Goal: Task Accomplishment & Management: Use online tool/utility

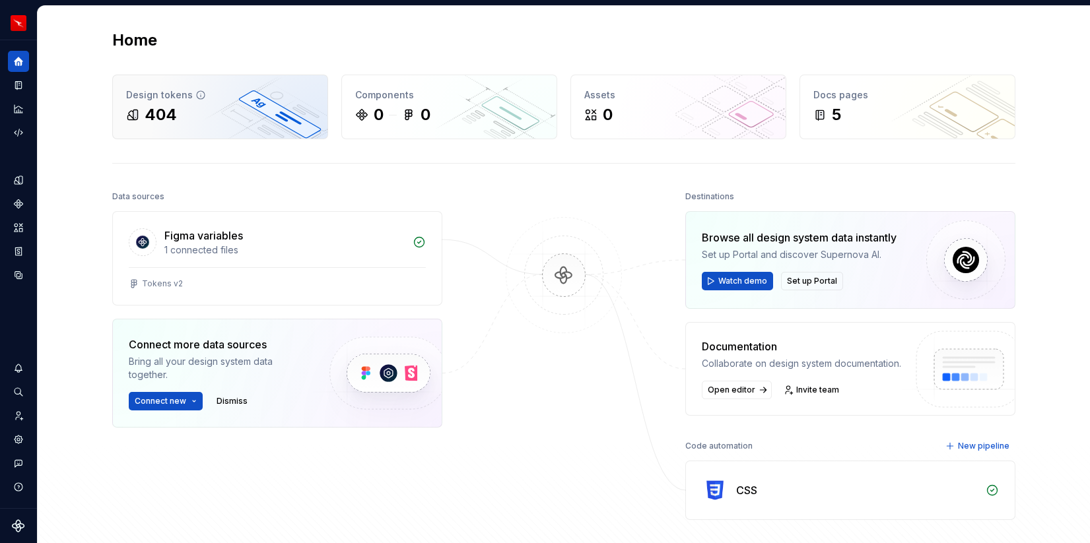
click at [206, 94] on div "Design tokens" at bounding box center [220, 94] width 188 height 13
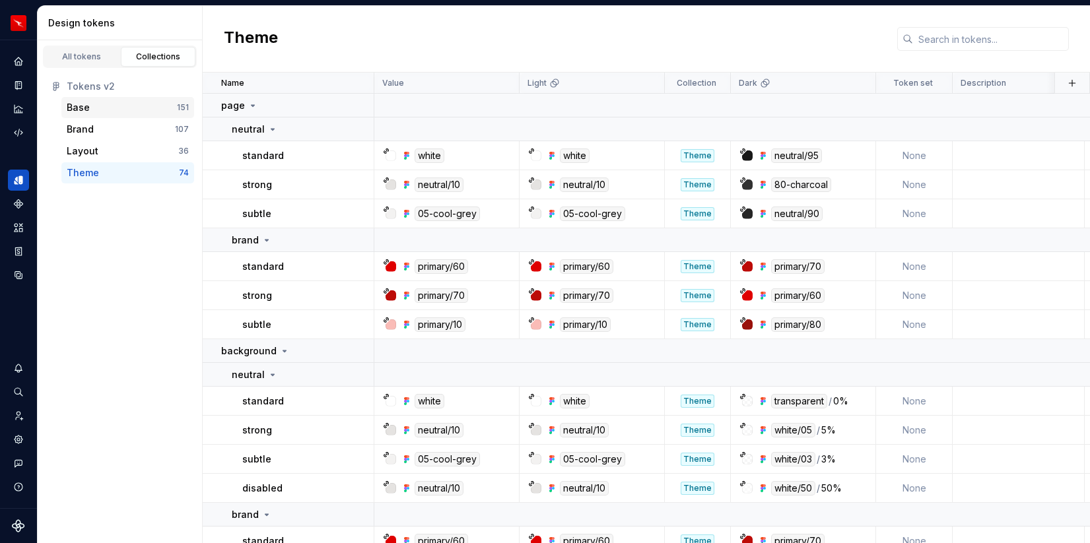
click at [151, 106] on div "Base" at bounding box center [122, 107] width 110 height 13
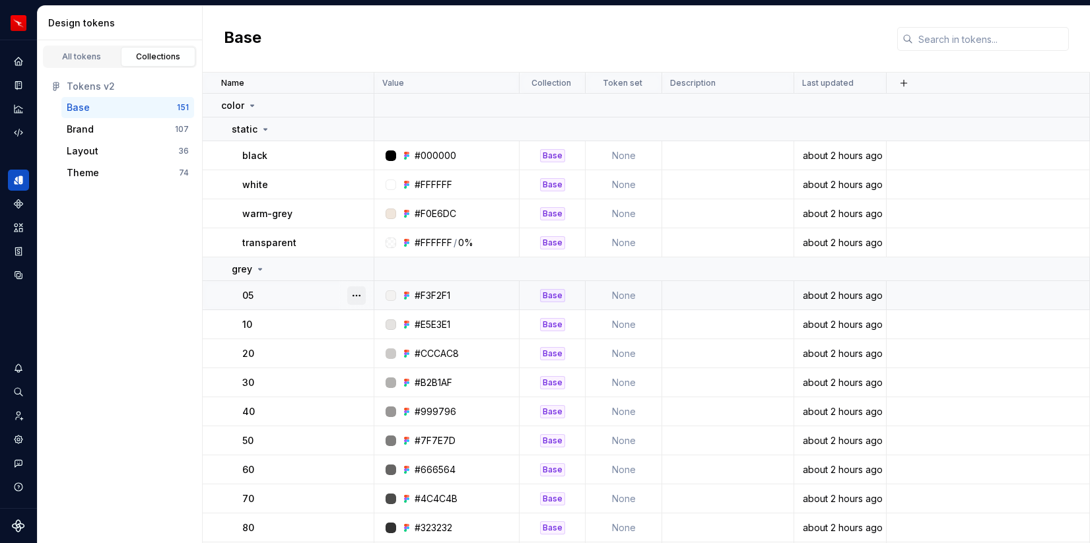
click at [353, 293] on button "button" at bounding box center [356, 295] width 18 height 18
click at [265, 126] on icon at bounding box center [265, 129] width 11 height 11
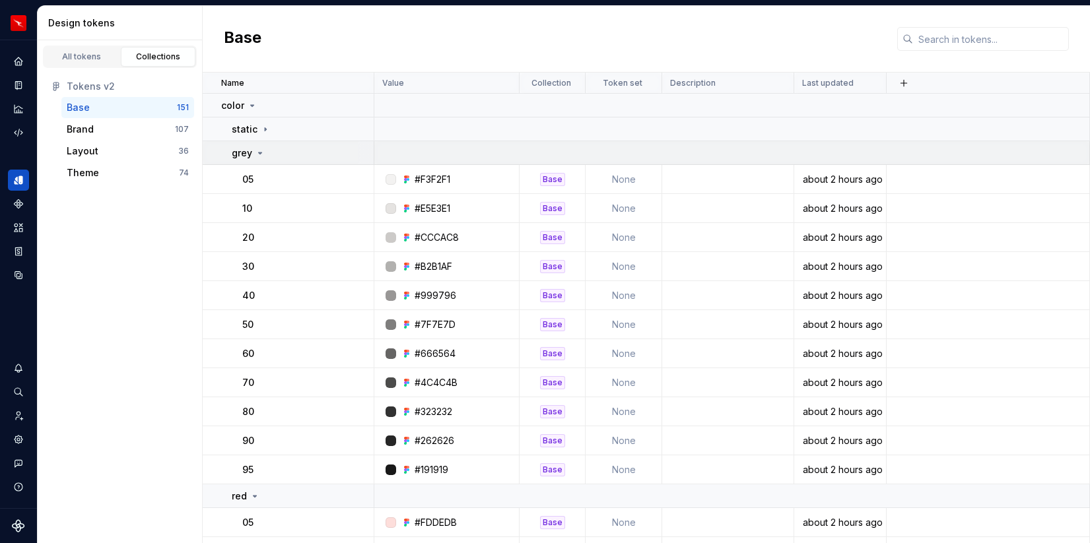
click at [260, 150] on icon at bounding box center [260, 153] width 11 height 11
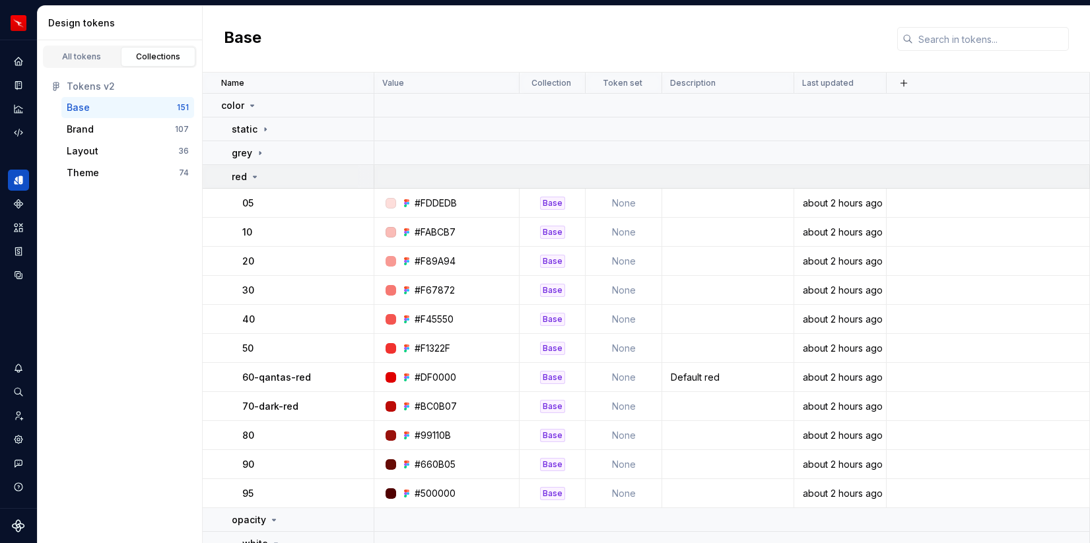
click at [254, 178] on icon at bounding box center [254, 177] width 11 height 11
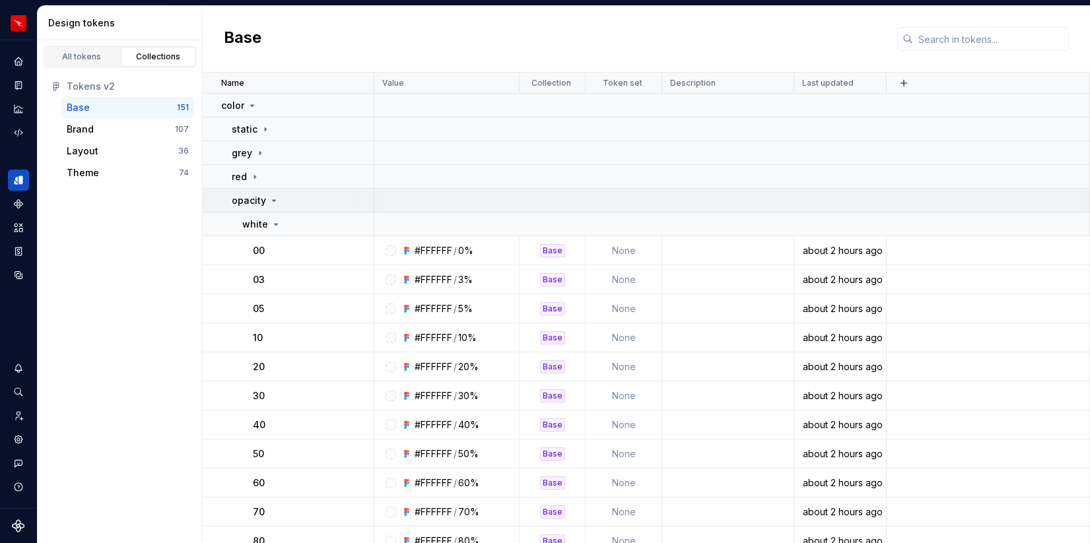
click at [273, 201] on icon at bounding box center [274, 200] width 11 height 11
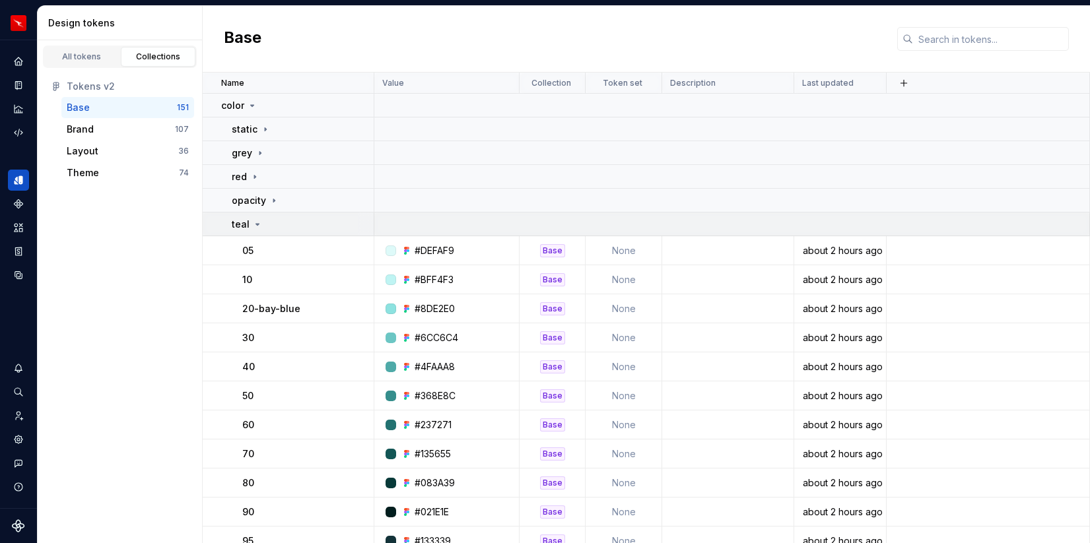
click at [256, 224] on icon at bounding box center [257, 224] width 3 height 1
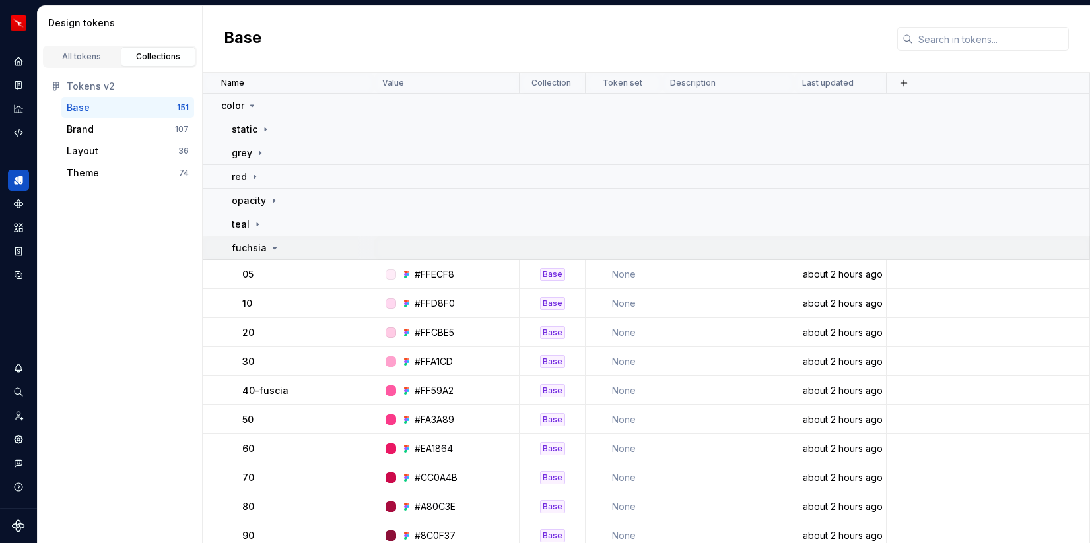
click at [274, 251] on icon at bounding box center [274, 248] width 11 height 11
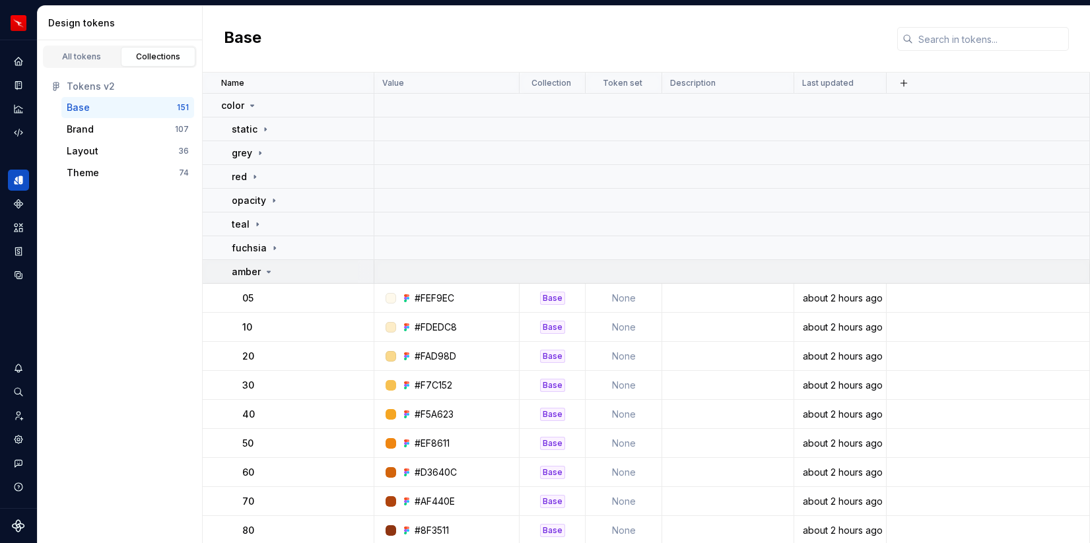
click at [265, 269] on icon at bounding box center [268, 272] width 11 height 11
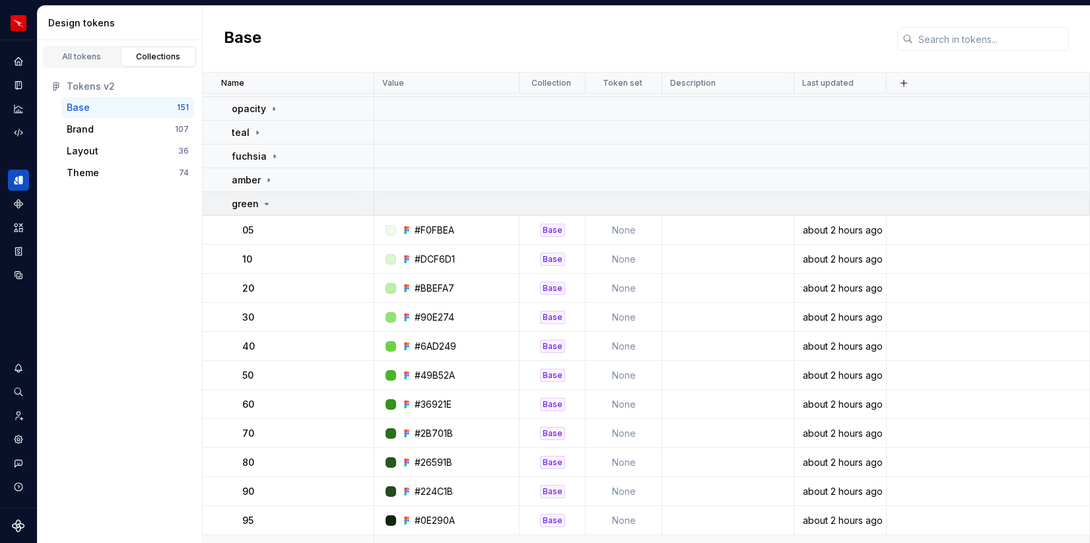
scroll to position [127, 0]
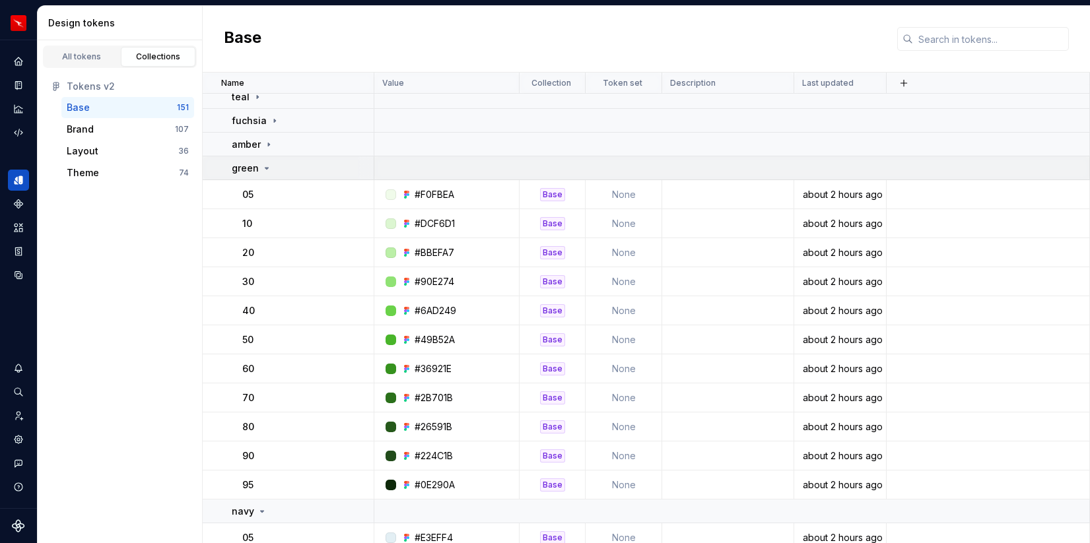
click at [265, 169] on icon at bounding box center [266, 168] width 11 height 11
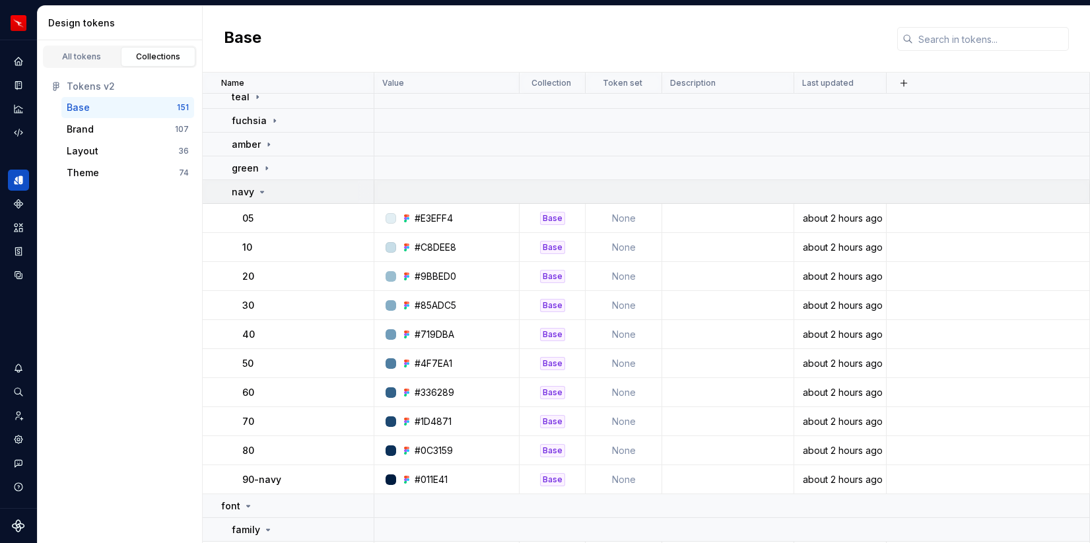
click at [263, 189] on icon at bounding box center [262, 192] width 11 height 11
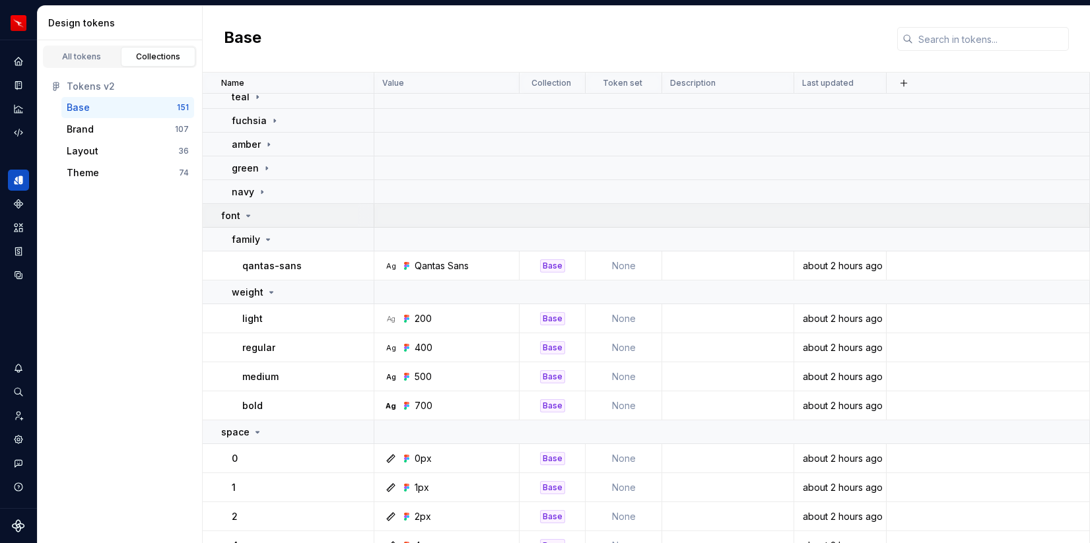
click at [251, 214] on div "font" at bounding box center [297, 215] width 152 height 13
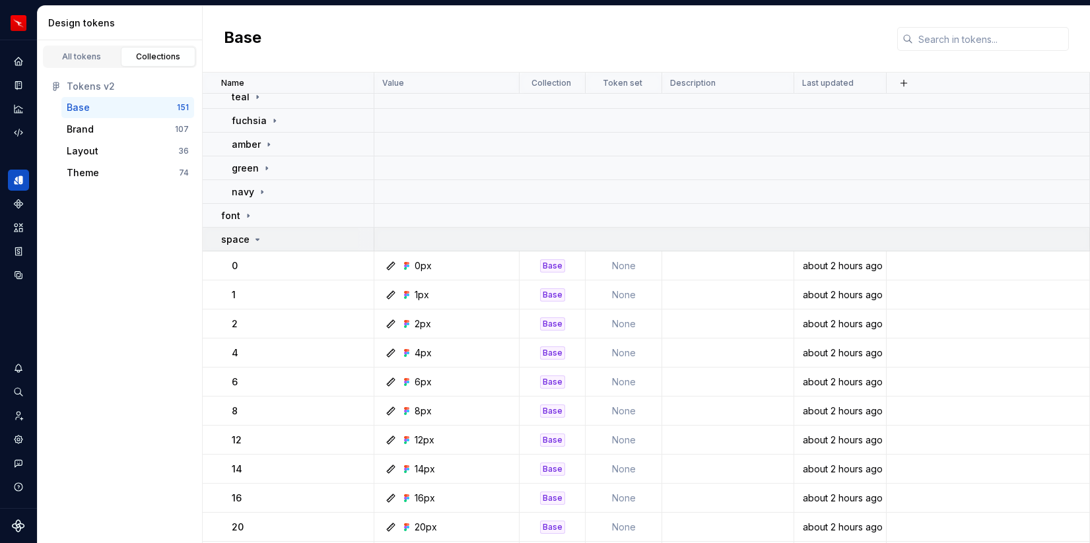
click at [254, 237] on icon at bounding box center [257, 239] width 11 height 11
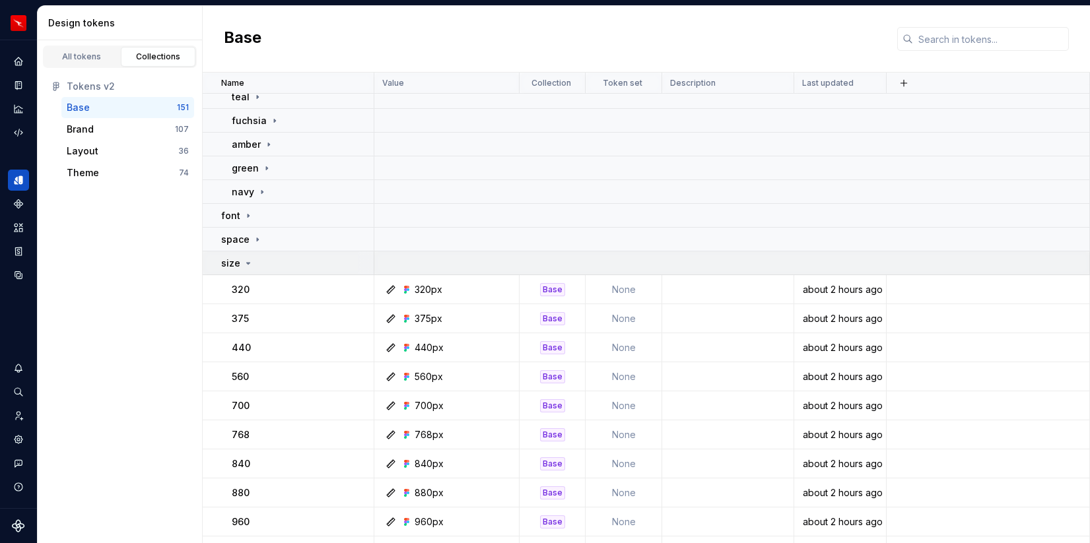
click at [248, 261] on icon at bounding box center [248, 263] width 11 height 11
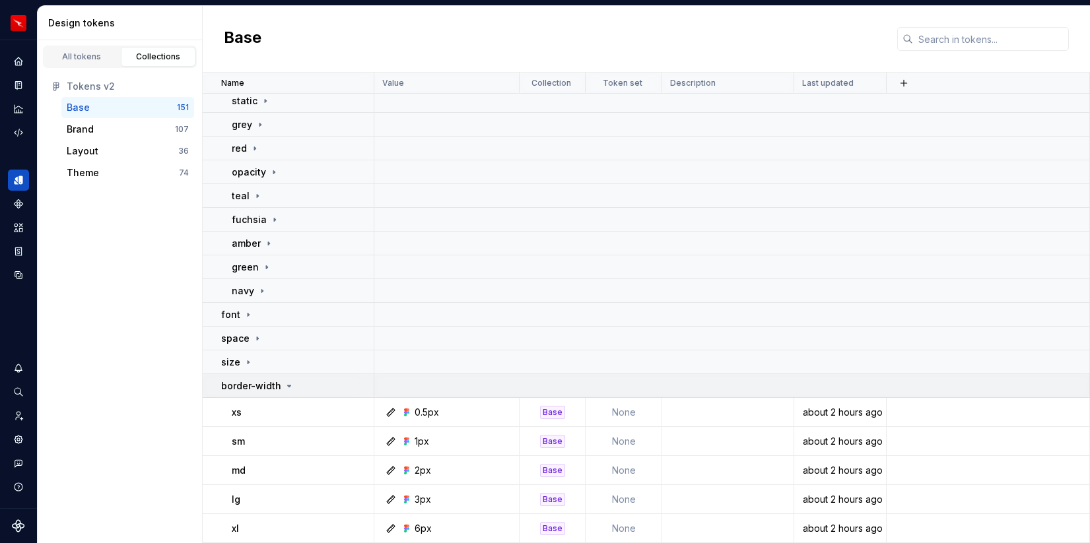
click at [288, 386] on icon at bounding box center [289, 386] width 11 height 11
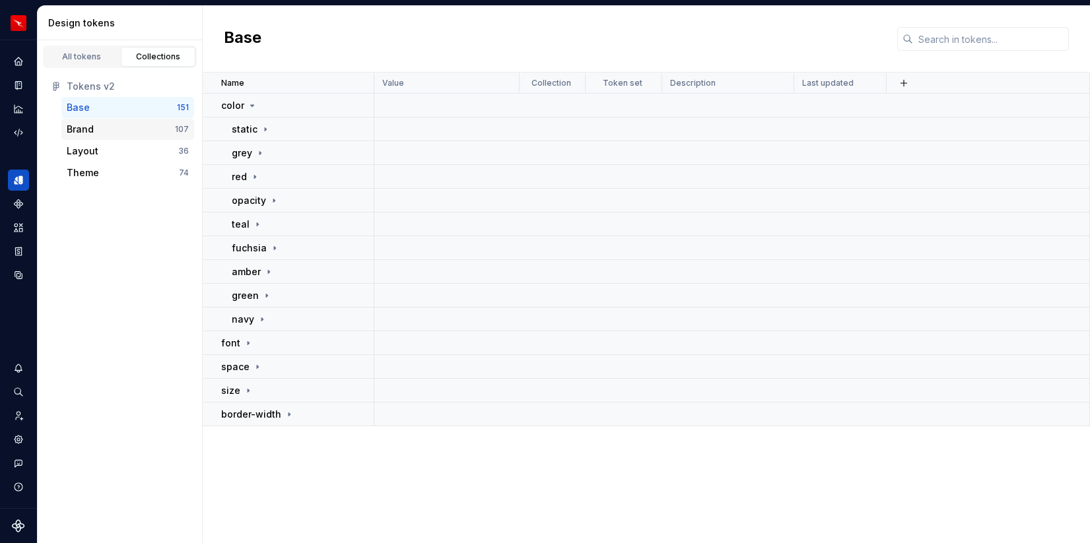
click at [87, 126] on div "Brand" at bounding box center [80, 129] width 27 height 13
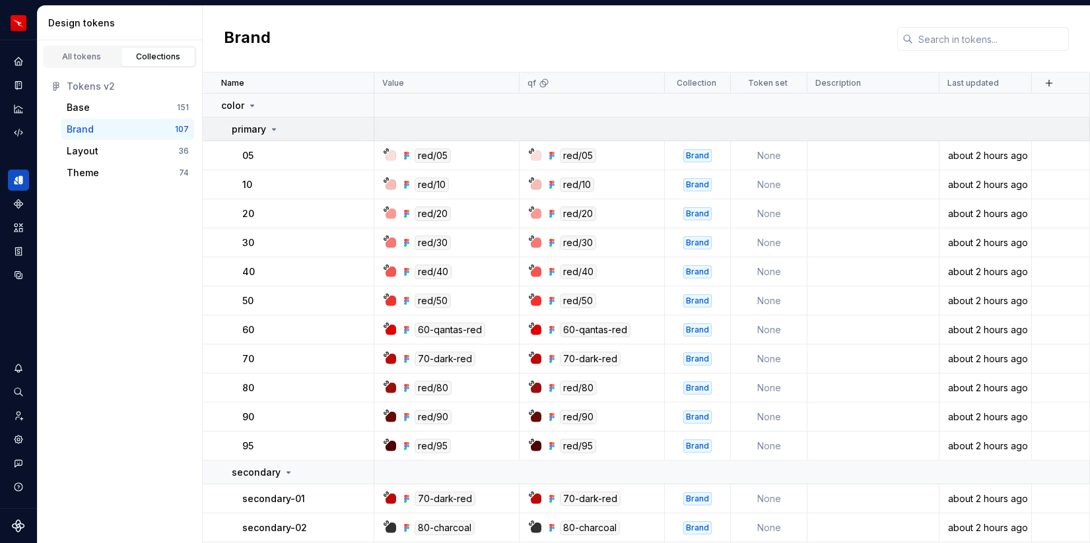
click at [274, 129] on icon at bounding box center [274, 129] width 3 height 1
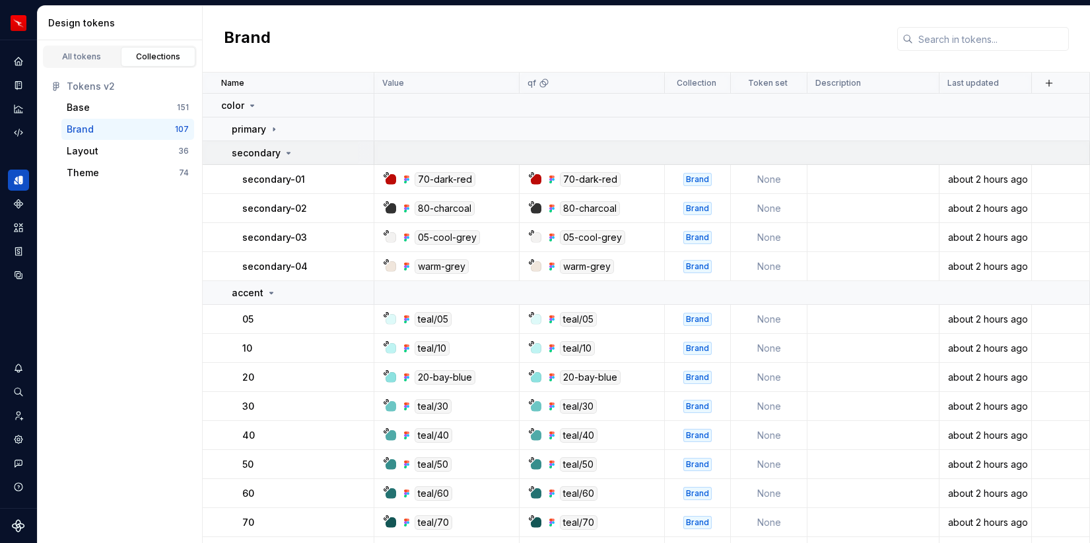
click at [286, 151] on icon at bounding box center [288, 153] width 11 height 11
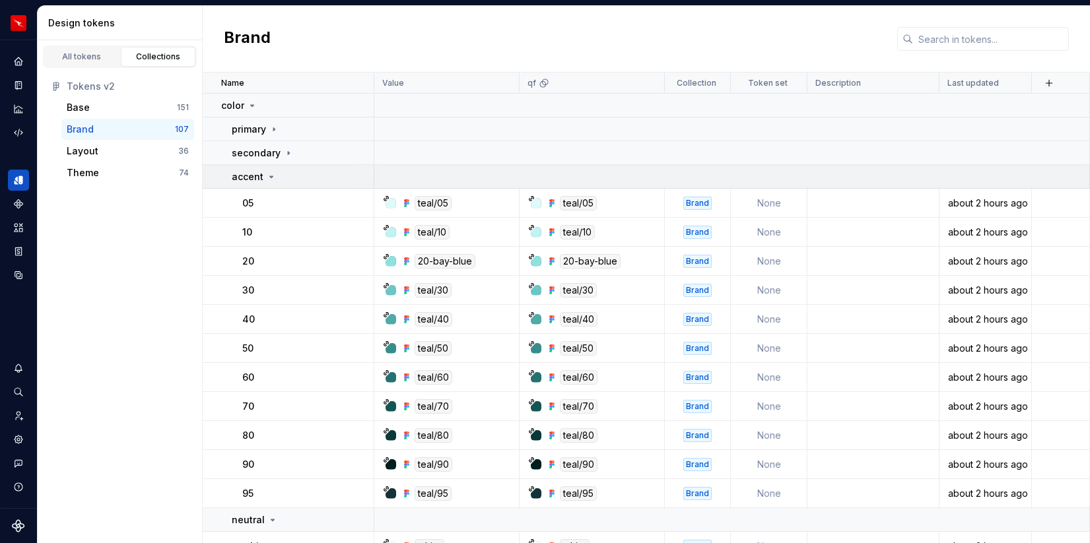
click at [273, 174] on icon at bounding box center [271, 177] width 11 height 11
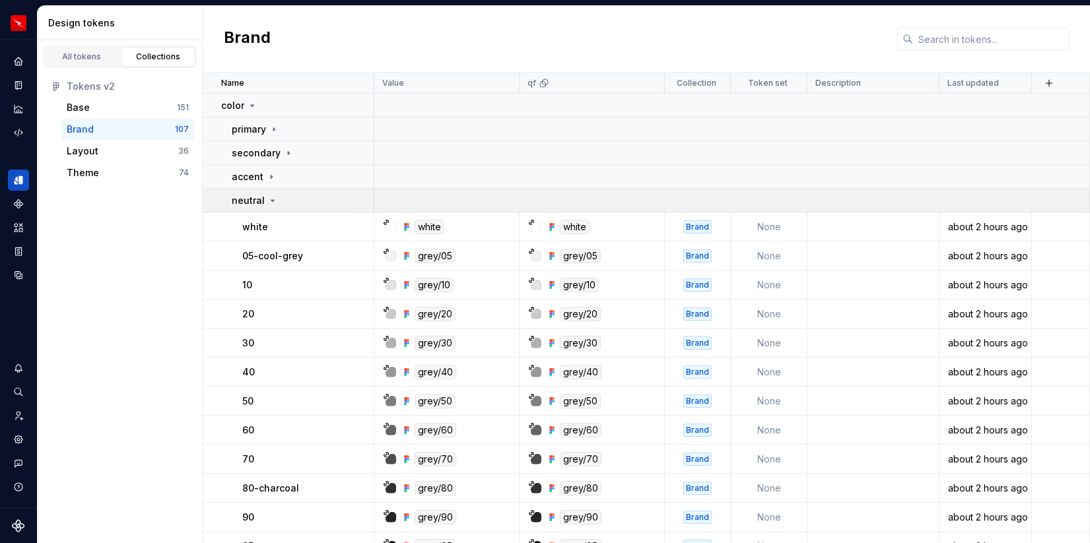
click at [269, 199] on icon at bounding box center [272, 200] width 11 height 11
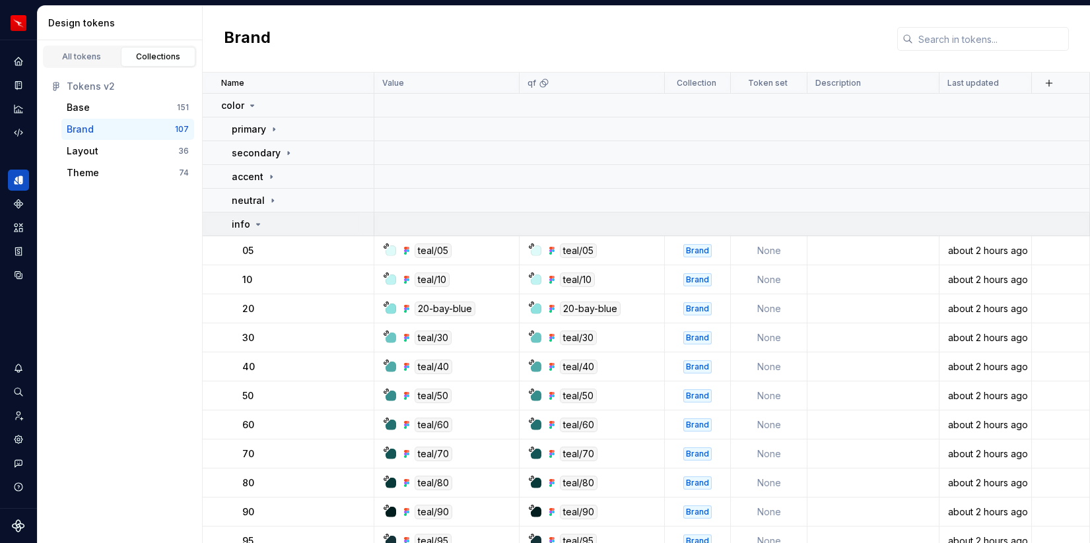
click at [258, 220] on icon at bounding box center [258, 224] width 11 height 11
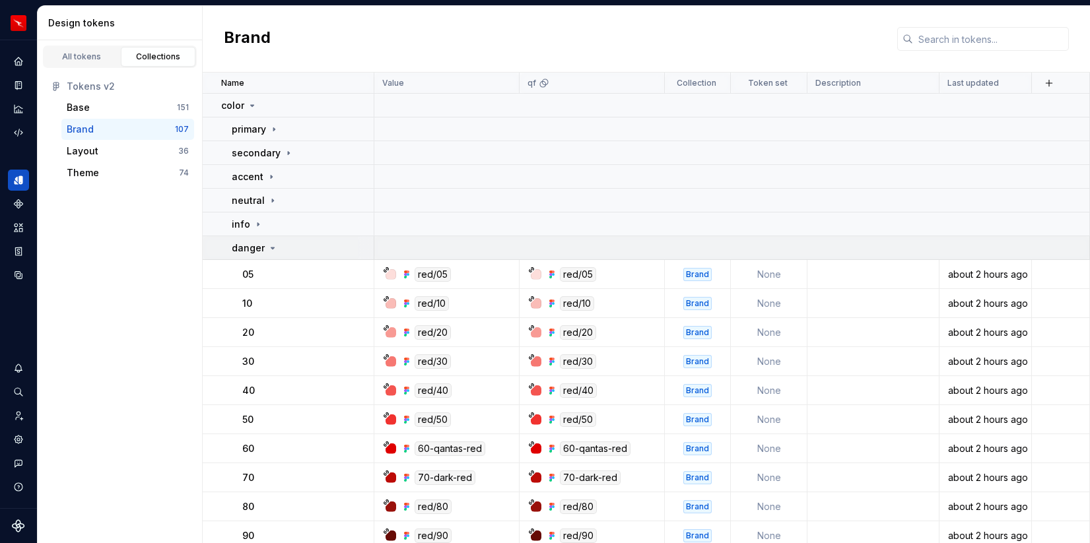
click at [267, 243] on icon at bounding box center [272, 248] width 11 height 11
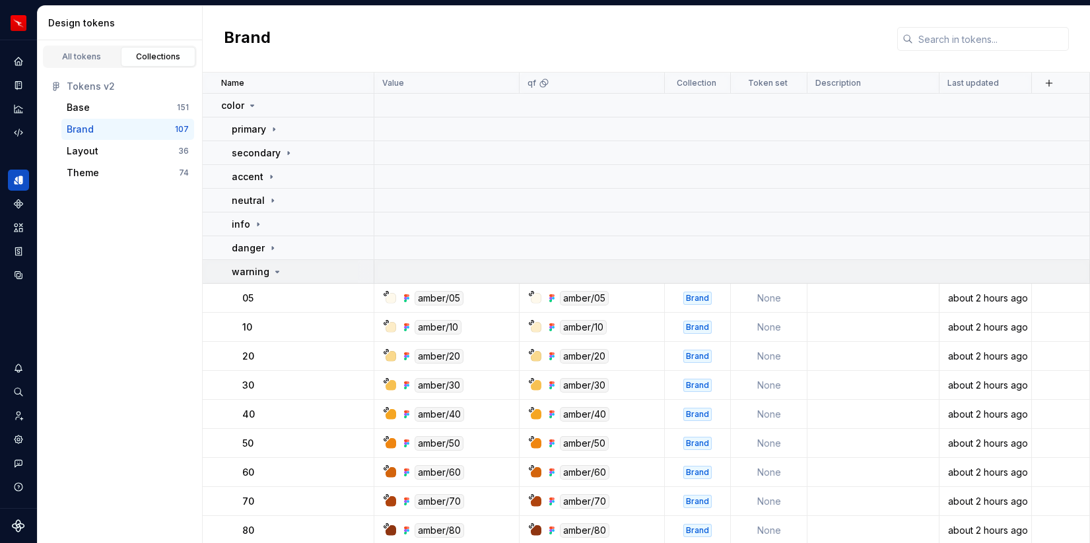
click at [272, 273] on icon at bounding box center [277, 272] width 11 height 11
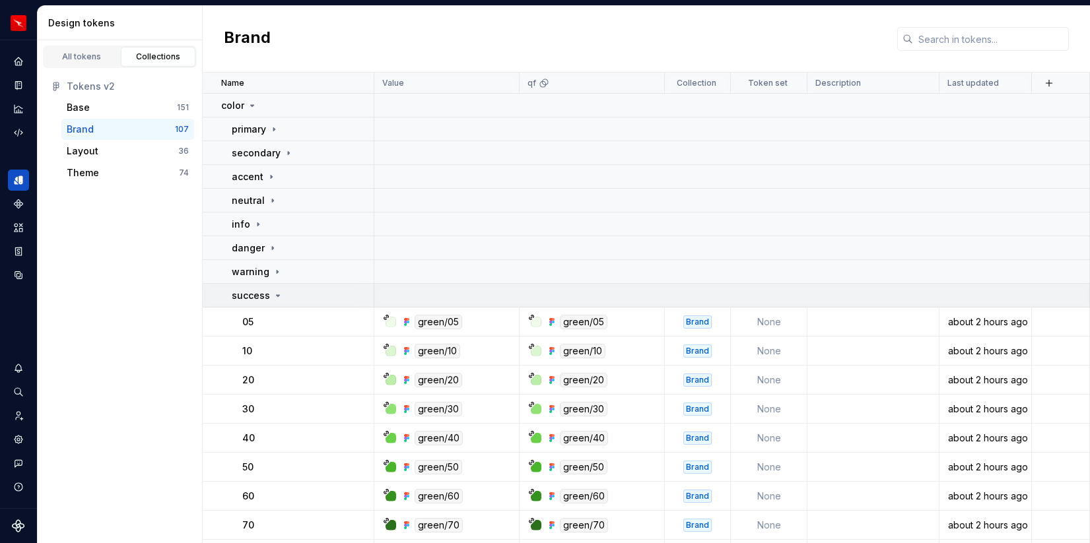
click at [273, 290] on icon at bounding box center [278, 295] width 11 height 11
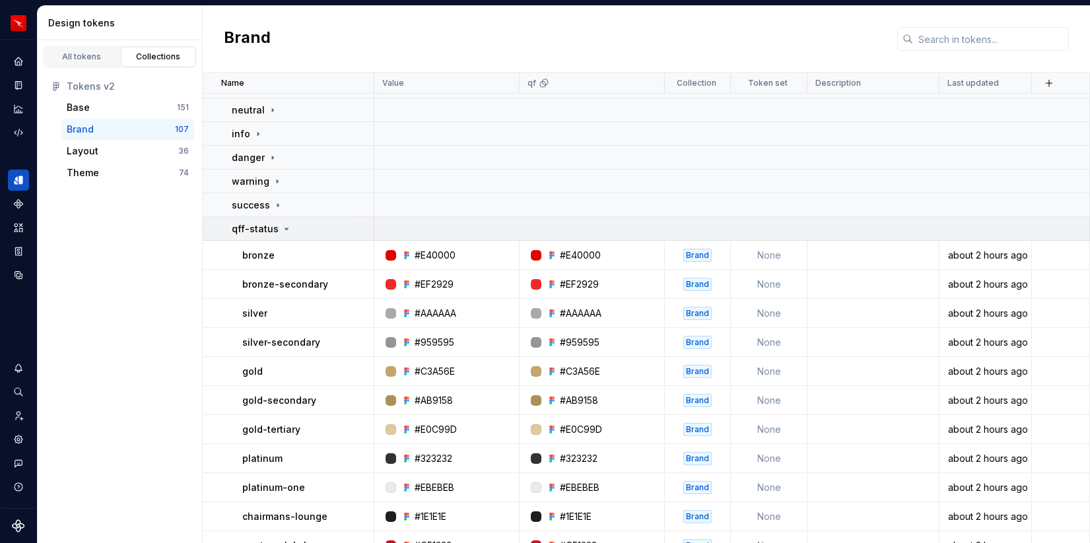
scroll to position [92, 0]
click at [284, 221] on div "qff-status" at bounding box center [262, 227] width 60 height 13
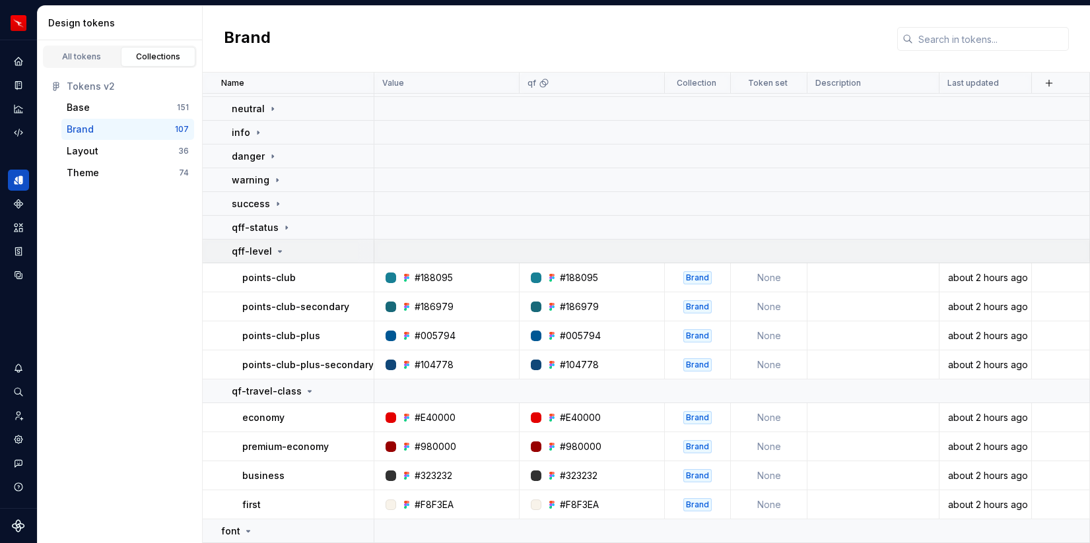
click at [276, 249] on icon at bounding box center [280, 251] width 11 height 11
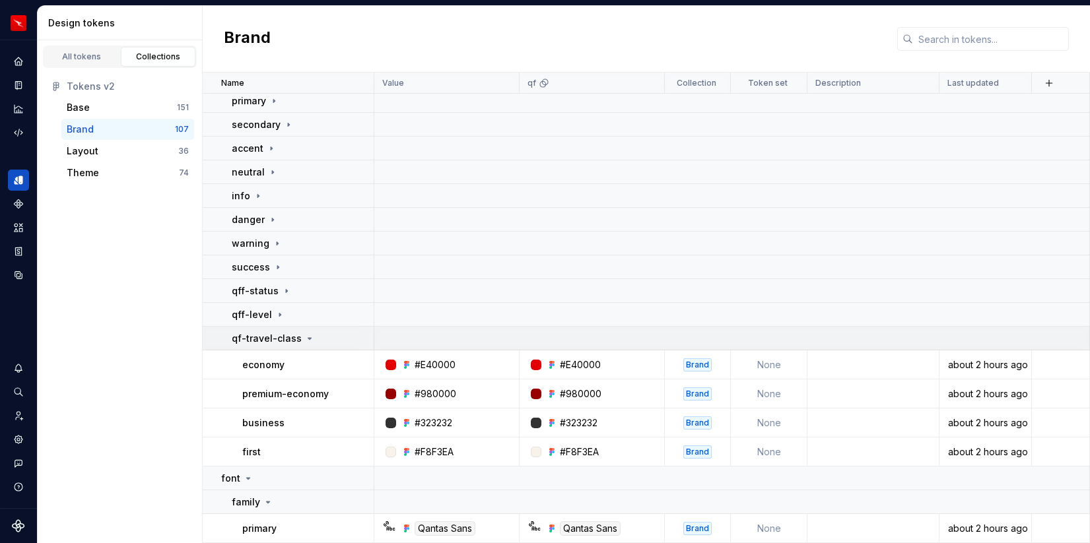
click at [308, 339] on icon at bounding box center [309, 338] width 11 height 11
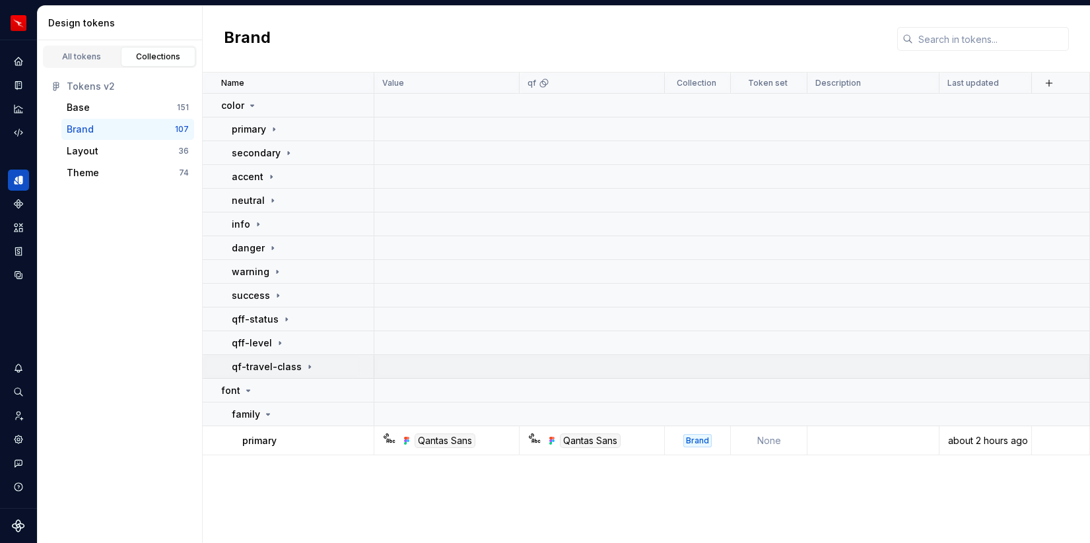
scroll to position [0, 0]
click at [249, 387] on icon at bounding box center [248, 390] width 11 height 11
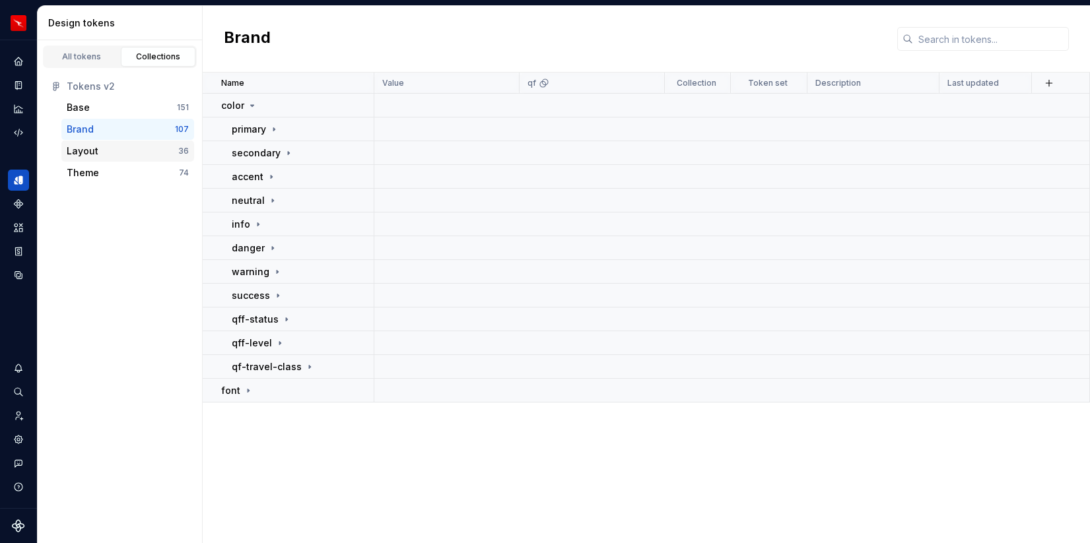
click at [131, 150] on div "Layout" at bounding box center [123, 151] width 112 height 13
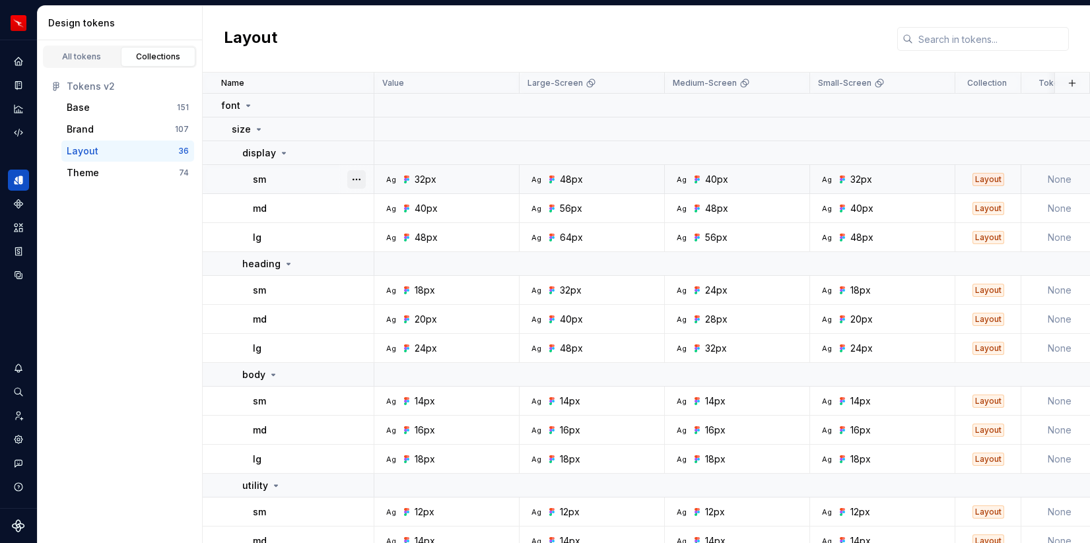
click at [361, 179] on button "button" at bounding box center [356, 179] width 18 height 18
click at [284, 152] on icon at bounding box center [284, 153] width 11 height 11
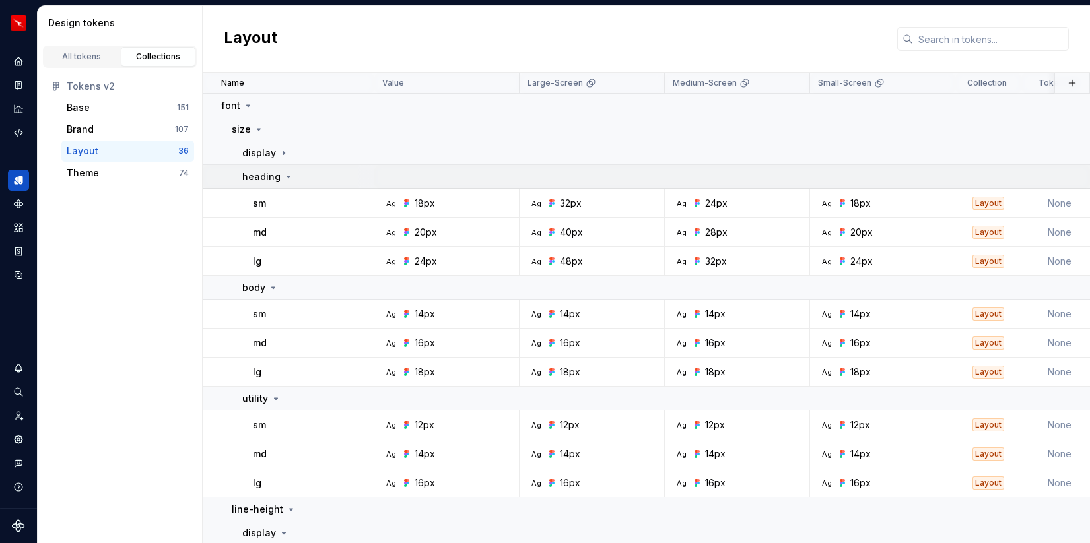
click at [286, 178] on icon at bounding box center [288, 177] width 11 height 11
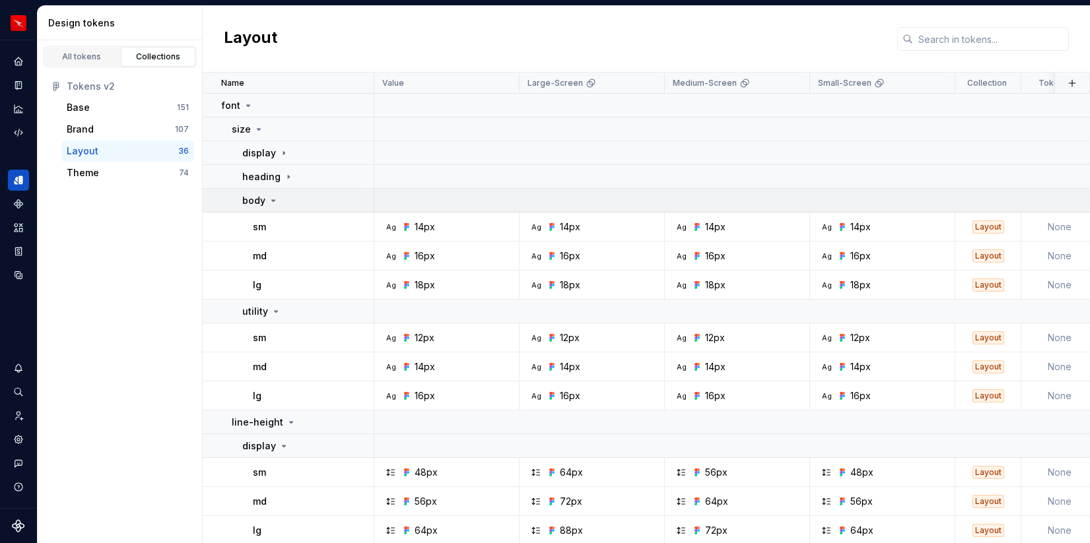
click at [275, 202] on icon at bounding box center [273, 200] width 11 height 11
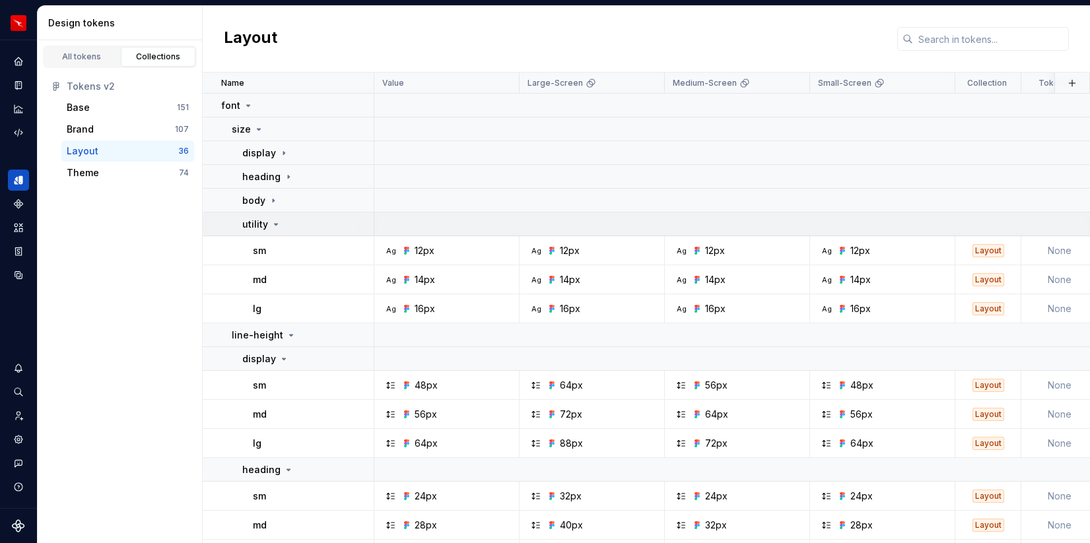
click at [275, 224] on icon at bounding box center [276, 224] width 3 height 1
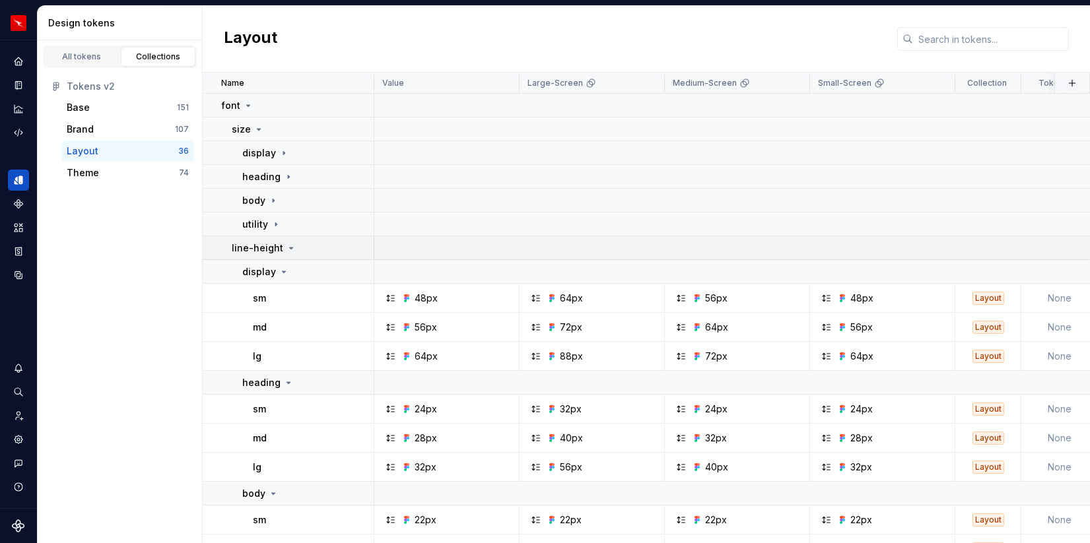
click at [286, 246] on icon at bounding box center [291, 248] width 11 height 11
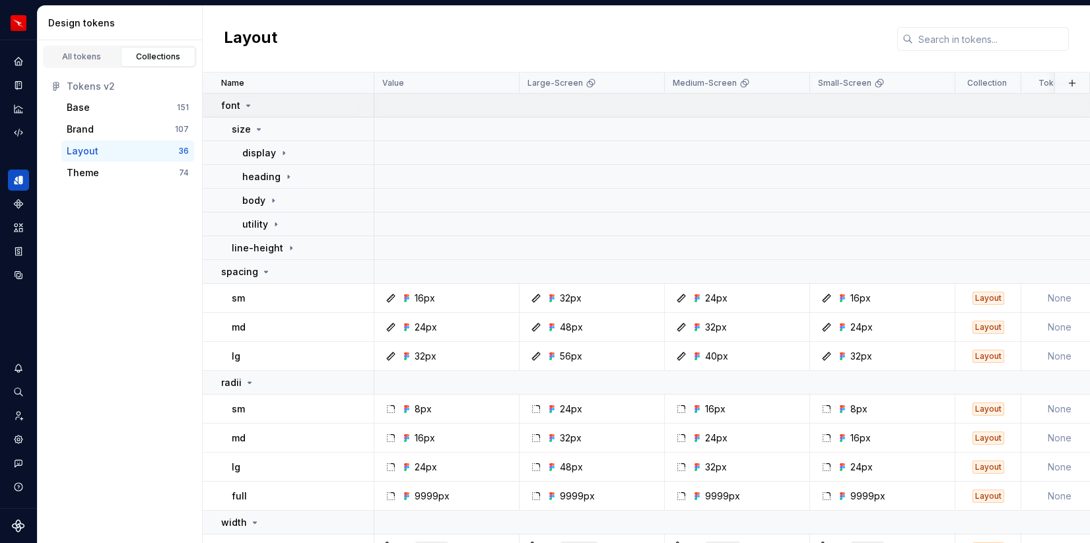
click at [249, 106] on icon at bounding box center [248, 105] width 11 height 11
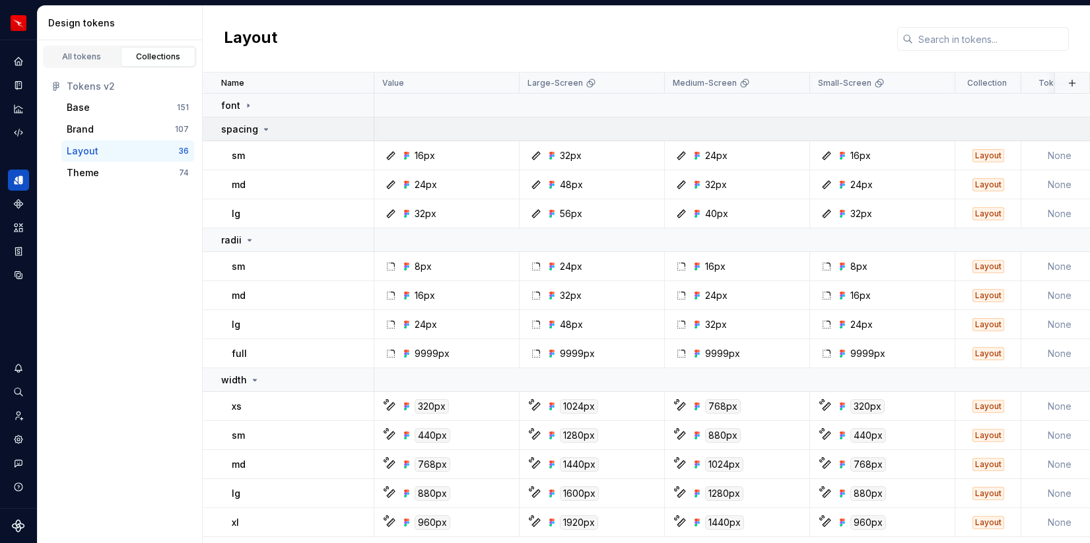
click at [268, 127] on icon at bounding box center [266, 129] width 11 height 11
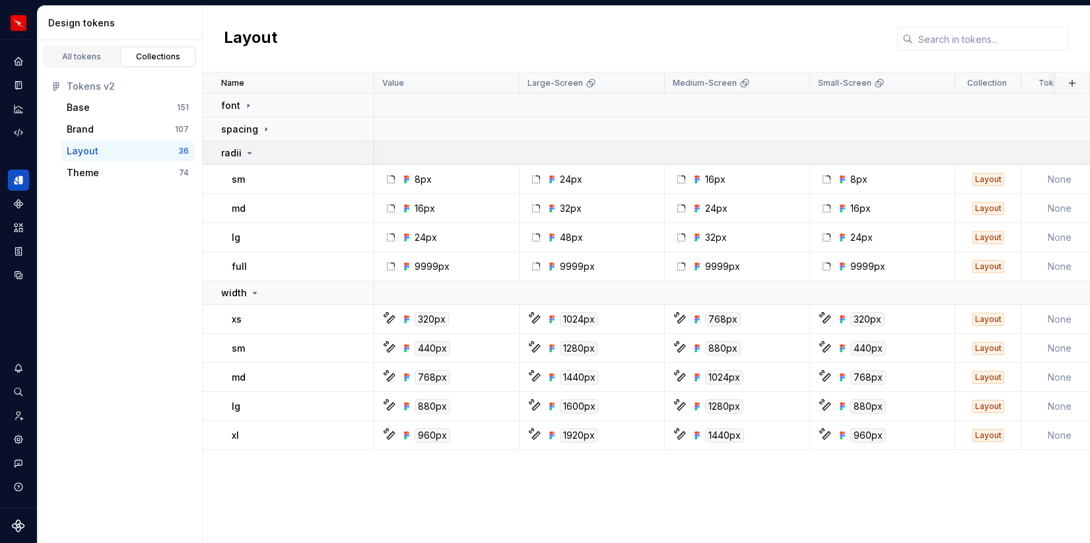
click at [247, 151] on icon at bounding box center [249, 153] width 11 height 11
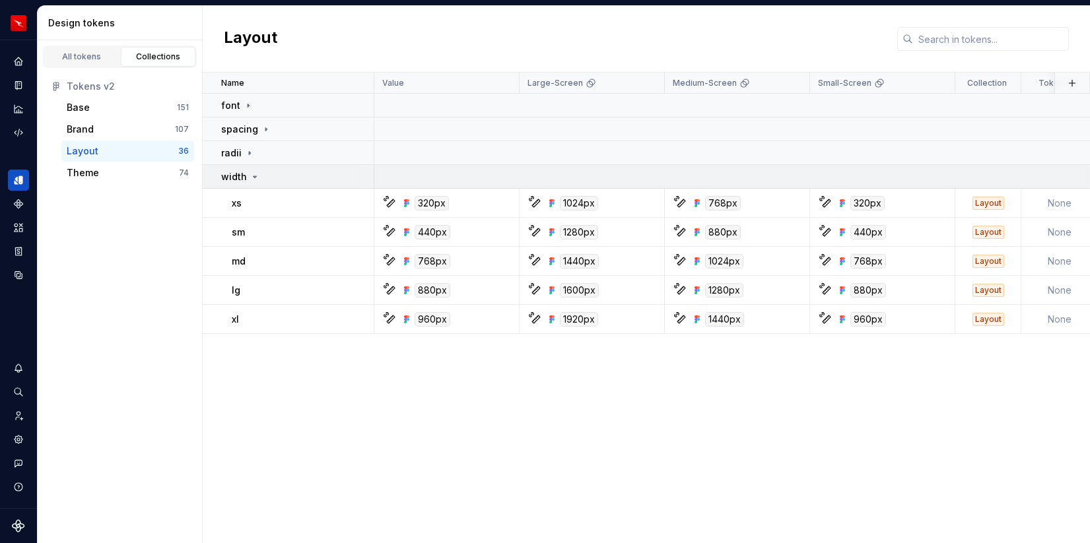
click at [257, 170] on td "width" at bounding box center [289, 177] width 172 height 24
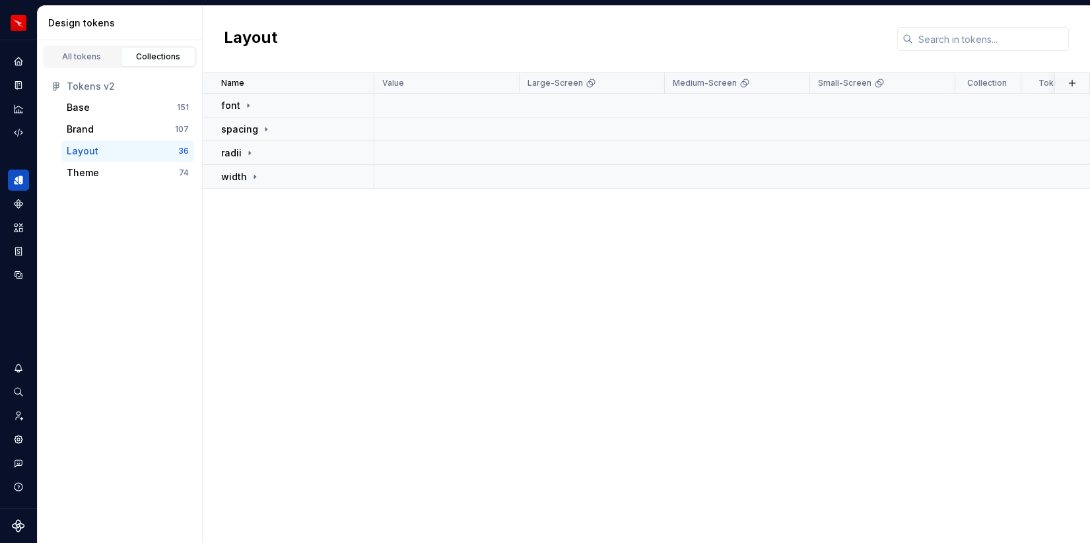
click at [339, 319] on div "Name Value Large-Screen Medium-Screen Small-Screen Collection Token set Descrip…" at bounding box center [646, 308] width 887 height 471
click at [292, 285] on div "Name Value Large-Screen Medium-Screen Small-Screen Collection Token set Descrip…" at bounding box center [646, 308] width 887 height 471
click at [130, 170] on div "Theme" at bounding box center [123, 172] width 112 height 13
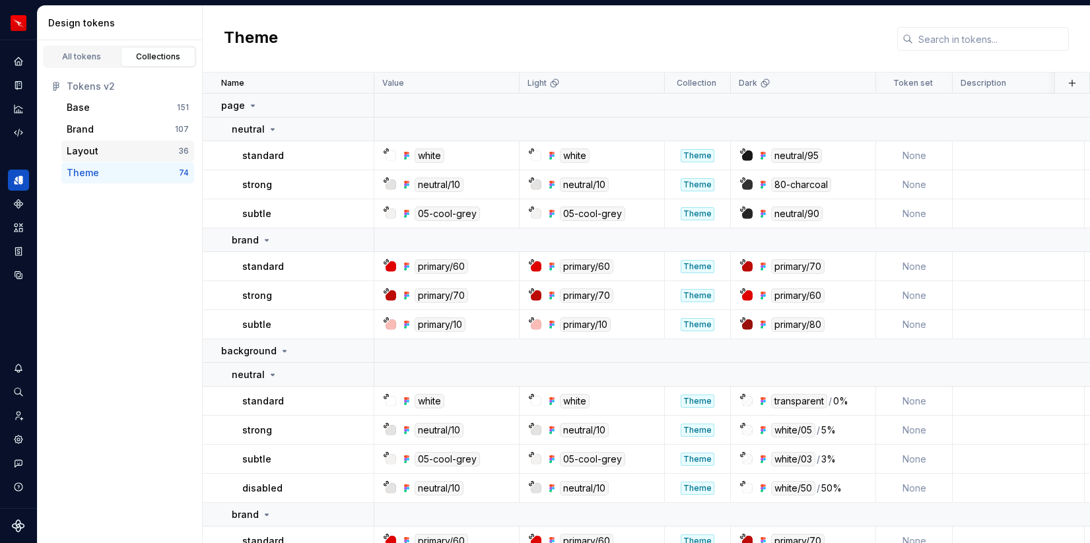
click at [118, 141] on div "Layout 36" at bounding box center [127, 151] width 133 height 21
click at [122, 155] on div "Layout" at bounding box center [123, 151] width 112 height 13
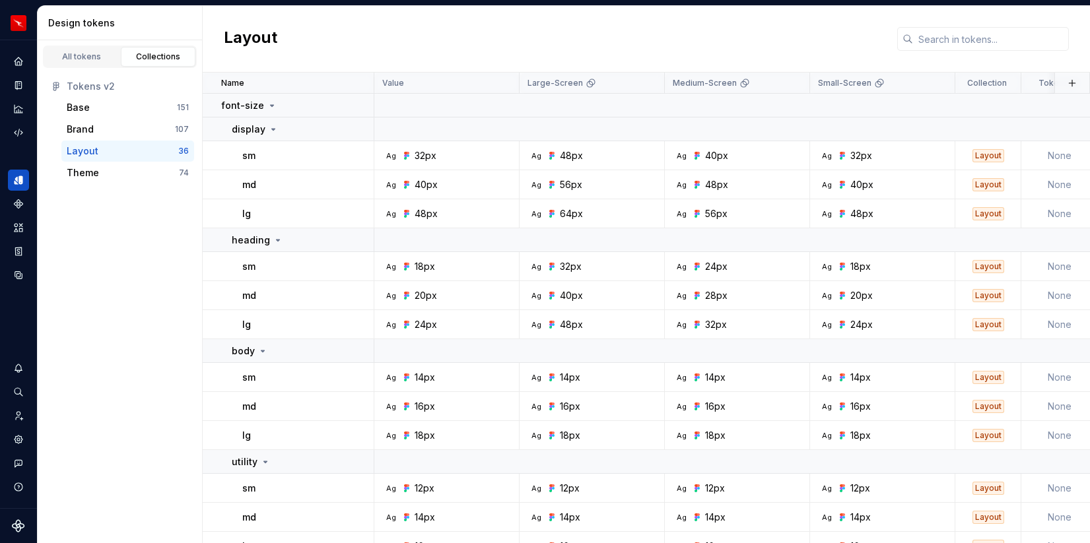
click at [140, 153] on div "Layout" at bounding box center [123, 151] width 112 height 13
click at [278, 131] on div "display" at bounding box center [302, 129] width 141 height 13
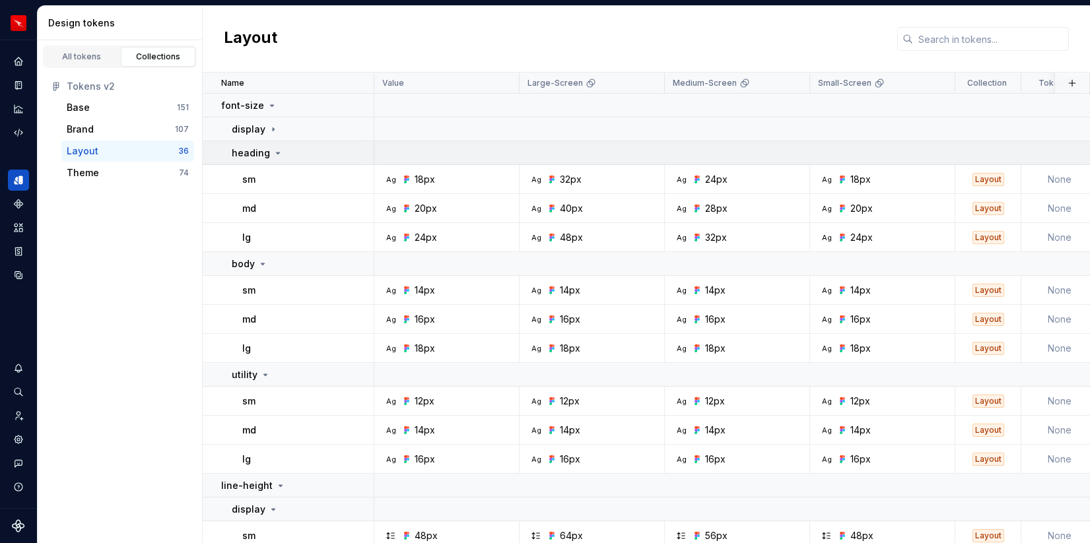
click at [277, 148] on icon at bounding box center [278, 153] width 11 height 11
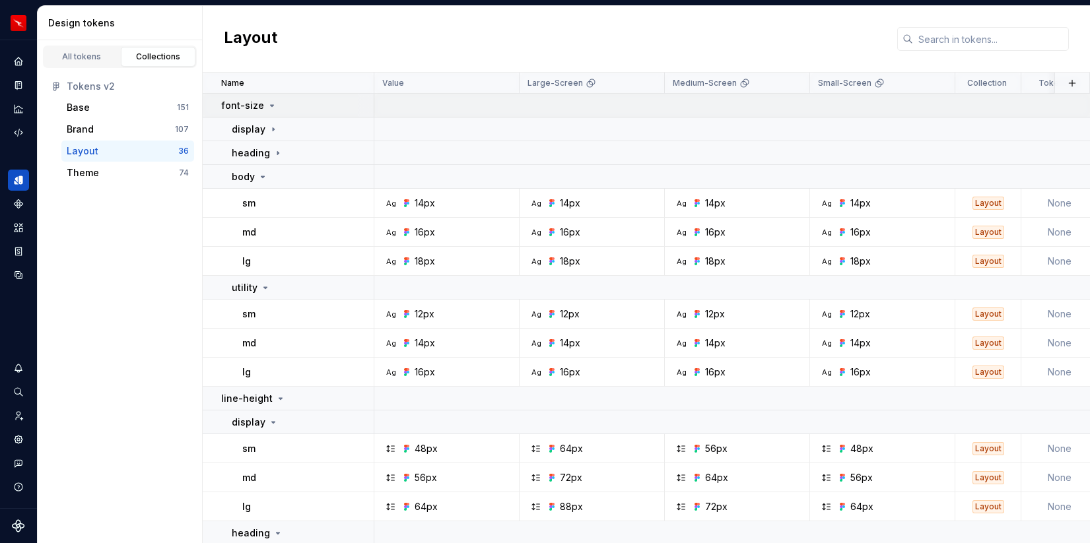
click at [266, 111] on div "font-size" at bounding box center [249, 105] width 56 height 13
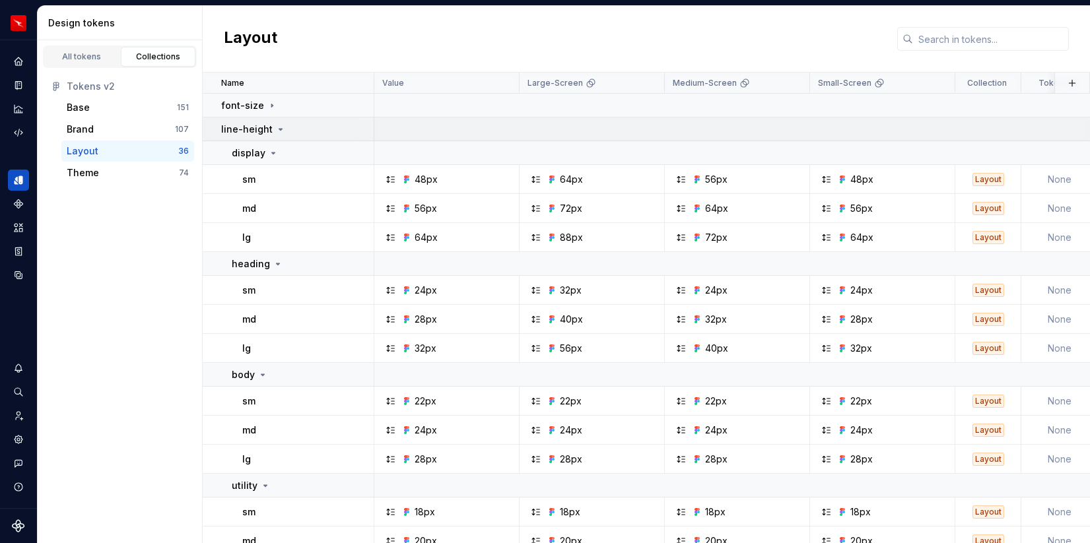
click at [275, 129] on icon at bounding box center [280, 129] width 11 height 11
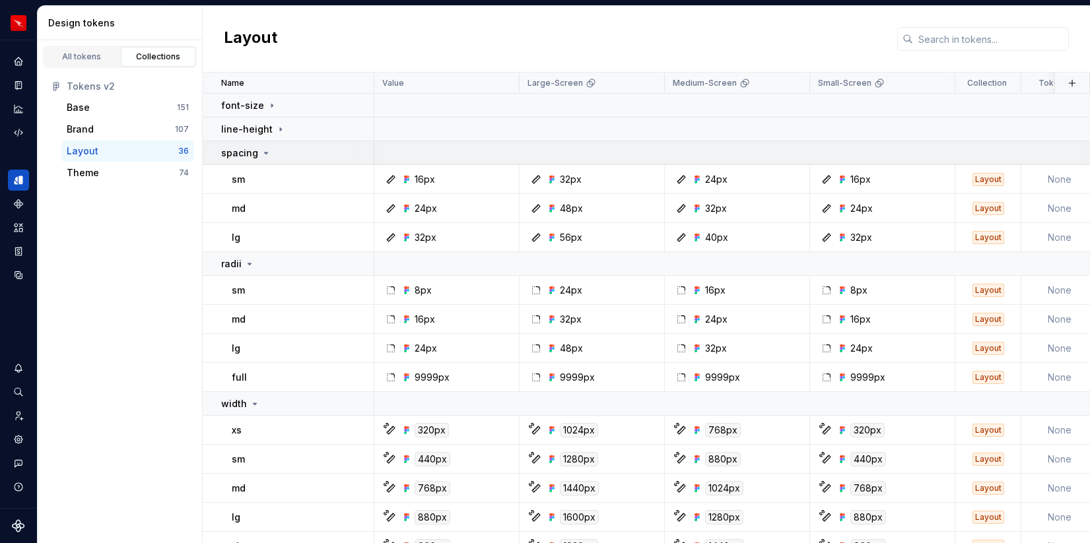
click at [265, 153] on icon at bounding box center [266, 152] width 3 height 1
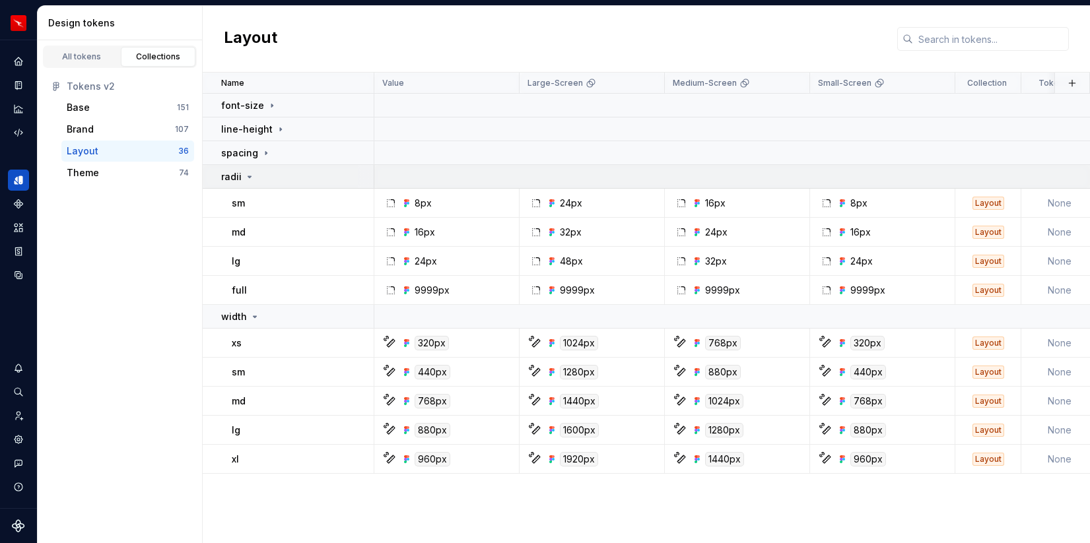
click at [252, 174] on icon at bounding box center [249, 177] width 11 height 11
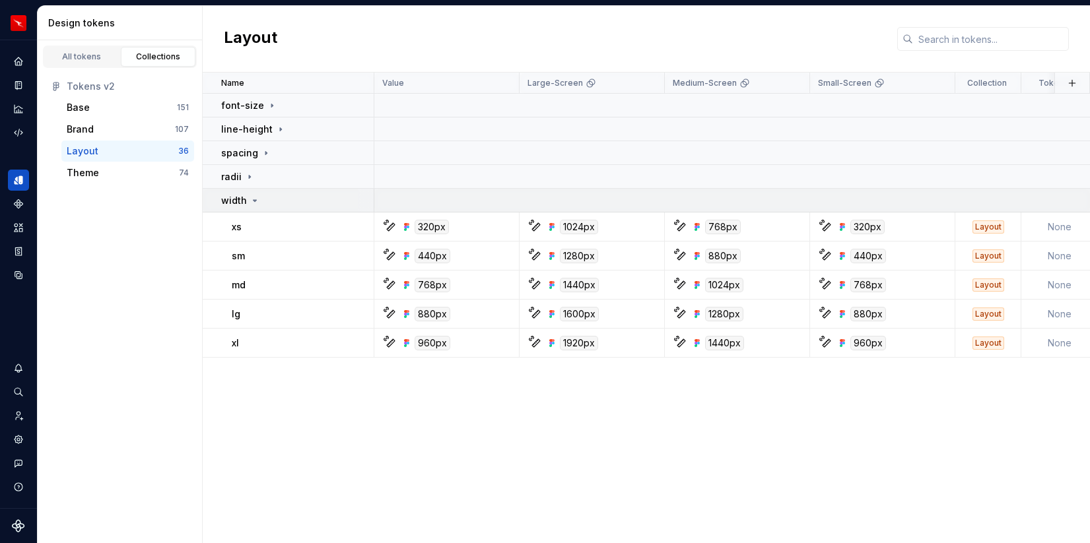
click at [256, 199] on icon at bounding box center [254, 200] width 11 height 11
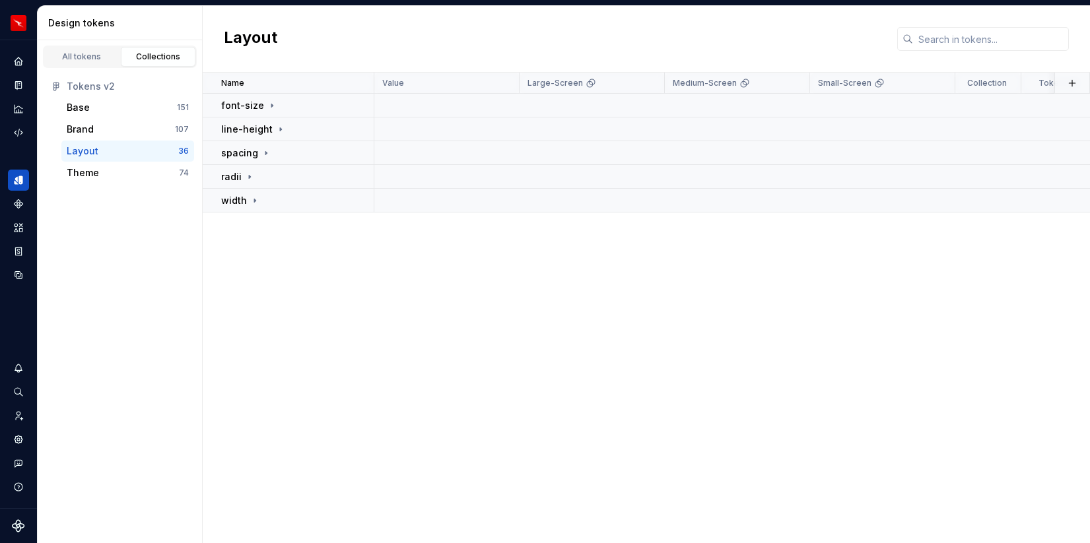
click at [290, 279] on div "Name Value Large-Screen Medium-Screen Small-Screen Collection Token set Descrip…" at bounding box center [646, 308] width 887 height 471
click at [266, 97] on td "font-size" at bounding box center [289, 106] width 172 height 24
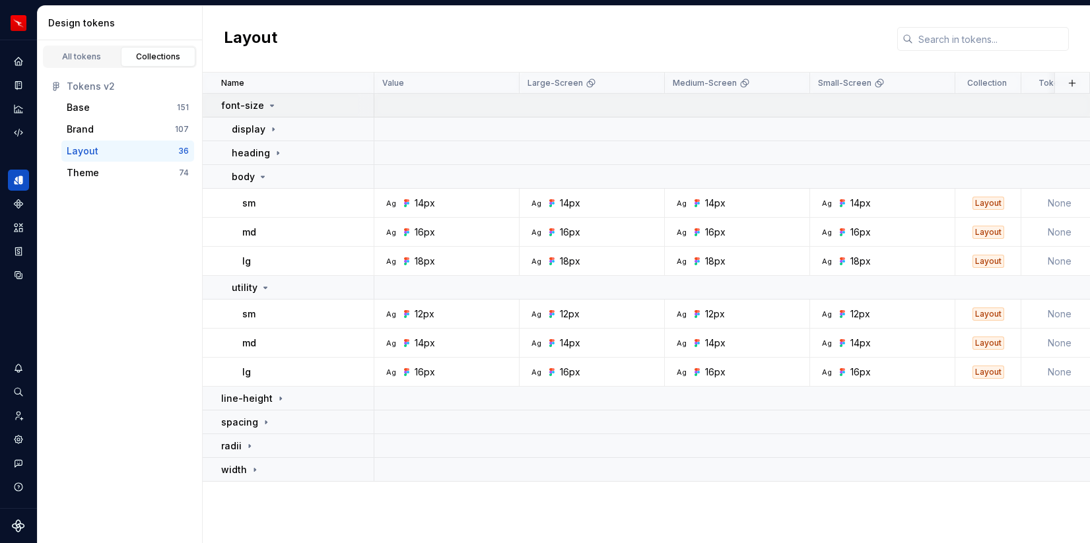
click at [266, 97] on td "font-size" at bounding box center [289, 106] width 172 height 24
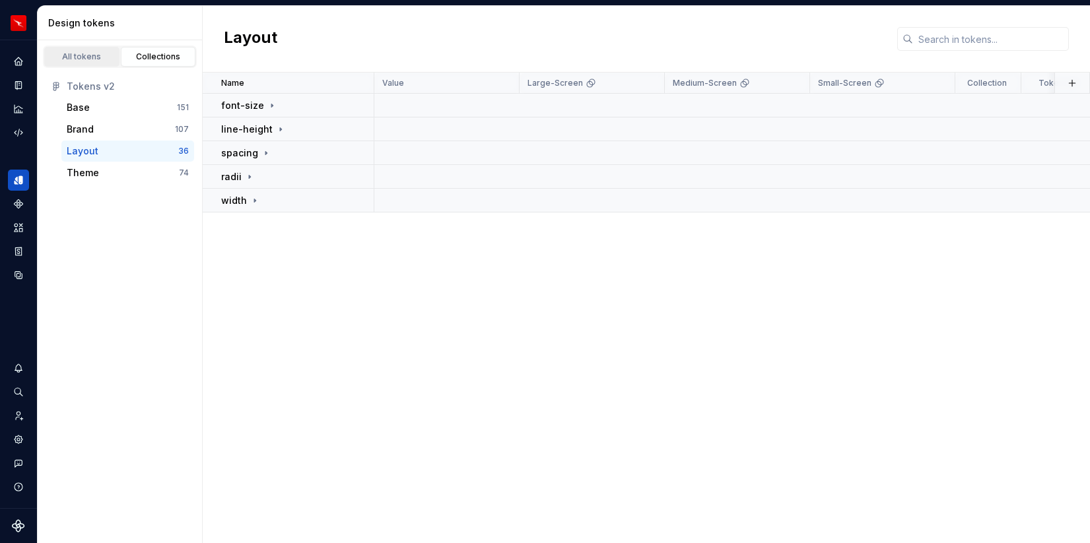
click at [92, 58] on div "All tokens" at bounding box center [82, 56] width 66 height 11
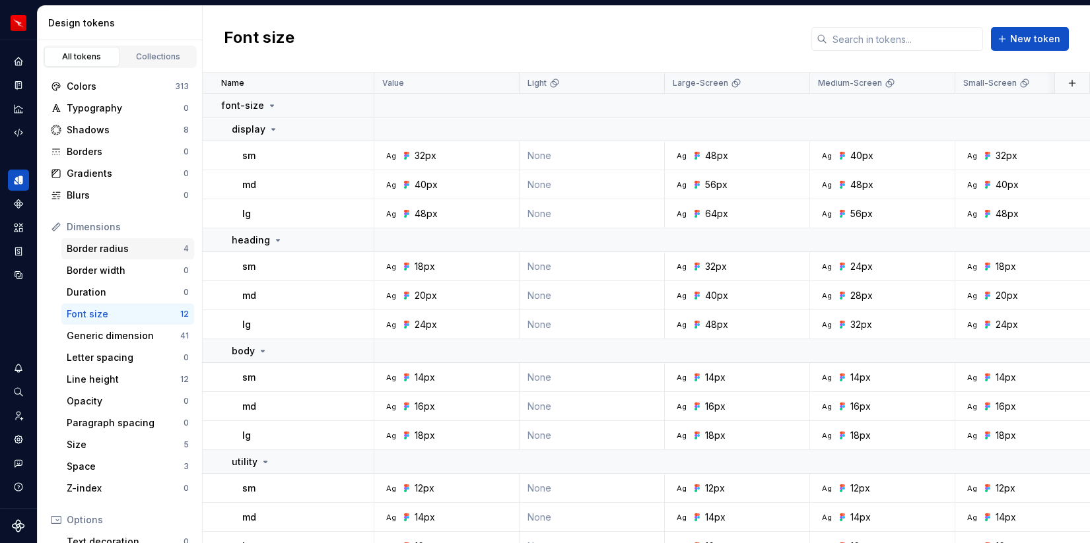
click at [148, 242] on div "Border radius 4" at bounding box center [127, 248] width 133 height 21
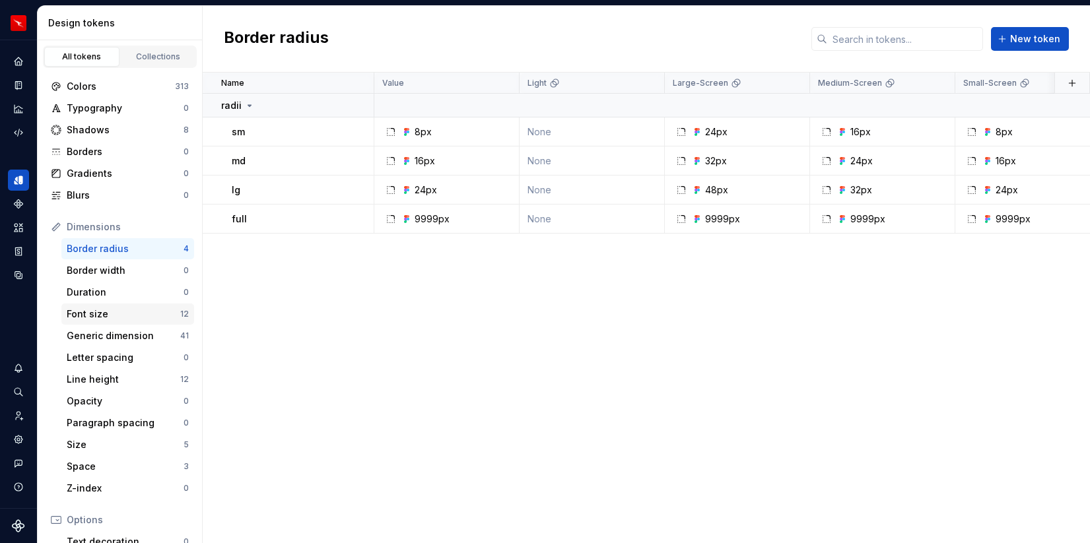
click at [158, 314] on div "Font size" at bounding box center [124, 314] width 114 height 13
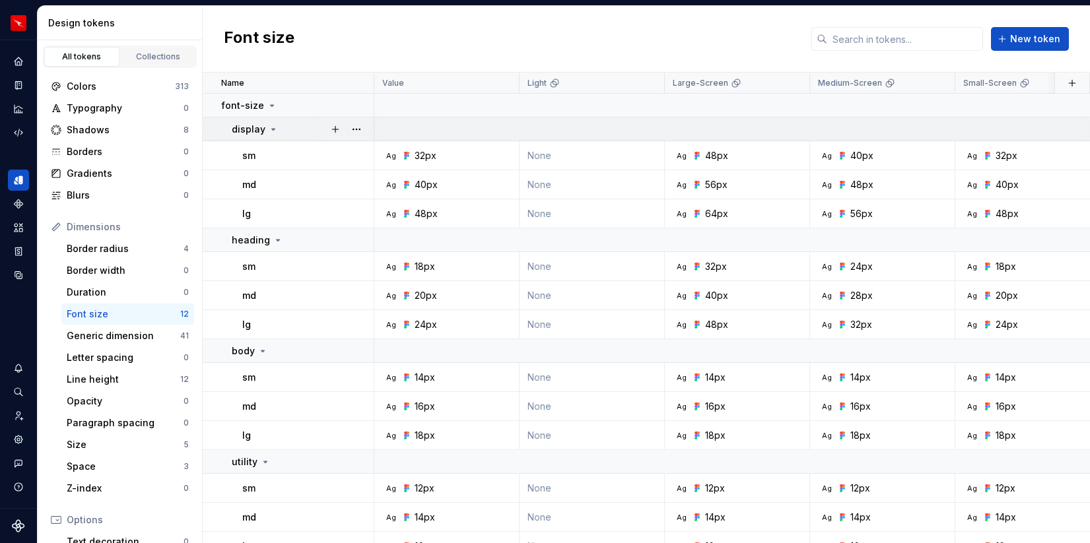
click at [272, 130] on icon at bounding box center [273, 129] width 3 height 1
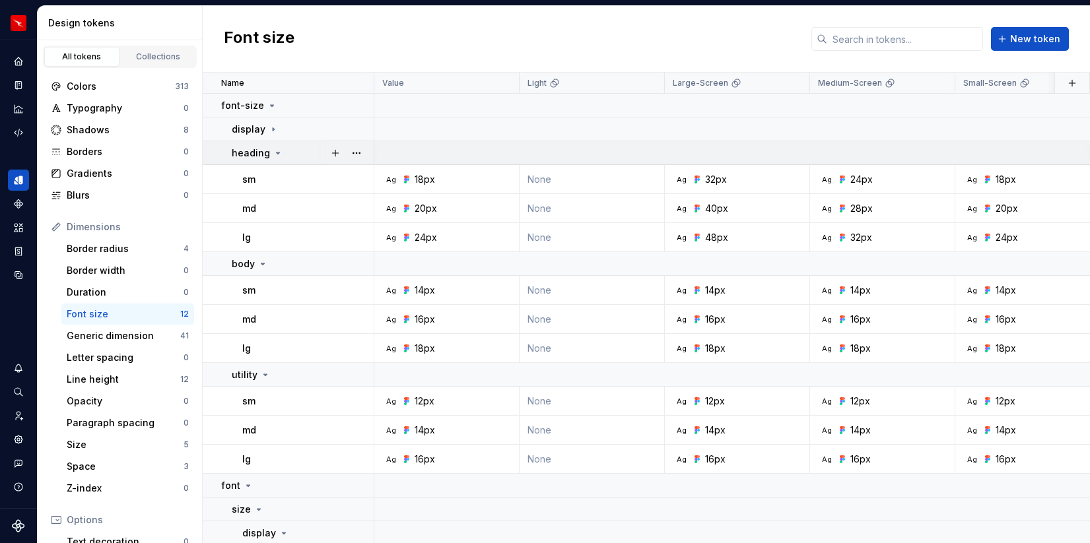
click at [273, 150] on icon at bounding box center [278, 153] width 11 height 11
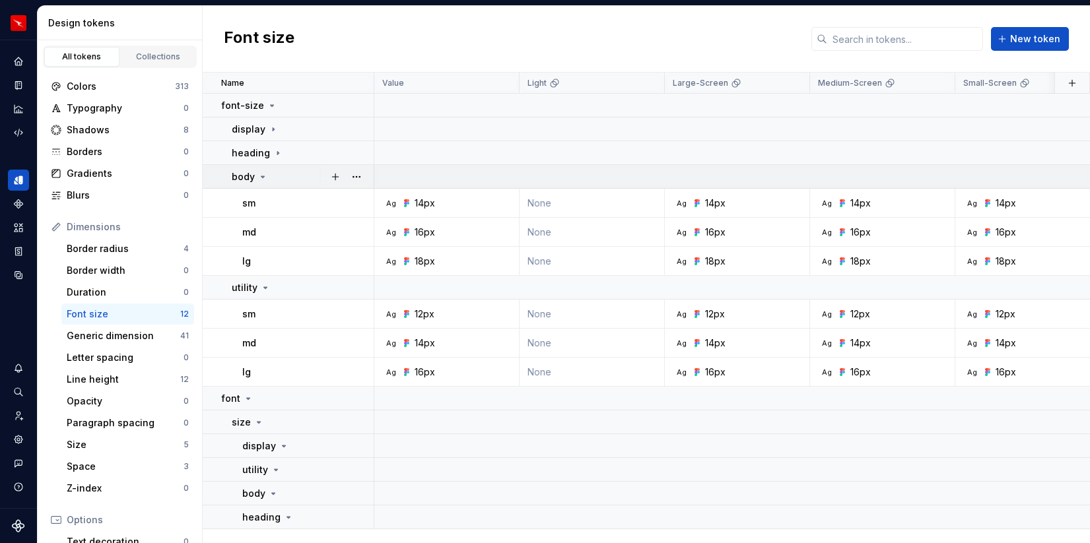
click at [268, 181] on div "body" at bounding box center [302, 176] width 141 height 13
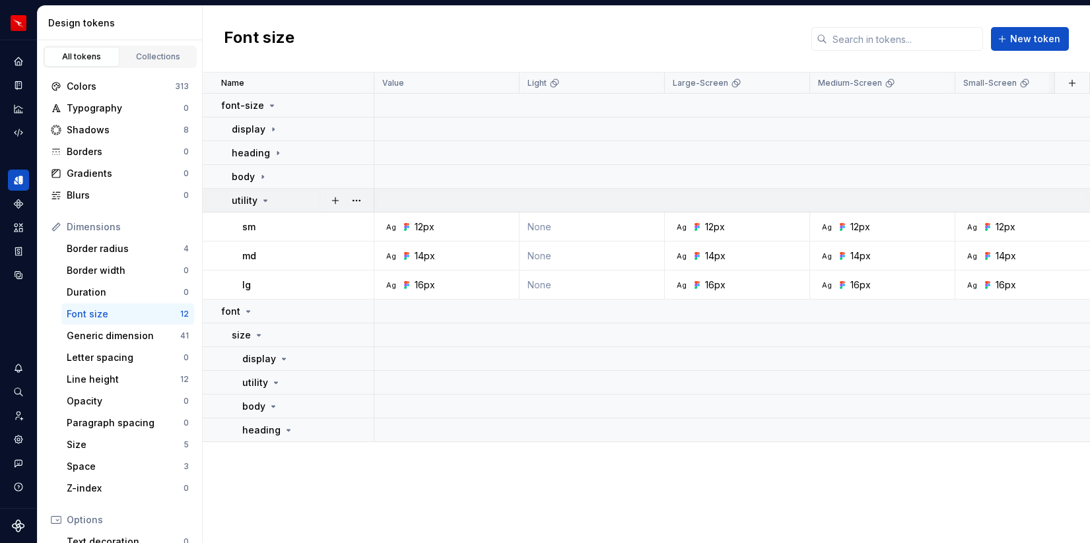
click at [265, 203] on icon at bounding box center [265, 200] width 11 height 11
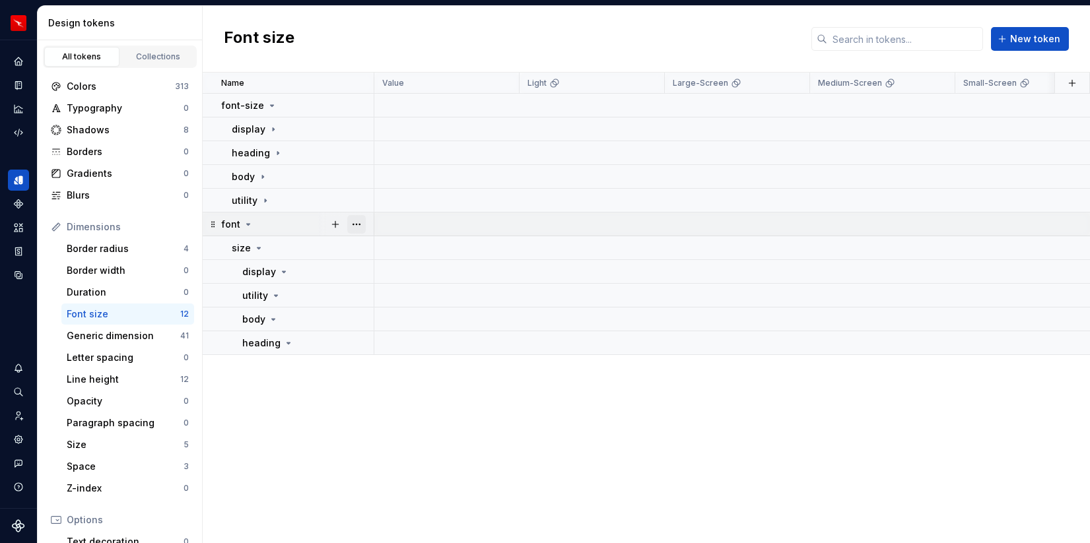
click at [358, 222] on button "button" at bounding box center [356, 224] width 18 height 18
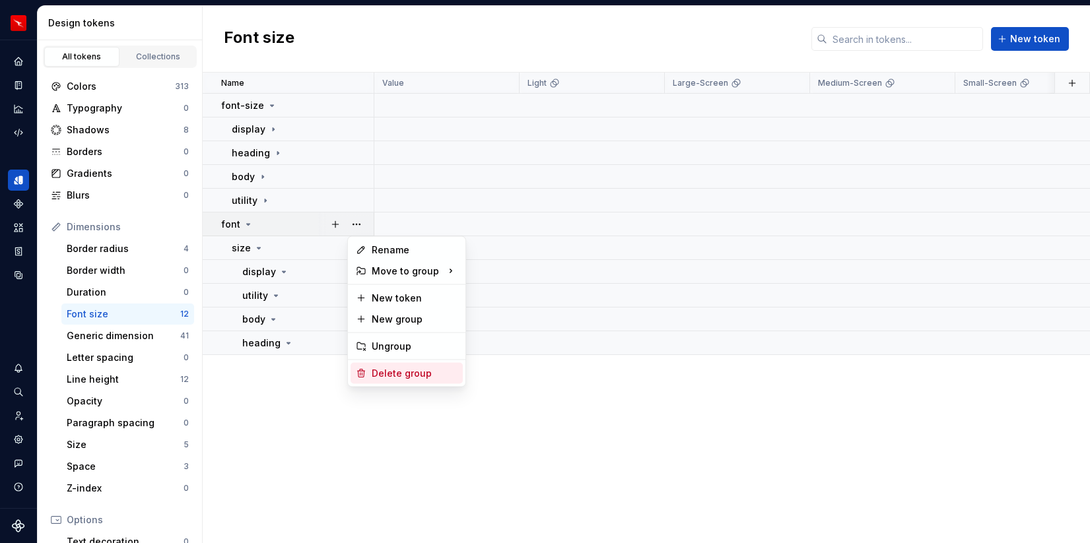
click at [396, 381] on div "Delete group" at bounding box center [406, 373] width 112 height 21
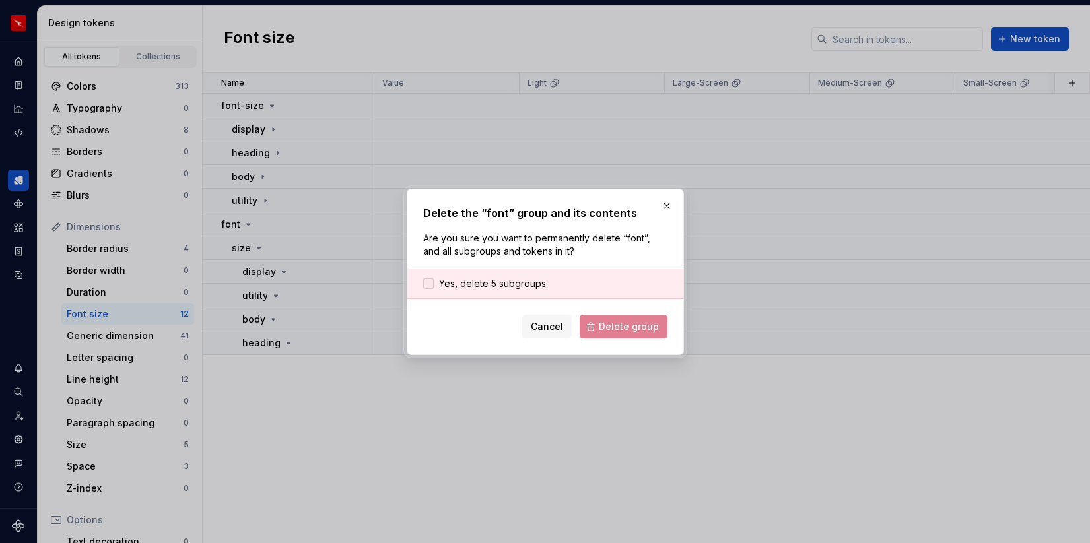
click at [484, 282] on span "Yes, delete 5 subgroups." at bounding box center [493, 283] width 109 height 13
click at [624, 329] on span "Delete group" at bounding box center [629, 326] width 60 height 13
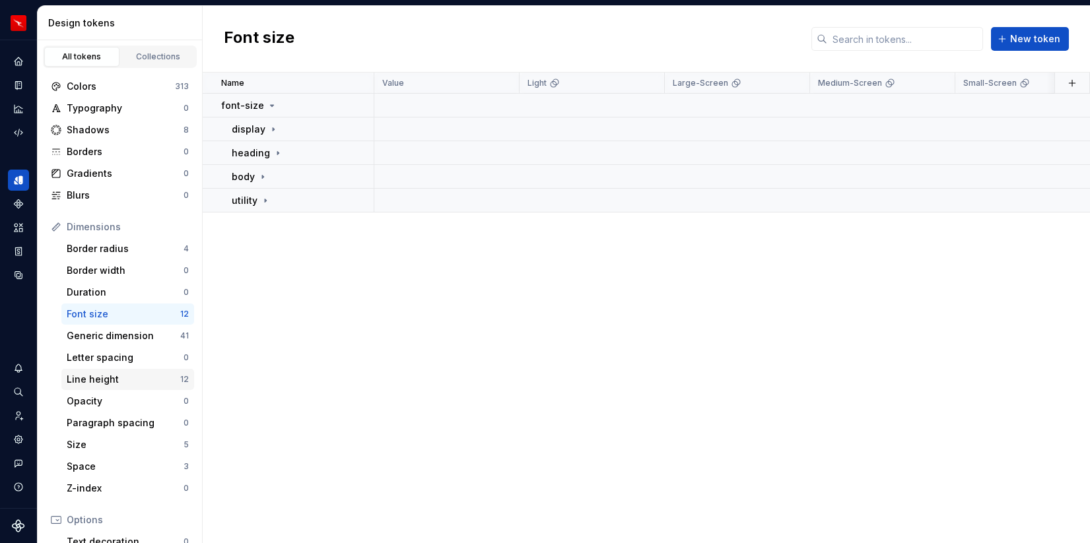
click at [136, 379] on div "Line height" at bounding box center [124, 379] width 114 height 13
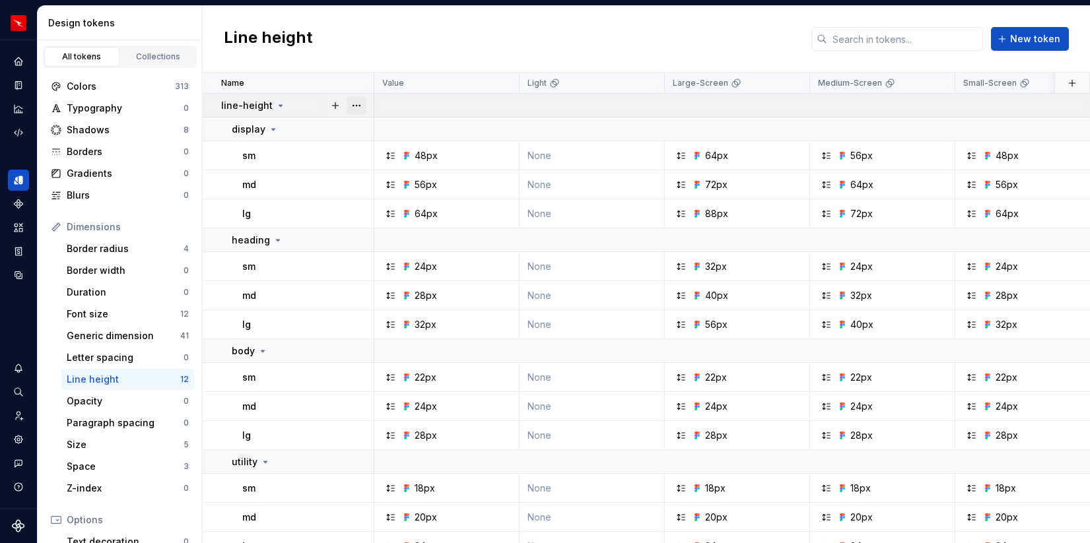
click at [356, 104] on button "button" at bounding box center [356, 105] width 18 height 18
click at [275, 108] on html "Runway 3.0 AJ Design system data Design tokens All tokens Collections Colors 31…" at bounding box center [545, 271] width 1090 height 543
click at [275, 108] on icon at bounding box center [280, 105] width 11 height 11
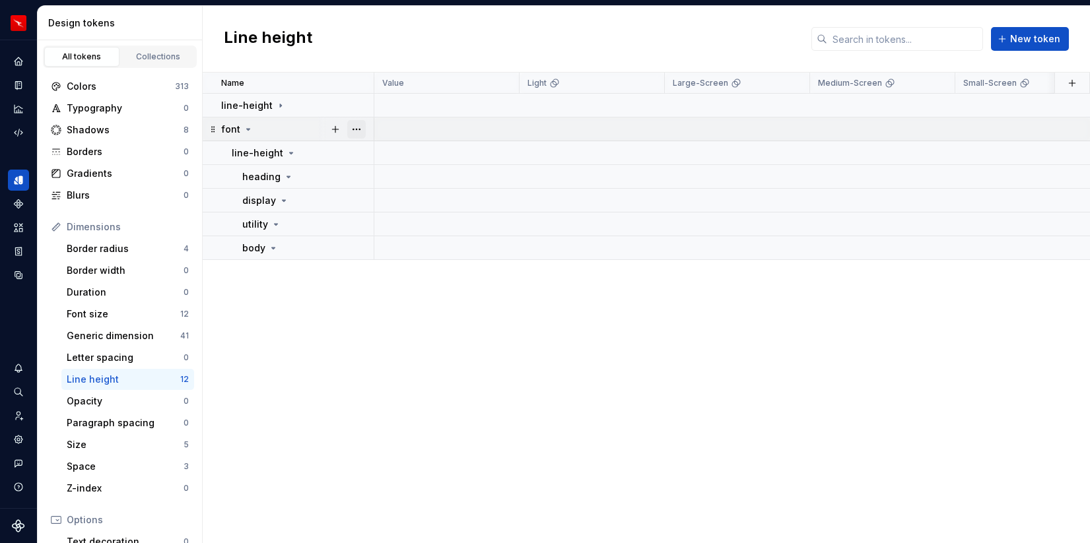
click at [360, 125] on button "button" at bounding box center [356, 129] width 18 height 18
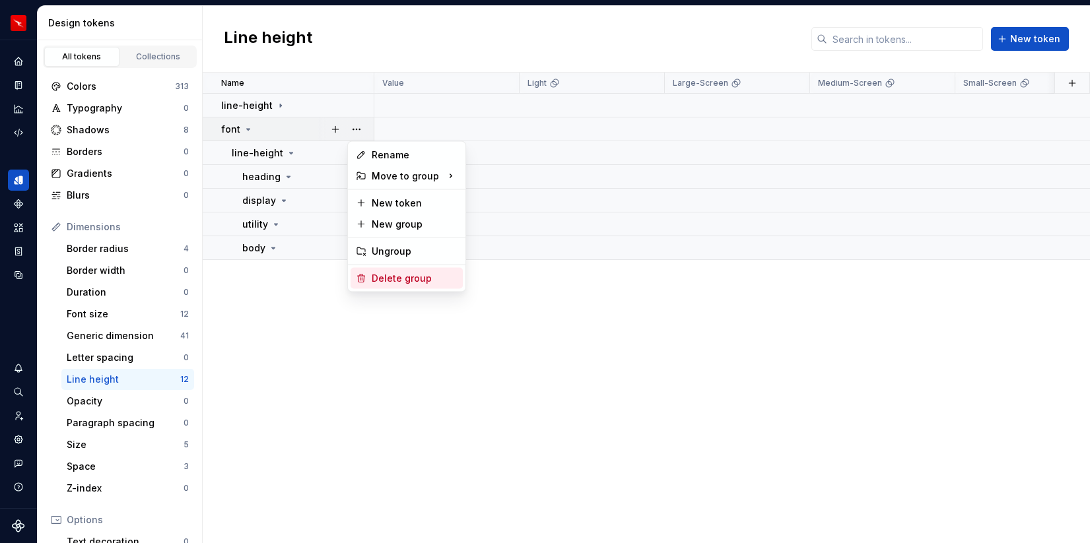
click at [391, 278] on div "Delete group" at bounding box center [415, 278] width 86 height 13
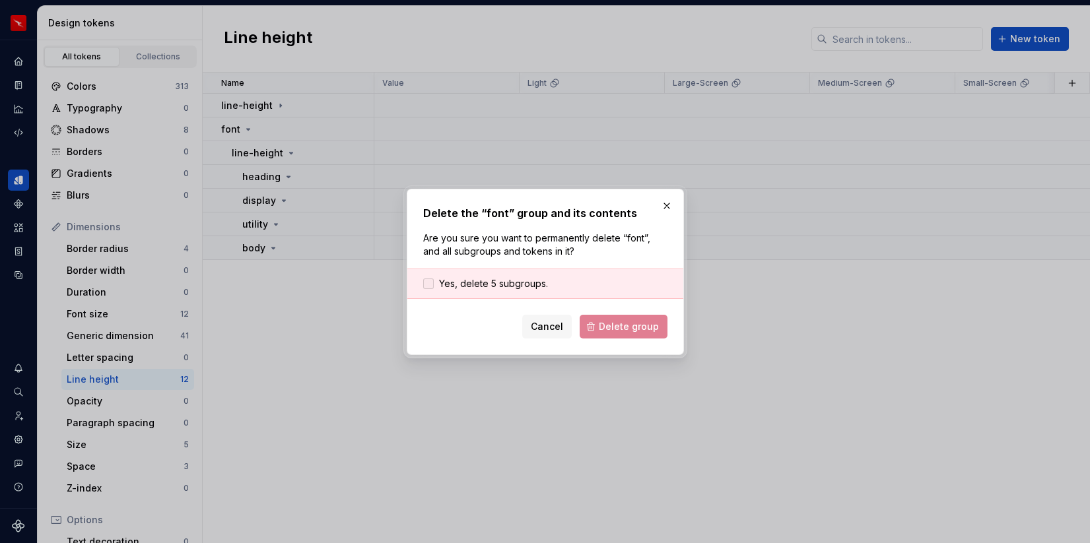
click at [426, 287] on div at bounding box center [428, 284] width 11 height 11
click at [618, 327] on span "Delete group" at bounding box center [629, 326] width 60 height 13
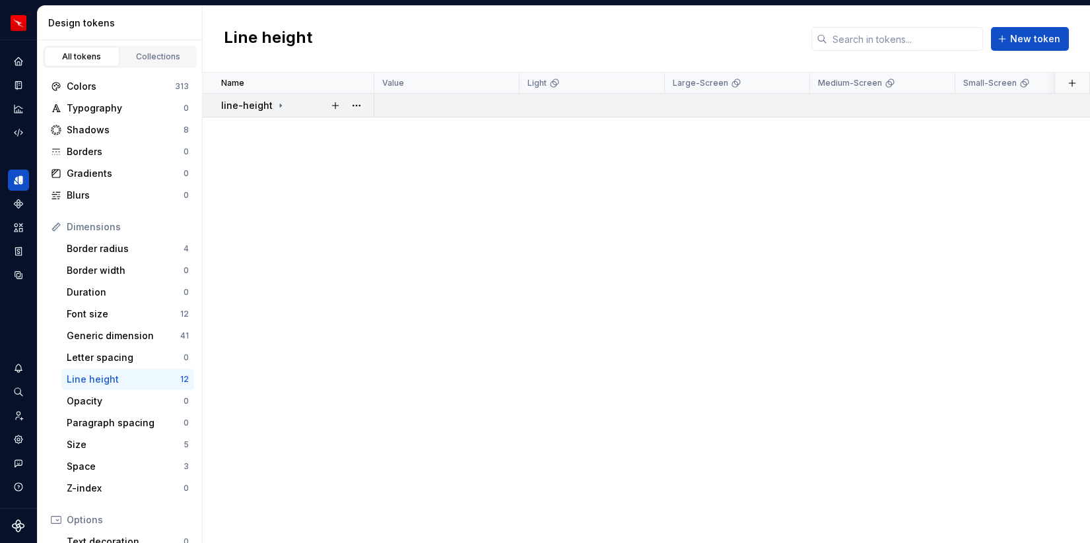
click at [275, 104] on icon at bounding box center [280, 105] width 11 height 11
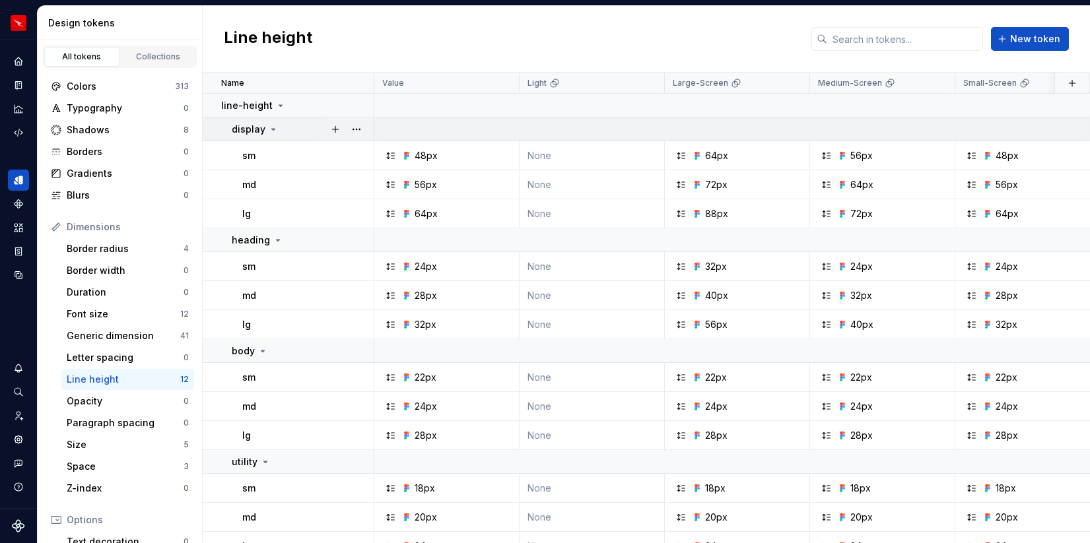
click at [271, 127] on icon at bounding box center [273, 129] width 11 height 11
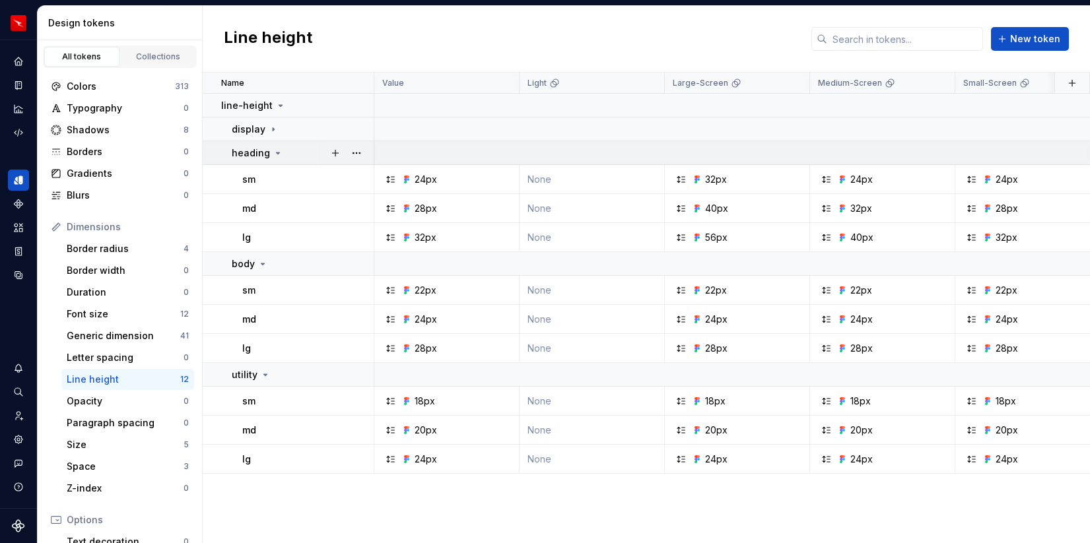
click at [275, 149] on icon at bounding box center [278, 153] width 11 height 11
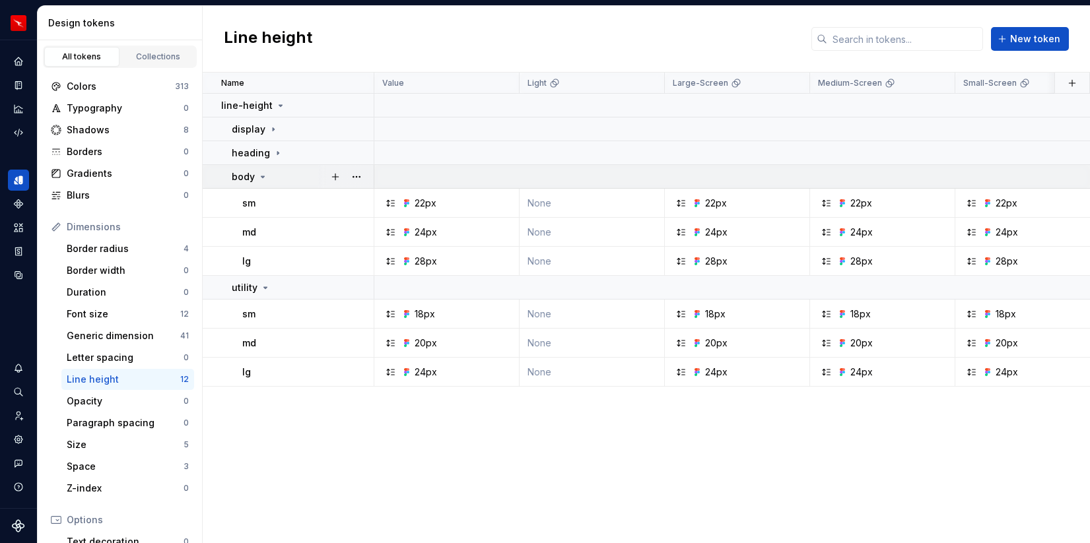
click at [270, 177] on div "body" at bounding box center [302, 176] width 141 height 13
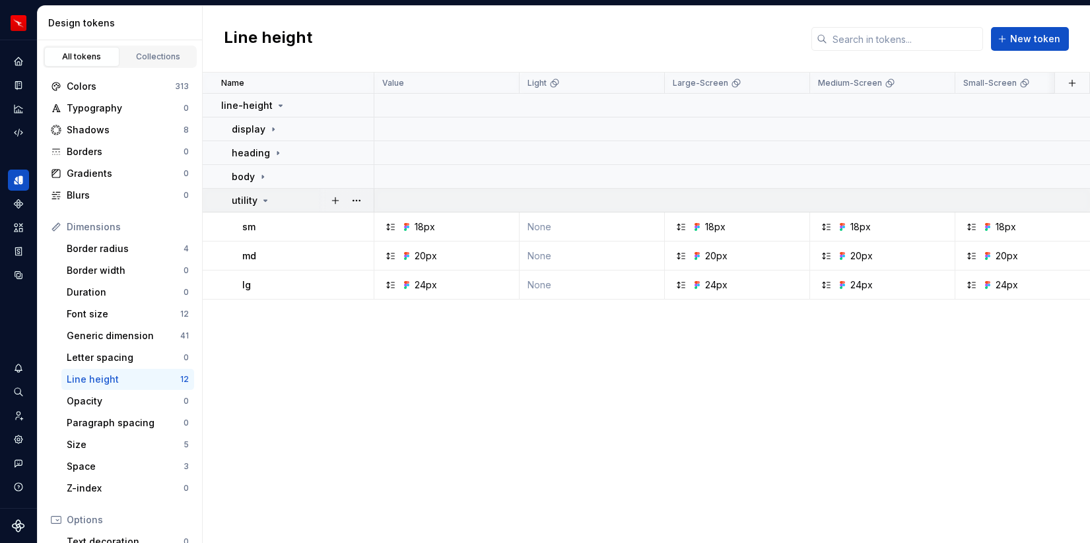
click at [265, 195] on icon at bounding box center [265, 200] width 11 height 11
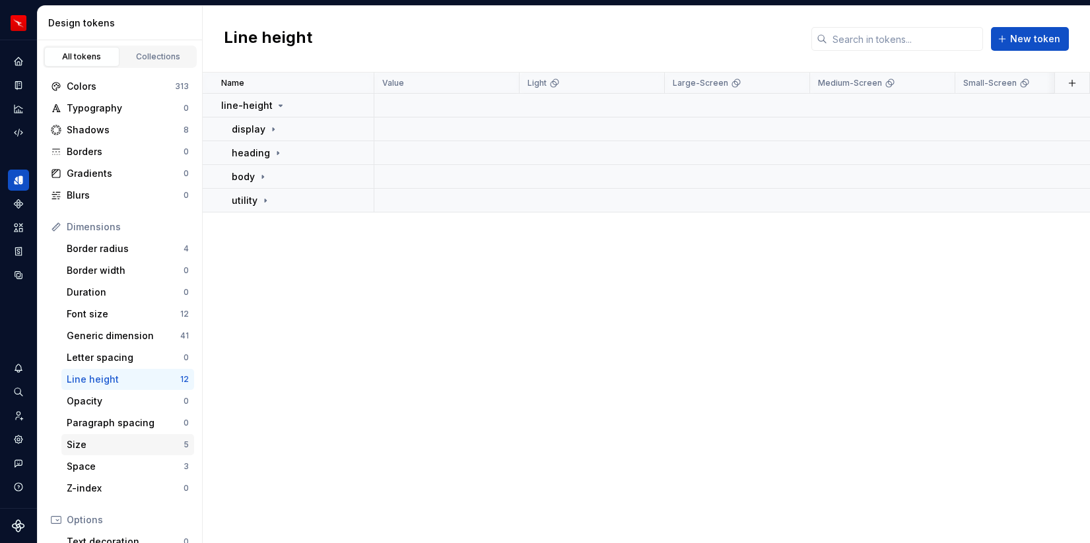
click at [121, 438] on div "Size" at bounding box center [125, 444] width 117 height 13
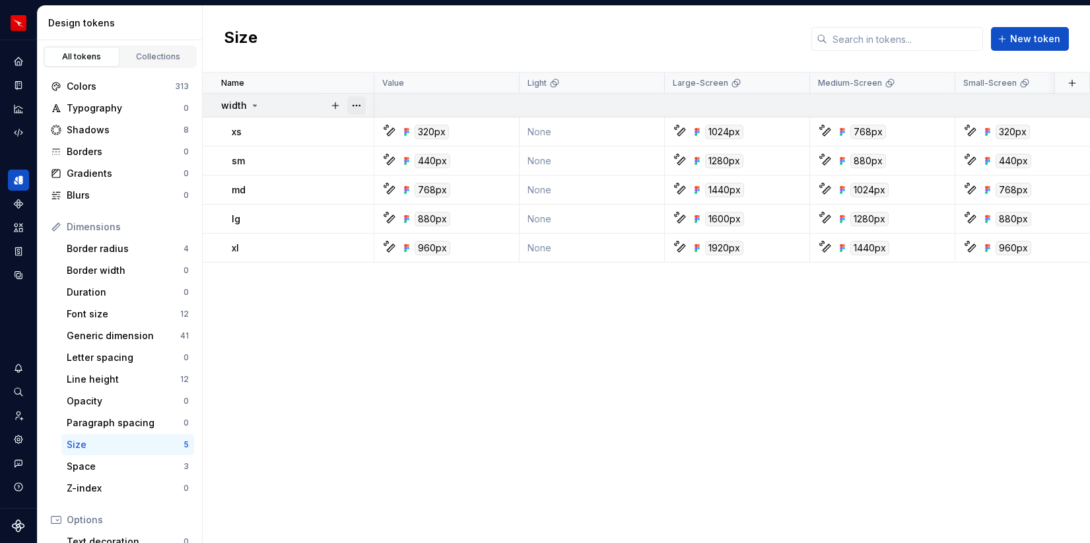
click at [360, 105] on button "button" at bounding box center [356, 105] width 18 height 18
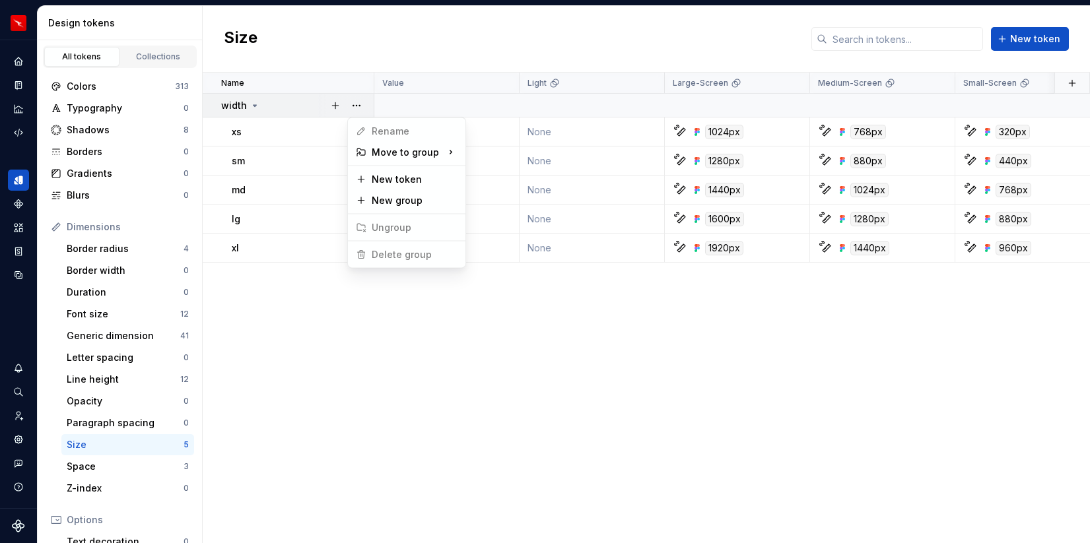
click at [362, 361] on html "Runway 3.0 AJ Design system data Design tokens All tokens Collections Colors 31…" at bounding box center [545, 271] width 1090 height 543
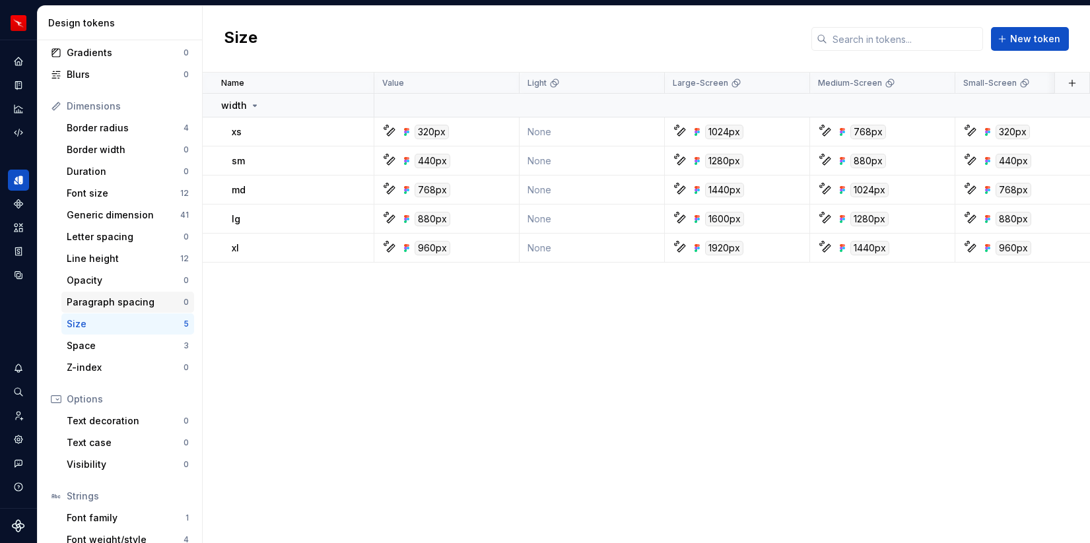
scroll to position [121, 0]
click at [131, 337] on div "Space 3" at bounding box center [127, 345] width 133 height 21
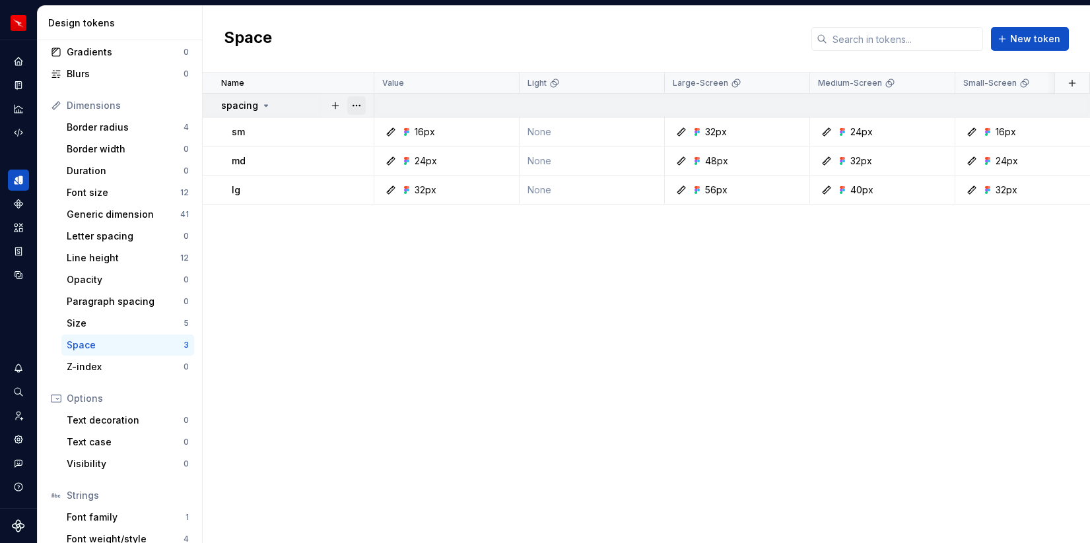
click at [358, 106] on button "button" at bounding box center [356, 105] width 18 height 18
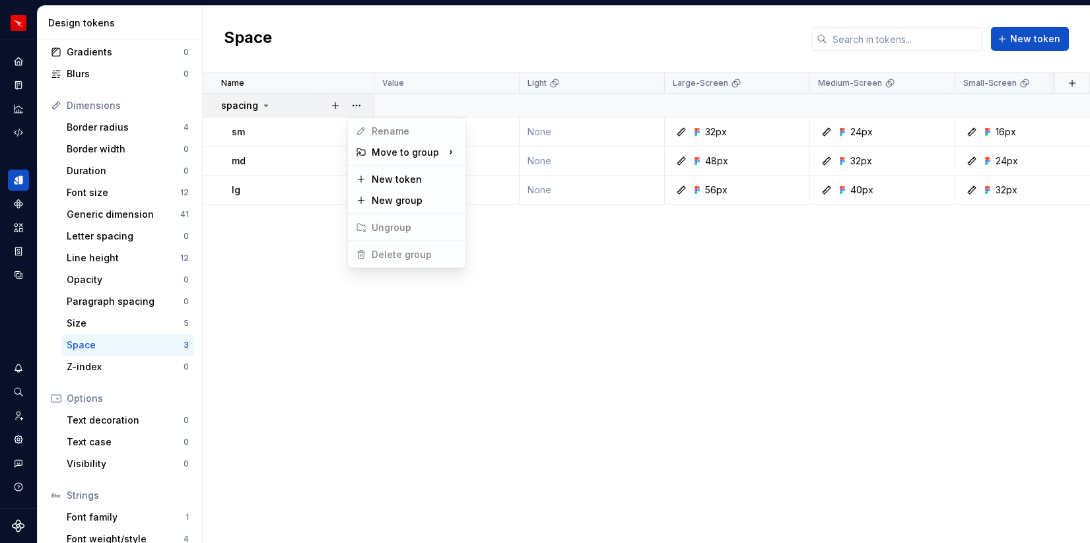
click at [252, 244] on html "Runway 3.0 AJ Design system data Design tokens All tokens Collections Colors 31…" at bounding box center [545, 271] width 1090 height 543
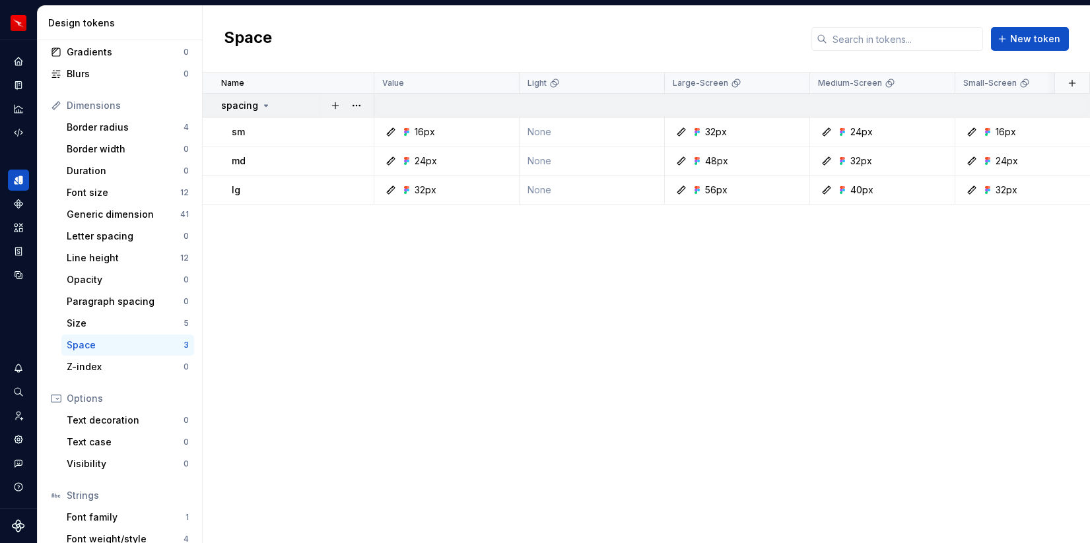
click at [265, 106] on icon at bounding box center [266, 105] width 3 height 1
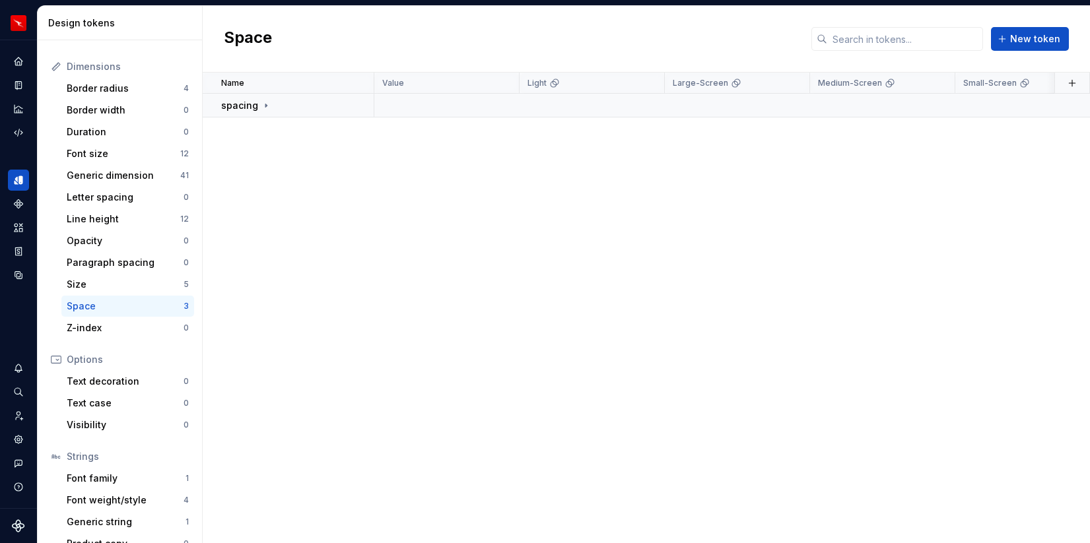
scroll to position [180, 0]
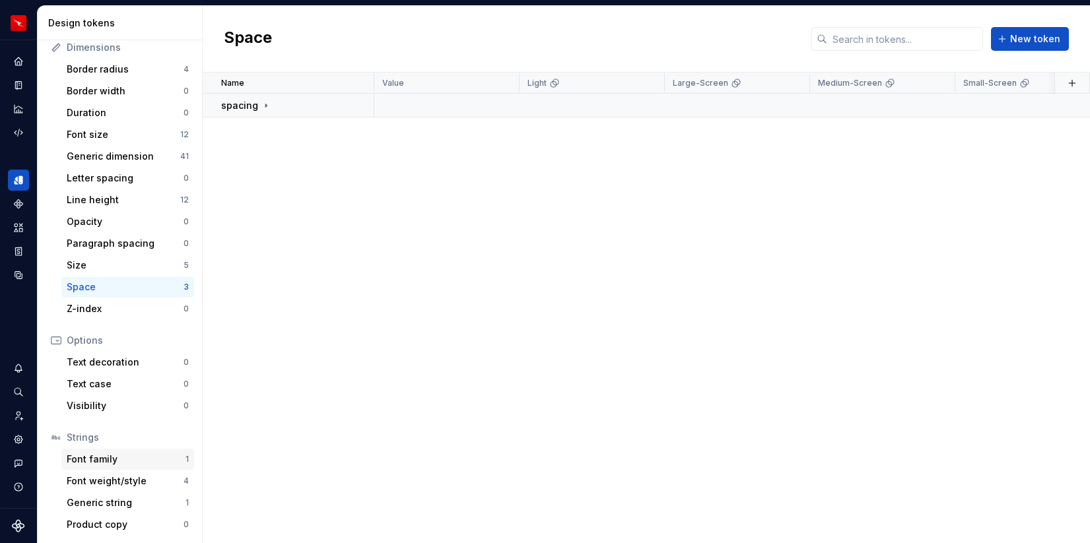
click at [155, 460] on div "Font family" at bounding box center [126, 459] width 119 height 13
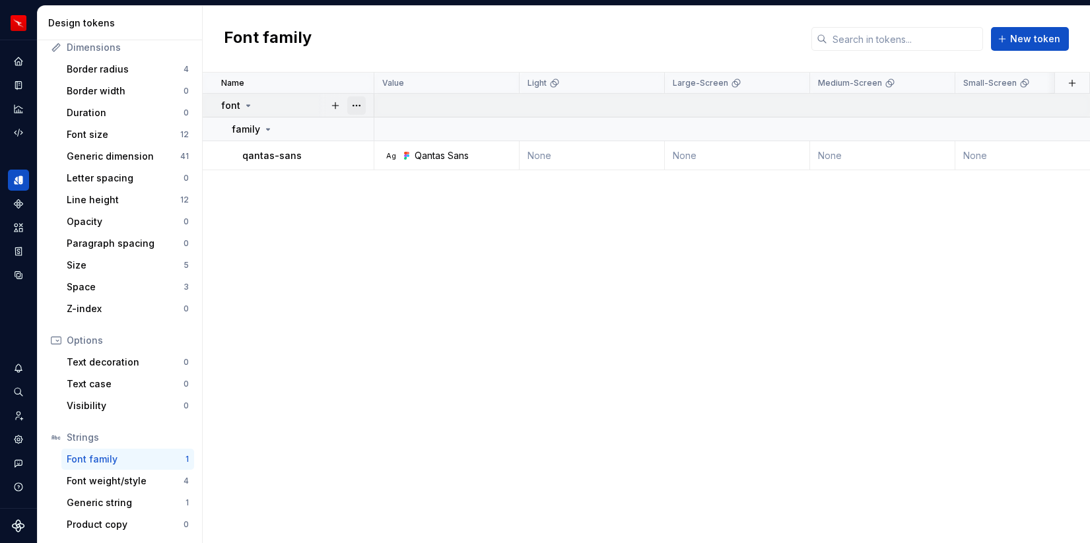
click at [359, 106] on button "button" at bounding box center [356, 105] width 18 height 18
click at [290, 253] on html "Runway 3.0 AJ Design system data Design tokens All tokens Collections Colors 31…" at bounding box center [545, 271] width 1090 height 543
click at [152, 480] on div "Font weight/style" at bounding box center [125, 481] width 117 height 13
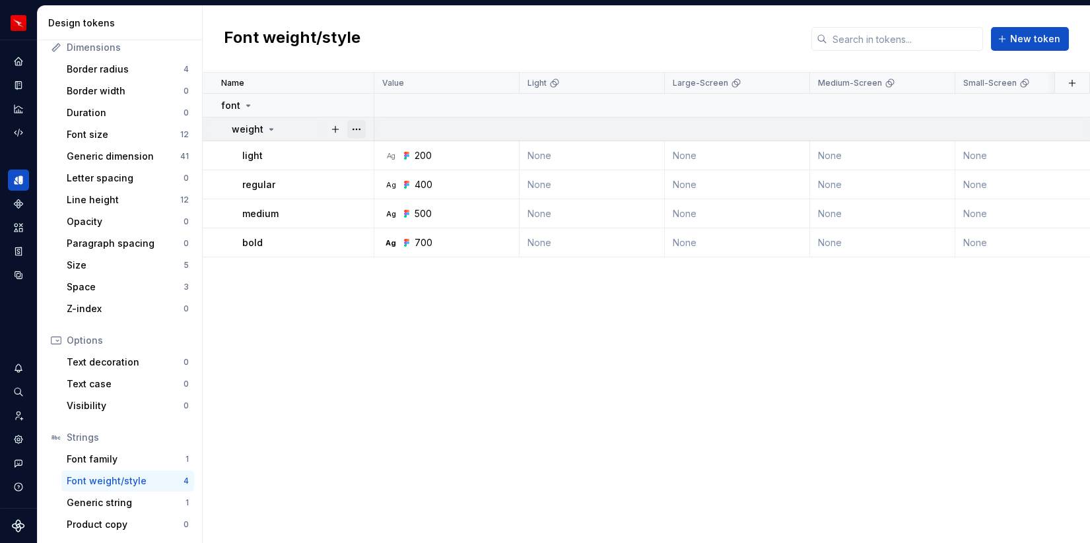
click at [358, 127] on button "button" at bounding box center [356, 129] width 18 height 18
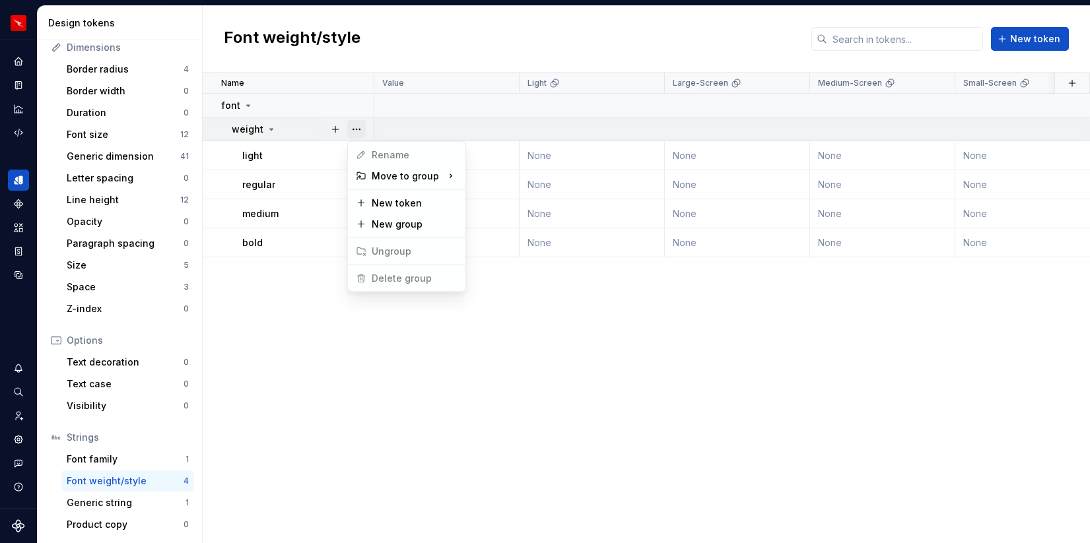
click at [358, 127] on button "button" at bounding box center [356, 129] width 18 height 18
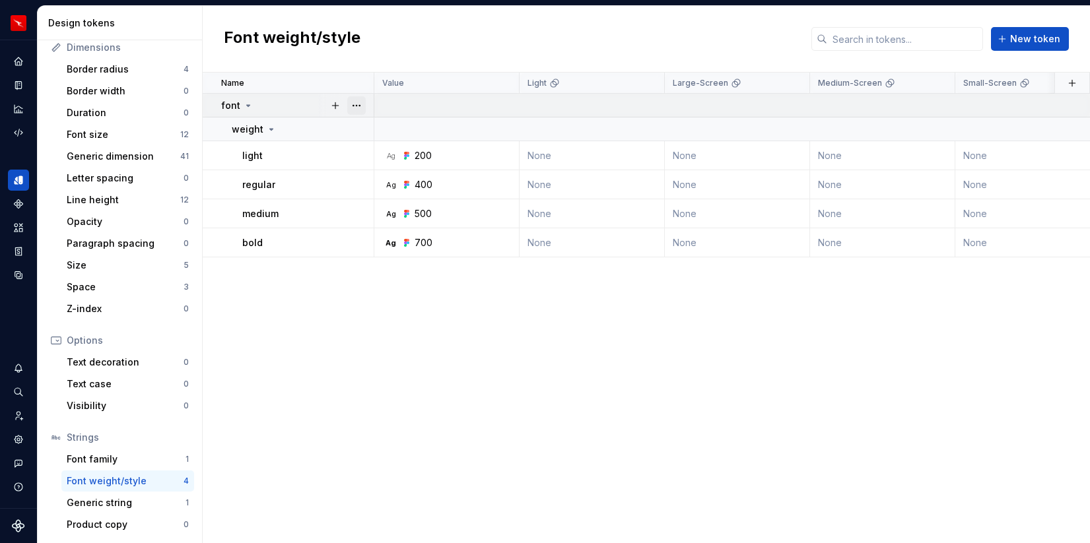
click at [358, 114] on button "button" at bounding box center [356, 105] width 18 height 18
click at [121, 507] on div "Generic string" at bounding box center [126, 502] width 119 height 13
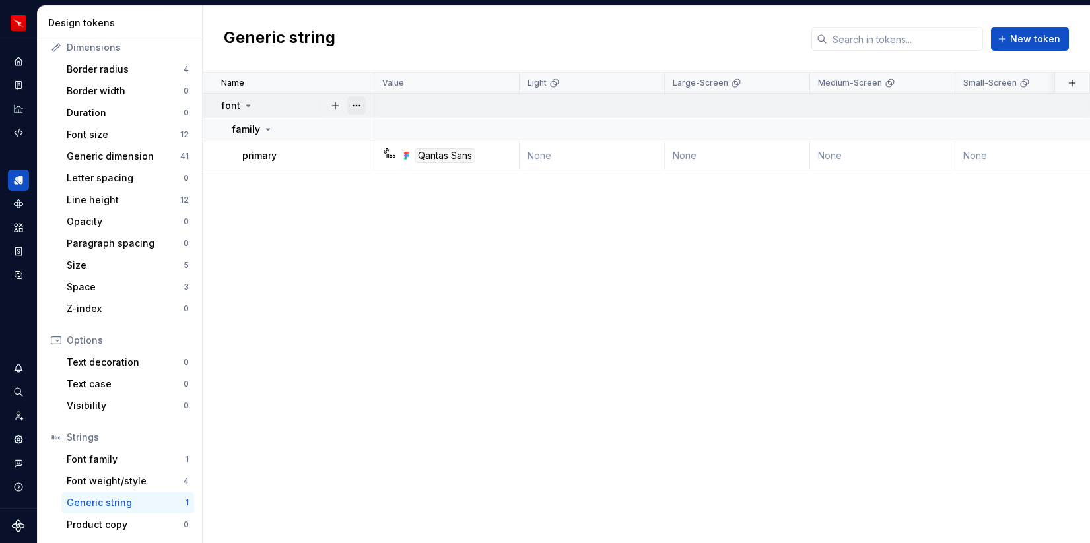
click at [351, 104] on button "button" at bounding box center [356, 105] width 18 height 18
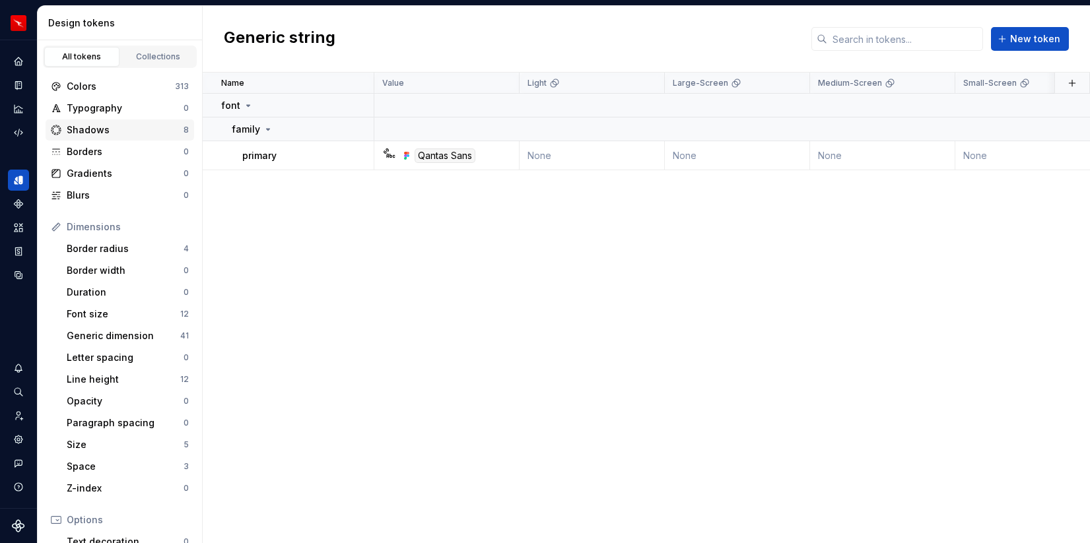
click at [148, 130] on div "Shadows" at bounding box center [125, 129] width 117 height 13
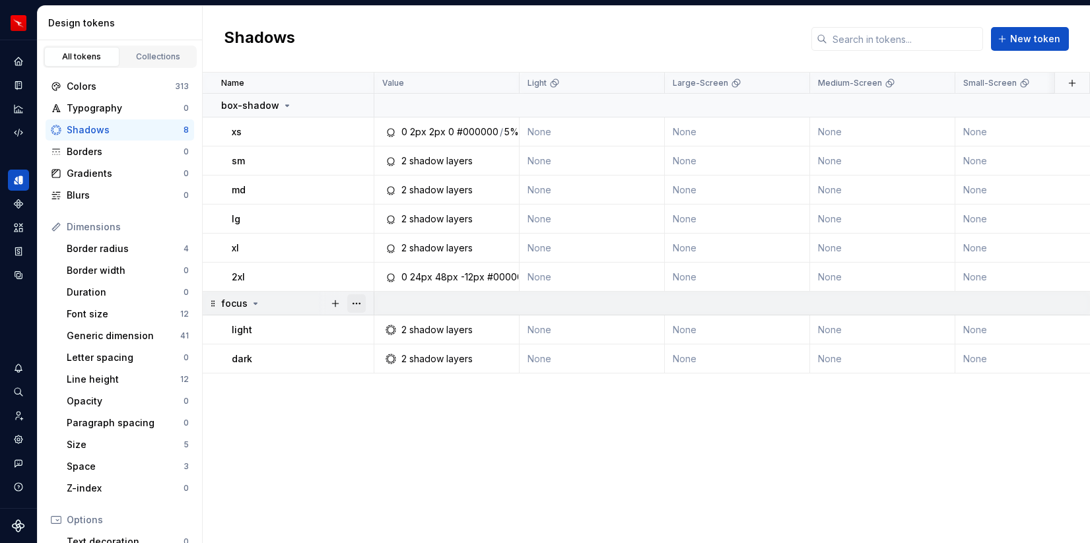
click at [362, 294] on button "button" at bounding box center [356, 303] width 18 height 18
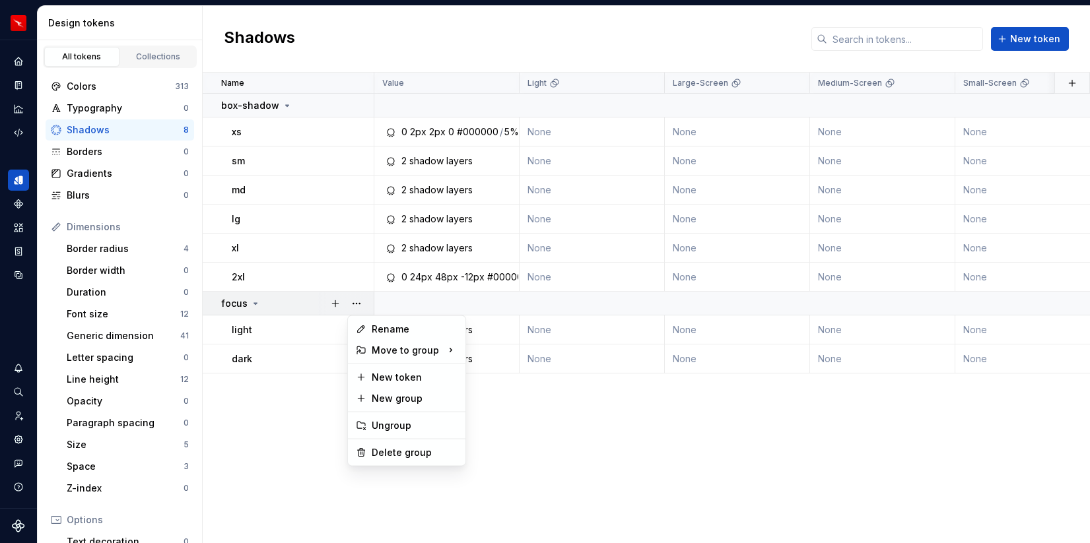
click at [315, 433] on html "Runway 3.0 AJ Design system data Design tokens All tokens Collections Colors 31…" at bounding box center [545, 271] width 1090 height 543
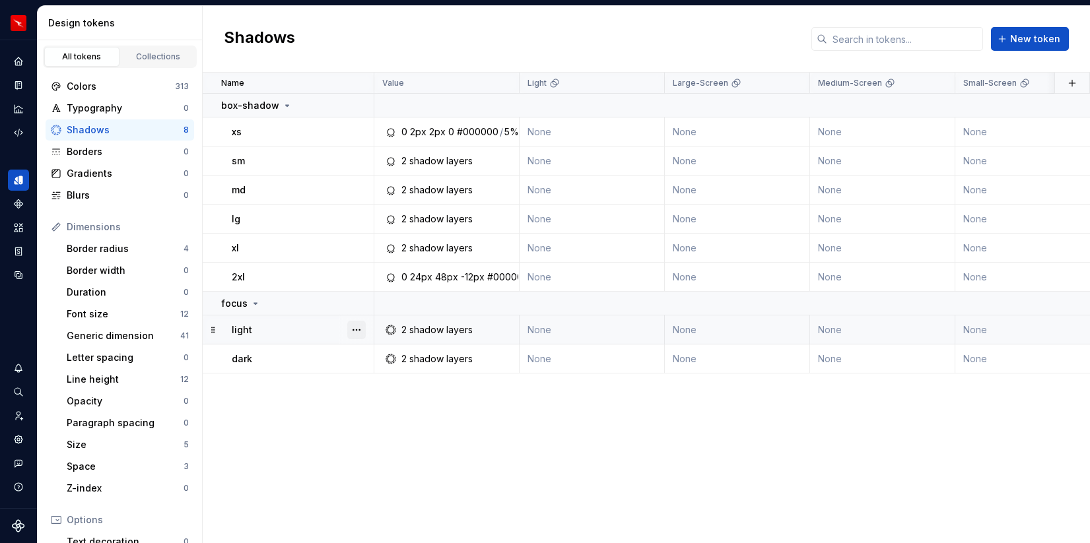
click at [355, 330] on button "button" at bounding box center [356, 330] width 18 height 18
click at [356, 353] on button "button" at bounding box center [356, 359] width 18 height 18
click at [333, 414] on div "Name Value Light Large-Screen Medium-Screen Small-Screen qf Collection Dark Tok…" at bounding box center [646, 308] width 887 height 471
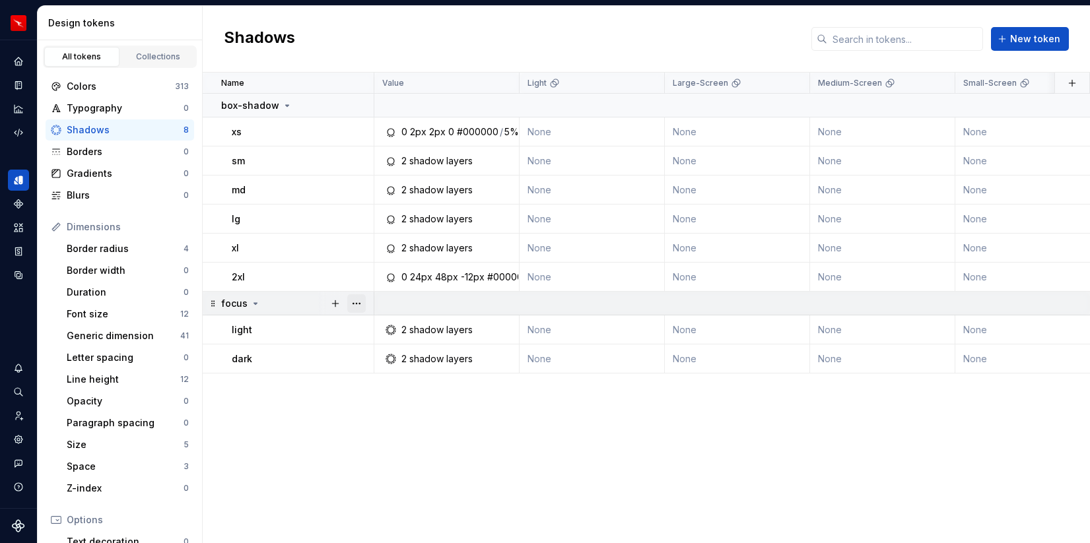
click at [356, 304] on button "button" at bounding box center [356, 303] width 18 height 18
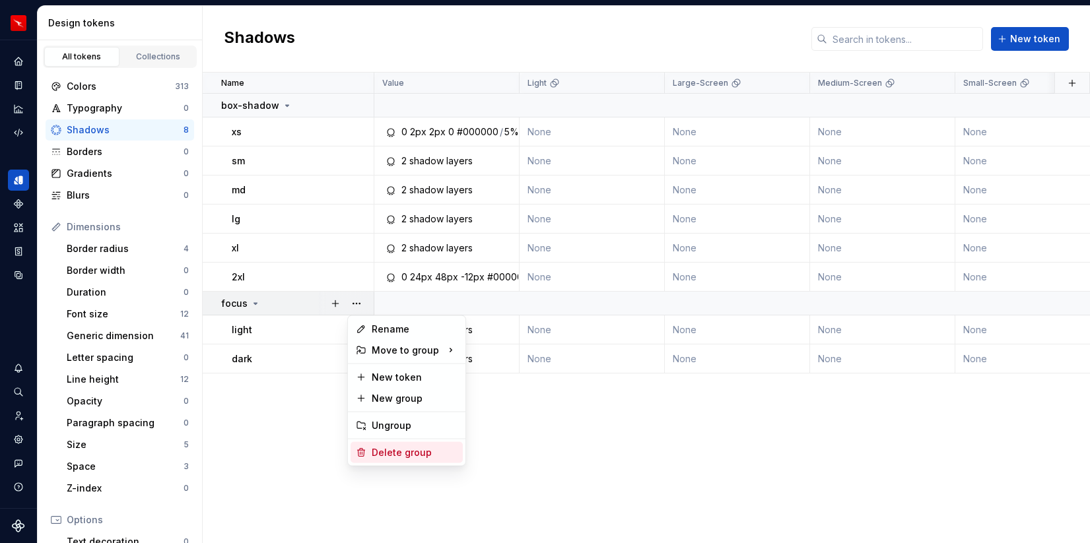
click at [388, 451] on div "Delete group" at bounding box center [415, 452] width 86 height 13
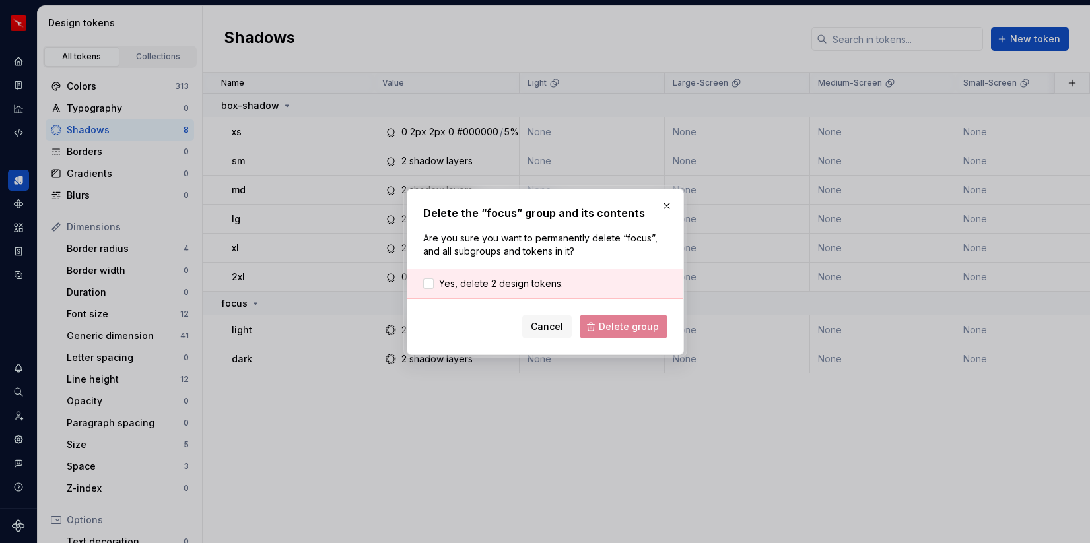
click at [449, 291] on div "Yes, delete 2 design tokens." at bounding box center [545, 284] width 276 height 30
click at [461, 282] on span "Yes, delete 2 design tokens." at bounding box center [501, 283] width 124 height 13
click at [634, 323] on span "Delete group" at bounding box center [629, 326] width 60 height 13
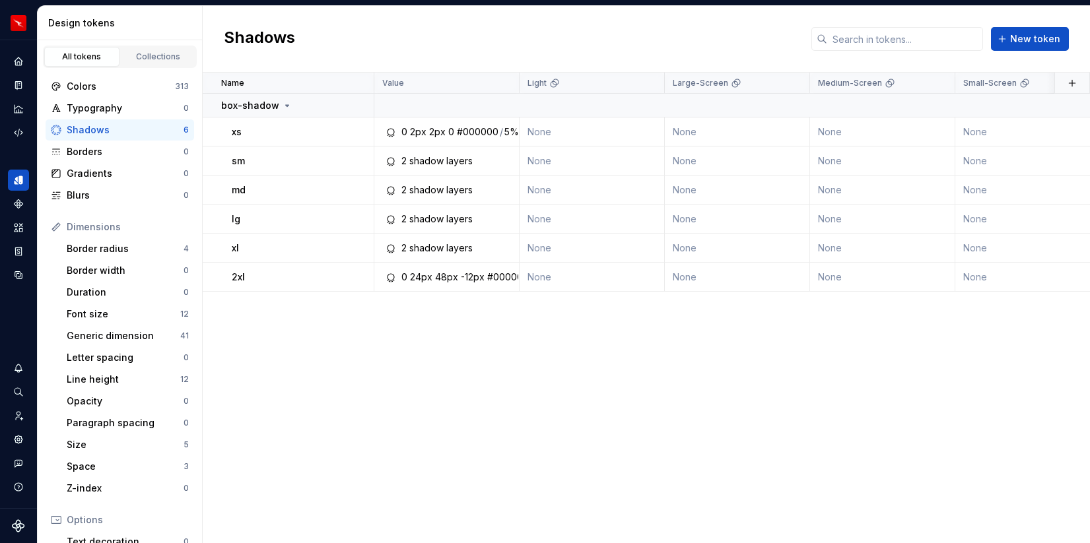
click at [433, 368] on div "Name Value Light Large-Screen Medium-Screen Small-Screen qf Collection Dark Tok…" at bounding box center [646, 308] width 887 height 471
click at [143, 129] on div "Shadows" at bounding box center [125, 129] width 117 height 13
click at [346, 133] on div at bounding box center [356, 131] width 34 height 28
click at [358, 131] on button "button" at bounding box center [356, 132] width 18 height 18
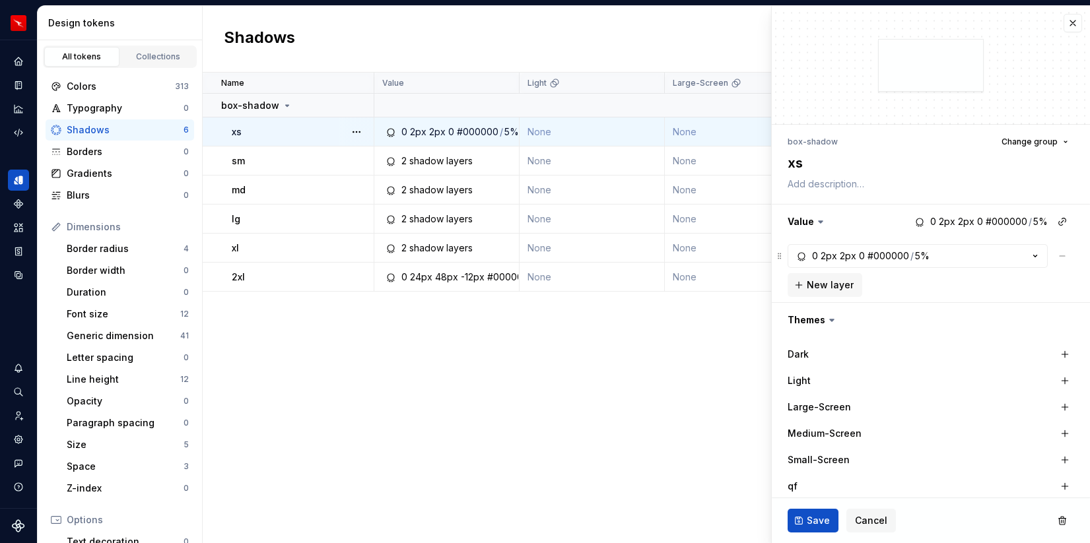
click at [358, 131] on button "button" at bounding box center [356, 132] width 18 height 18
click at [357, 108] on button "button" at bounding box center [356, 105] width 18 height 18
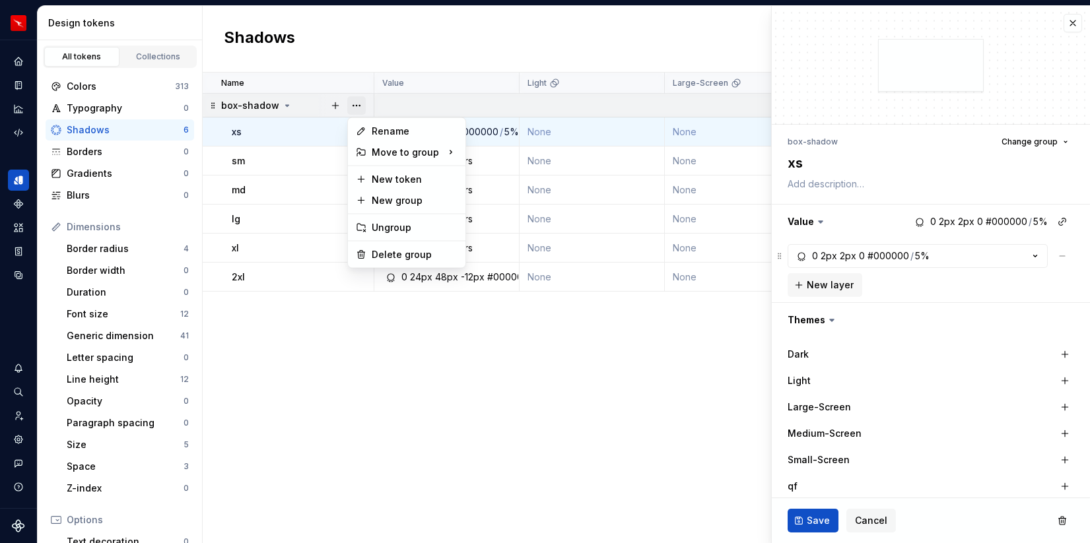
click at [357, 108] on button "button" at bounding box center [356, 105] width 18 height 18
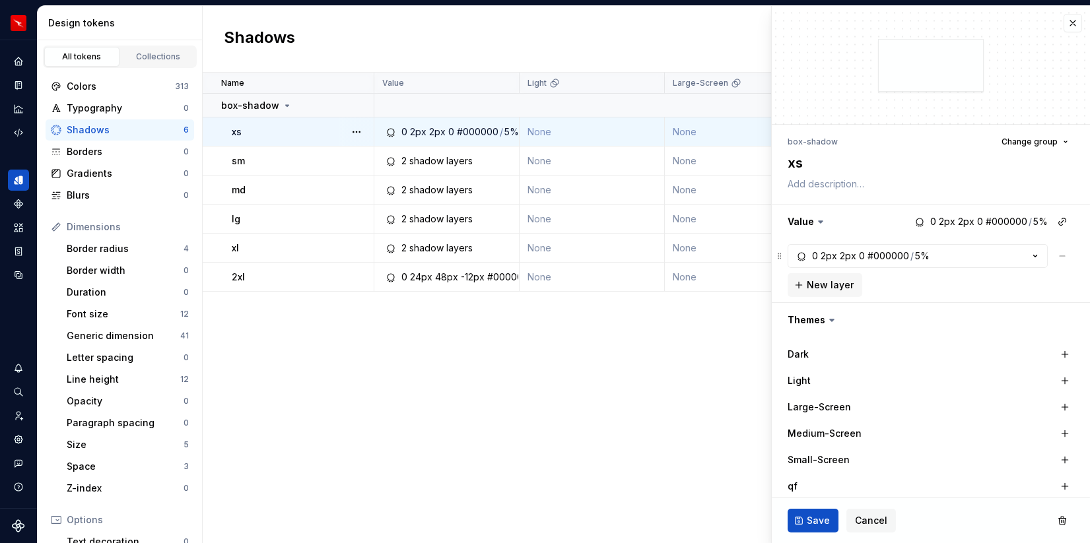
click at [351, 353] on div "Name Value Light Large-Screen Medium-Screen Small-Screen qf Collection Dark Tok…" at bounding box center [646, 308] width 887 height 471
click at [1071, 20] on button "button" at bounding box center [1072, 23] width 18 height 18
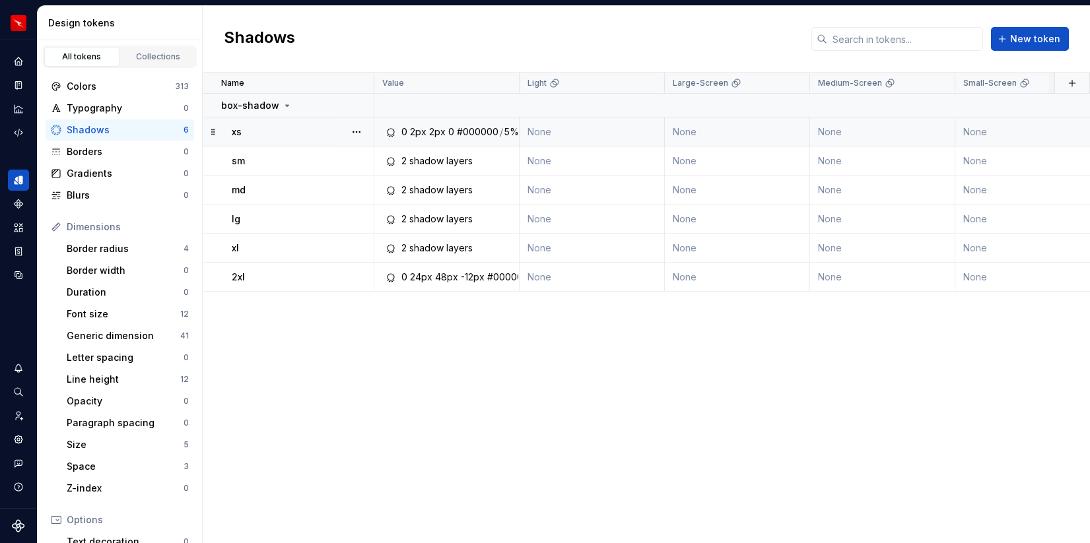
click at [385, 399] on div "Name Value Light Large-Screen Medium-Screen Small-Screen qf Collection Dark Tok…" at bounding box center [646, 308] width 887 height 471
click at [125, 176] on div "Gradients" at bounding box center [125, 173] width 117 height 13
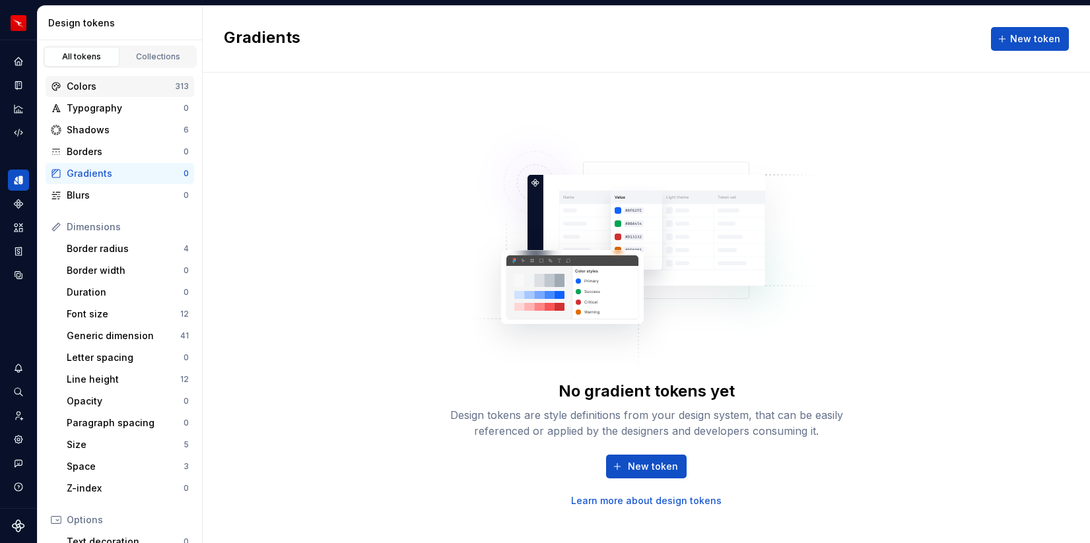
click at [121, 84] on div "Colors" at bounding box center [121, 86] width 108 height 13
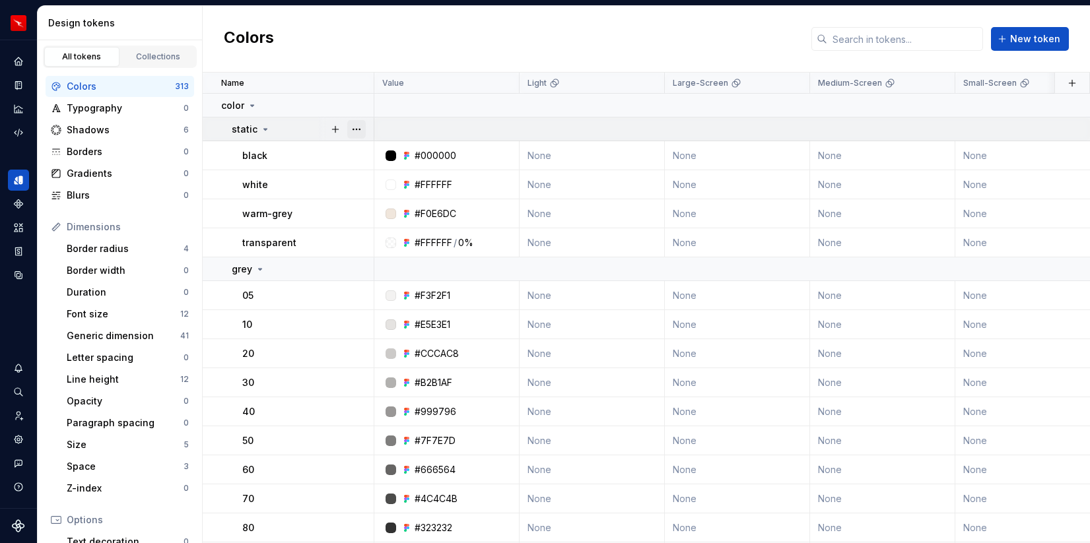
click at [352, 128] on button "button" at bounding box center [356, 129] width 18 height 18
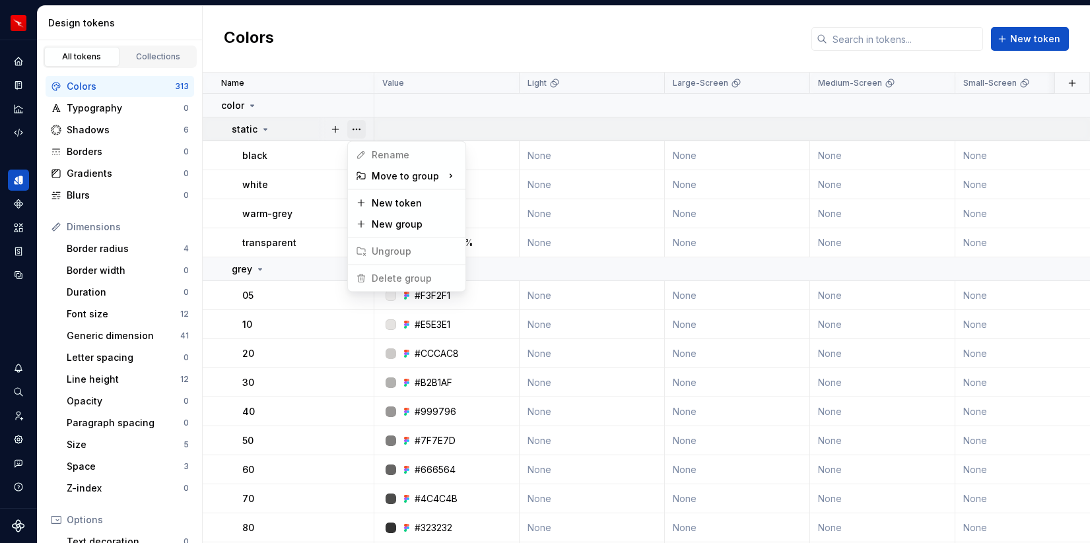
click at [352, 128] on button "button" at bounding box center [356, 129] width 18 height 18
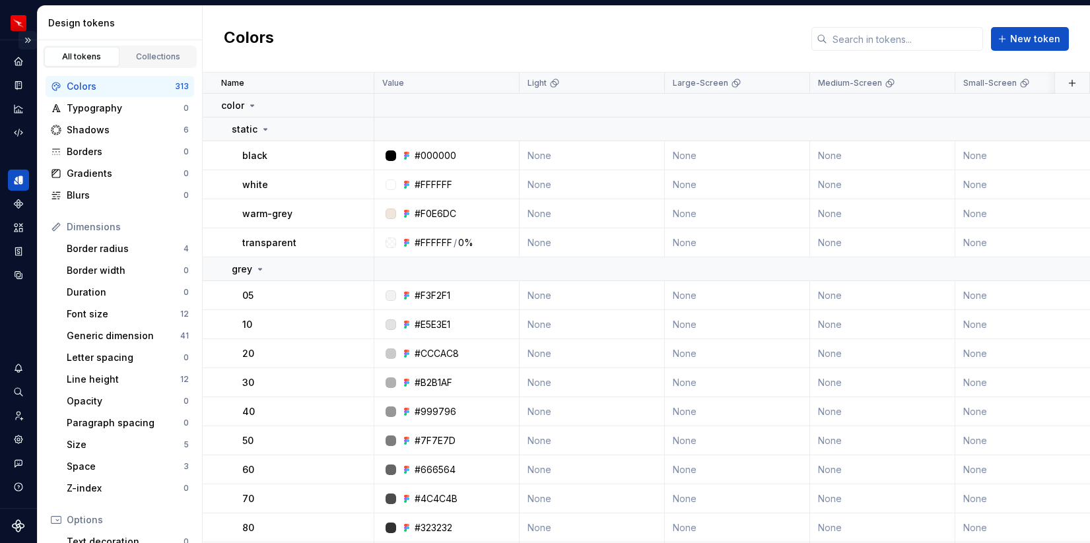
click at [32, 42] on button "Expand sidebar" at bounding box center [27, 40] width 18 height 18
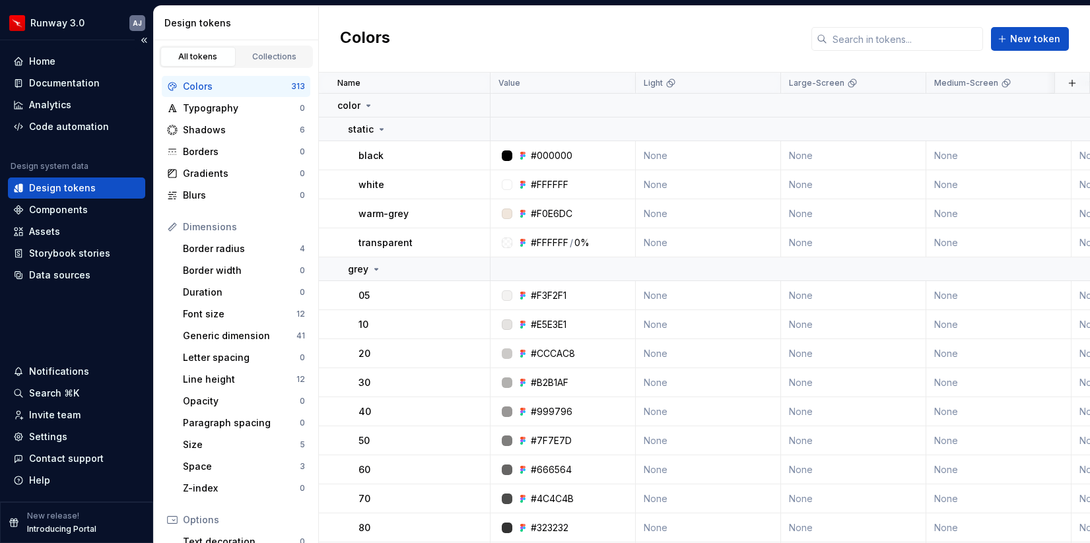
click at [69, 186] on div "Design tokens" at bounding box center [62, 187] width 67 height 13
click at [48, 65] on div "Home" at bounding box center [42, 61] width 26 height 13
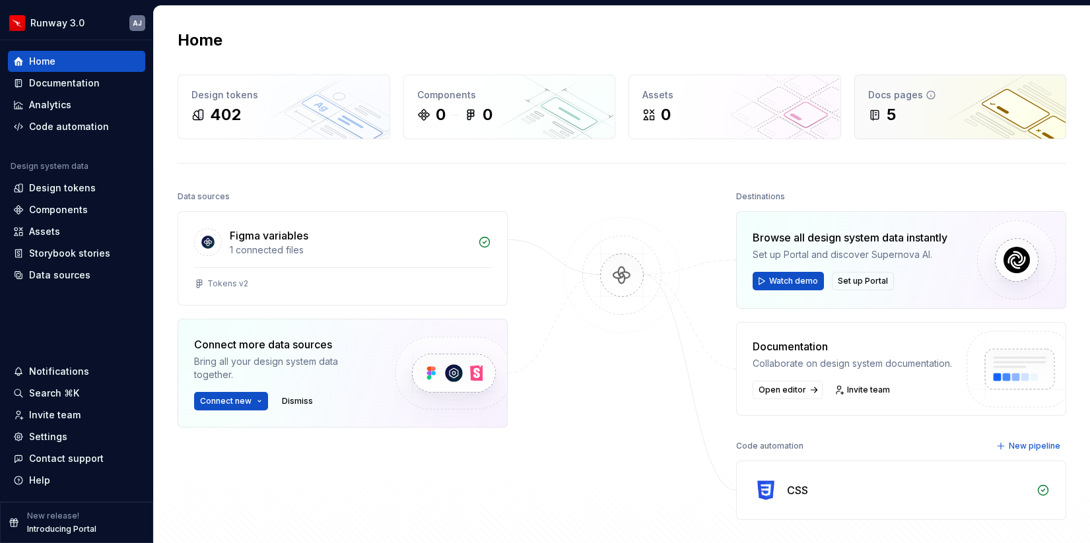
click at [922, 109] on div "5" at bounding box center [960, 114] width 185 height 21
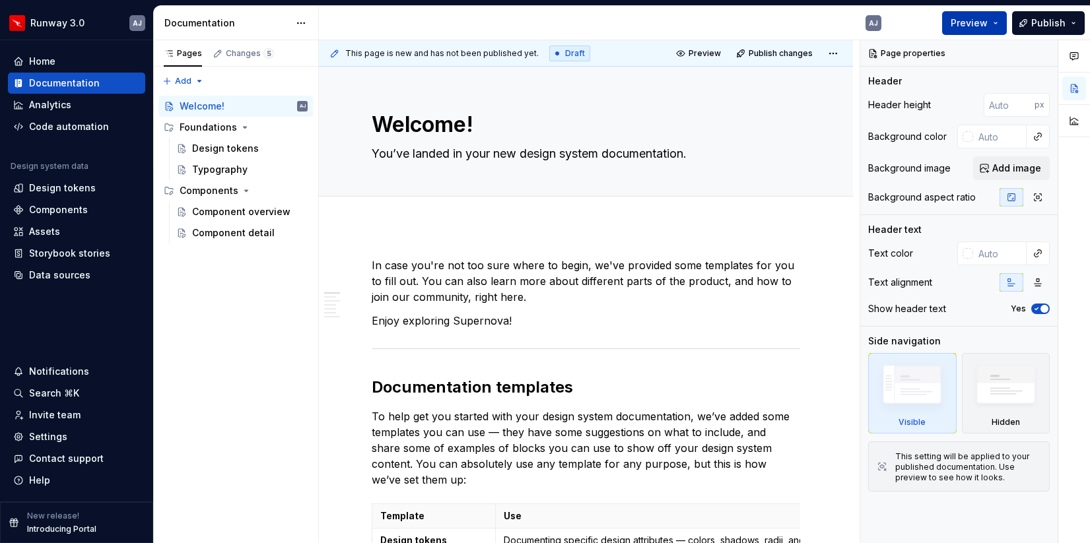
click at [975, 24] on span "Preview" at bounding box center [968, 22] width 37 height 13
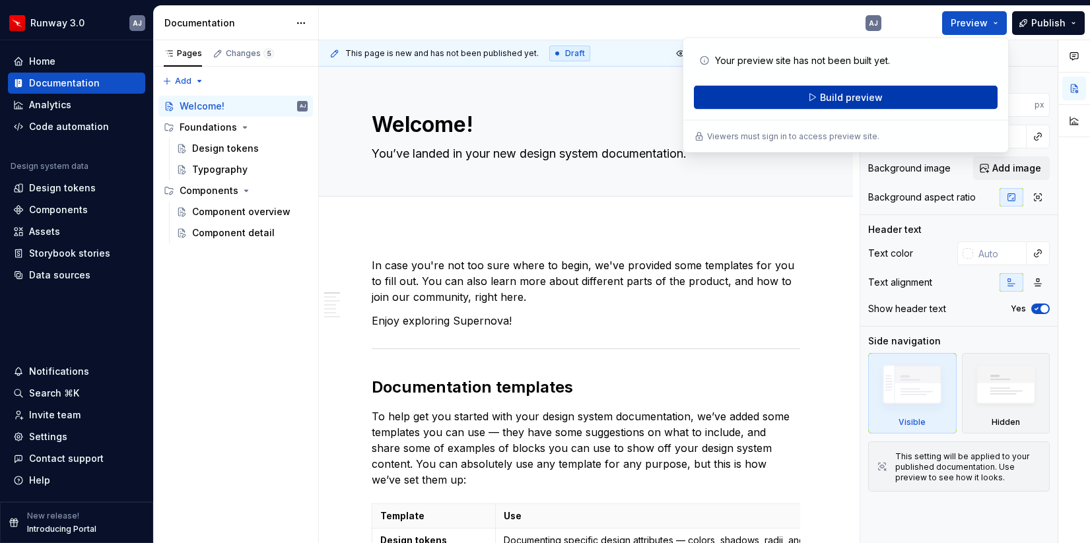
click at [861, 95] on span "Build preview" at bounding box center [851, 97] width 63 height 13
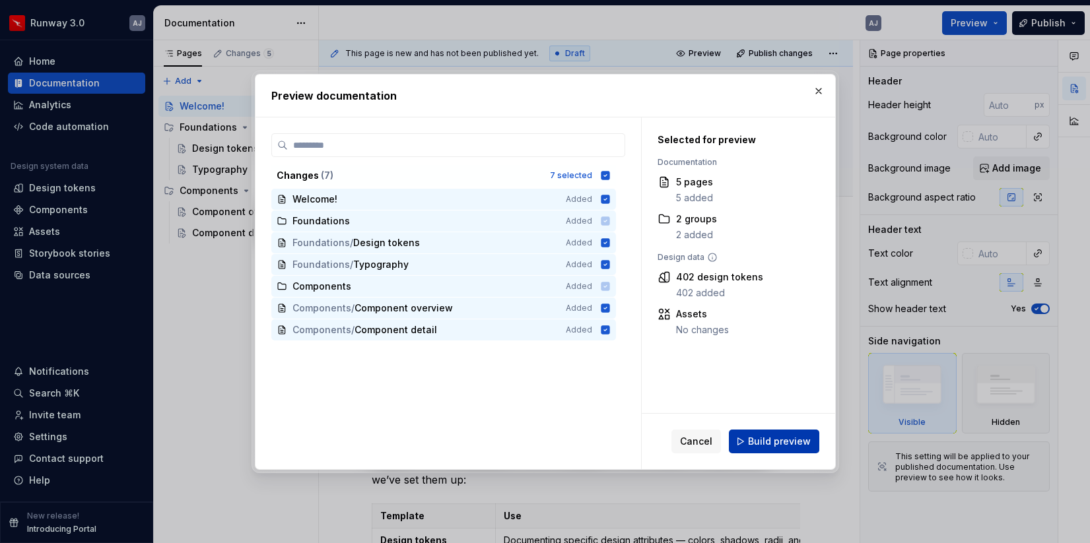
click at [776, 435] on span "Build preview" at bounding box center [779, 441] width 63 height 13
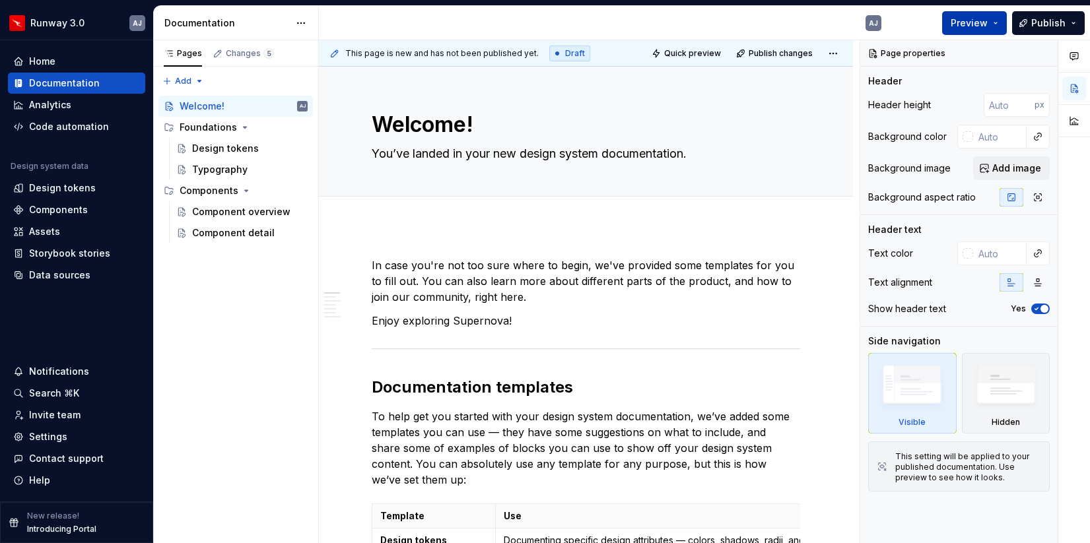
click at [1001, 13] on button "Preview" at bounding box center [974, 23] width 65 height 24
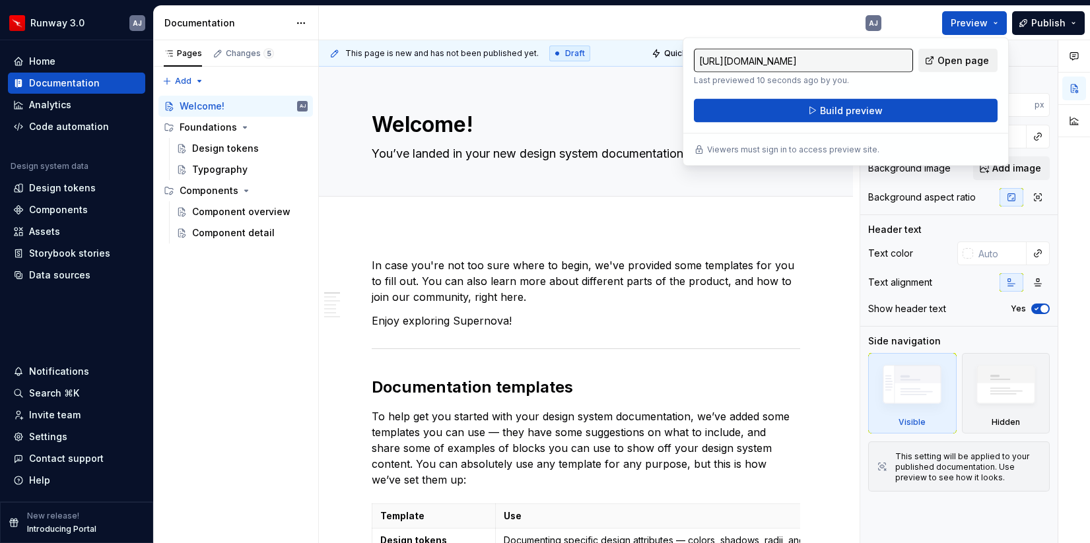
click at [955, 57] on span "Open page" at bounding box center [962, 60] width 51 height 13
type textarea "*"
click at [57, 100] on div "Analytics" at bounding box center [50, 104] width 42 height 13
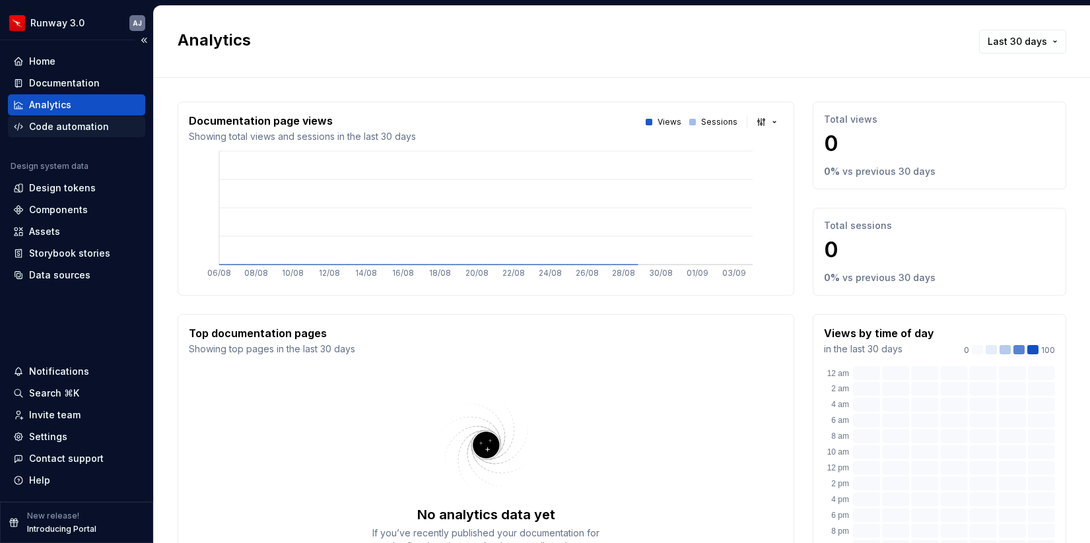
click at [69, 130] on div "Code automation" at bounding box center [69, 126] width 80 height 13
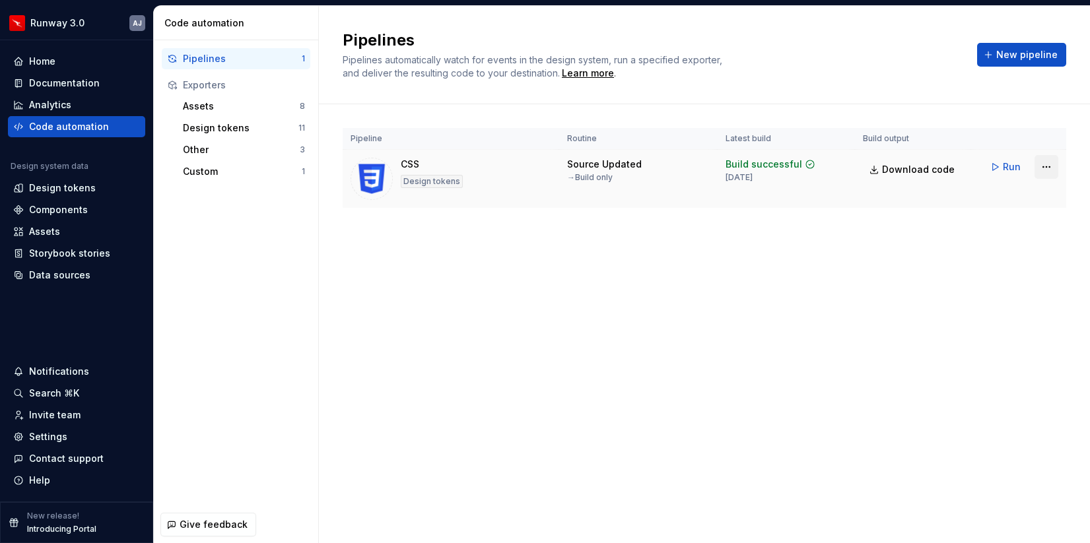
click at [1041, 170] on html "Runway 3.0 AJ Home Documentation Analytics Code automation Design system data D…" at bounding box center [545, 271] width 1090 height 543
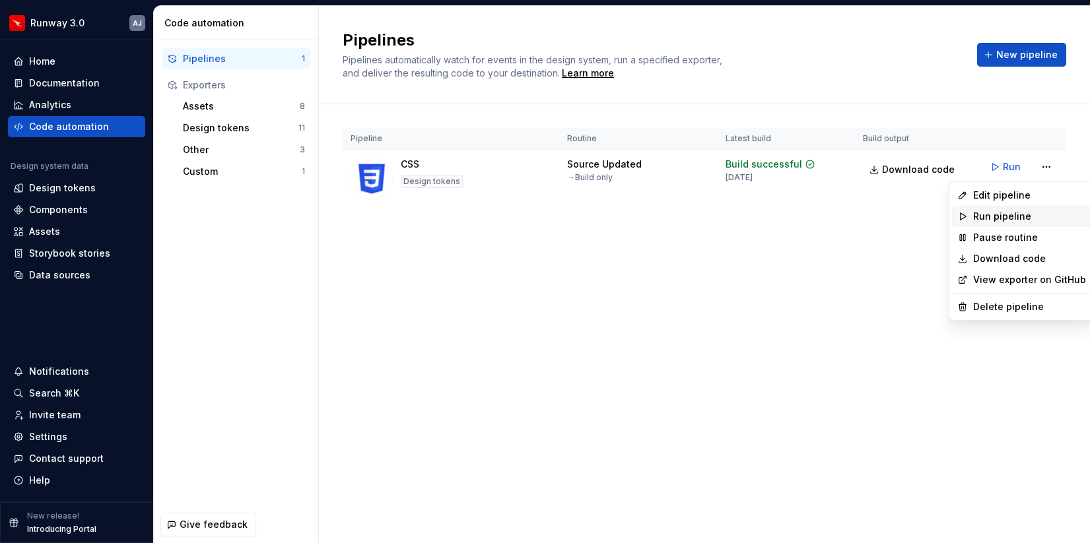
click at [992, 219] on div "Run pipeline" at bounding box center [1029, 216] width 113 height 13
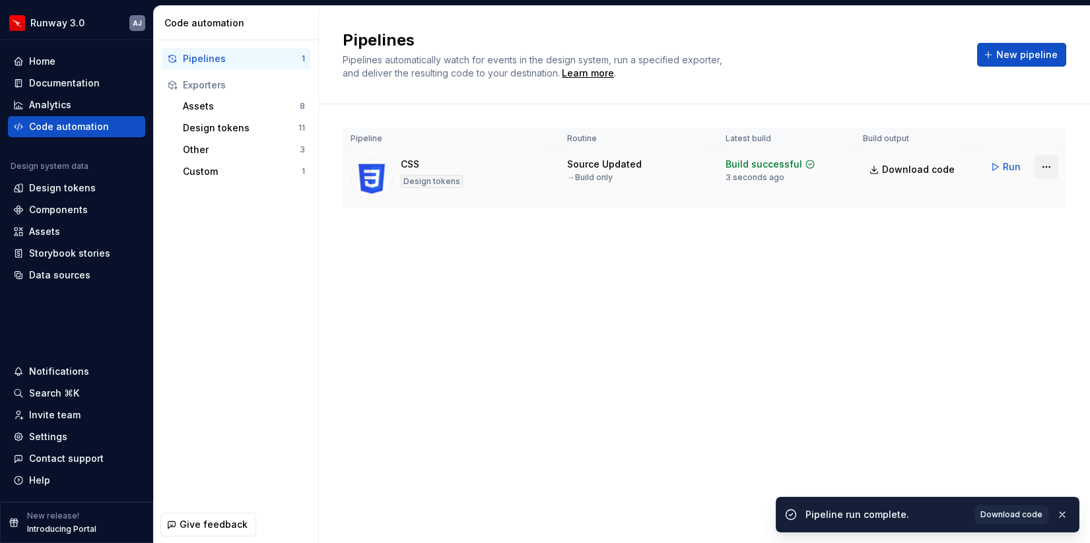
click at [1044, 162] on html "Runway 3.0 AJ Home Documentation Analytics Code automation Design system data D…" at bounding box center [545, 271] width 1090 height 543
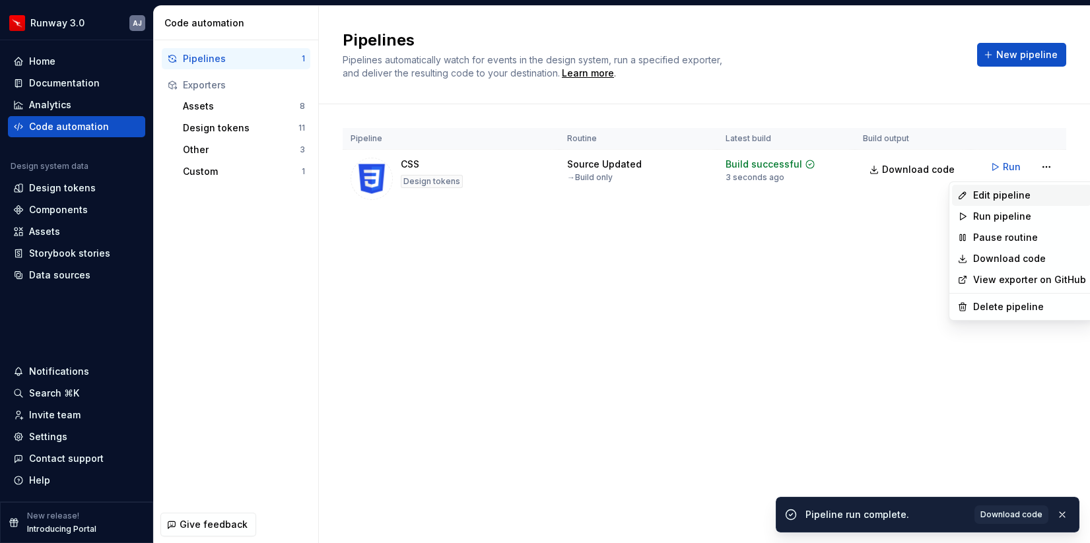
click at [1011, 199] on div "Edit pipeline" at bounding box center [1029, 195] width 113 height 13
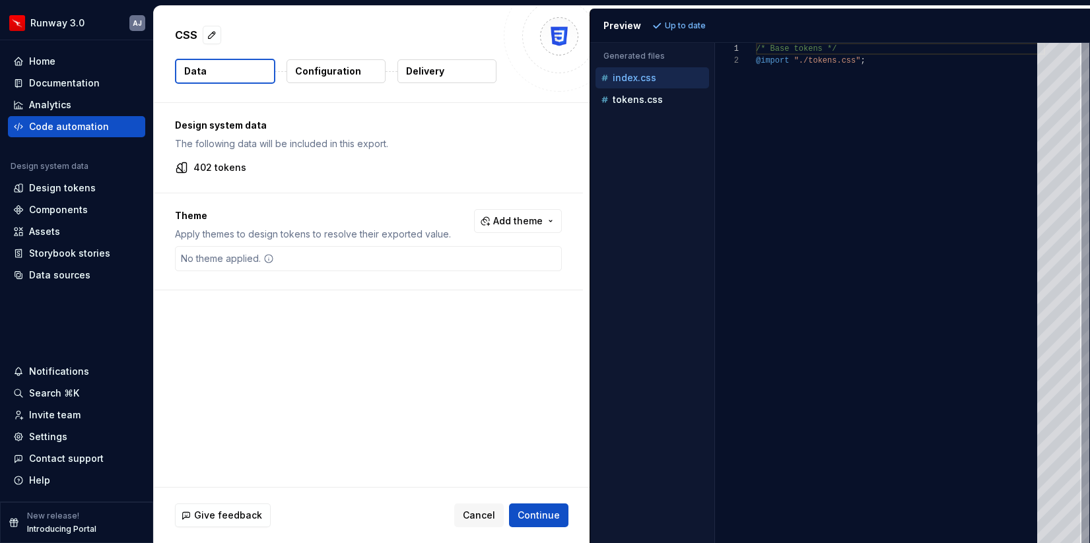
click at [772, 66] on div "/* Base tokens */ @import "./tokens.css" ;" at bounding box center [900, 293] width 289 height 500
click at [649, 102] on p "tokens.css" at bounding box center [637, 99] width 50 height 11
type textarea "**********"
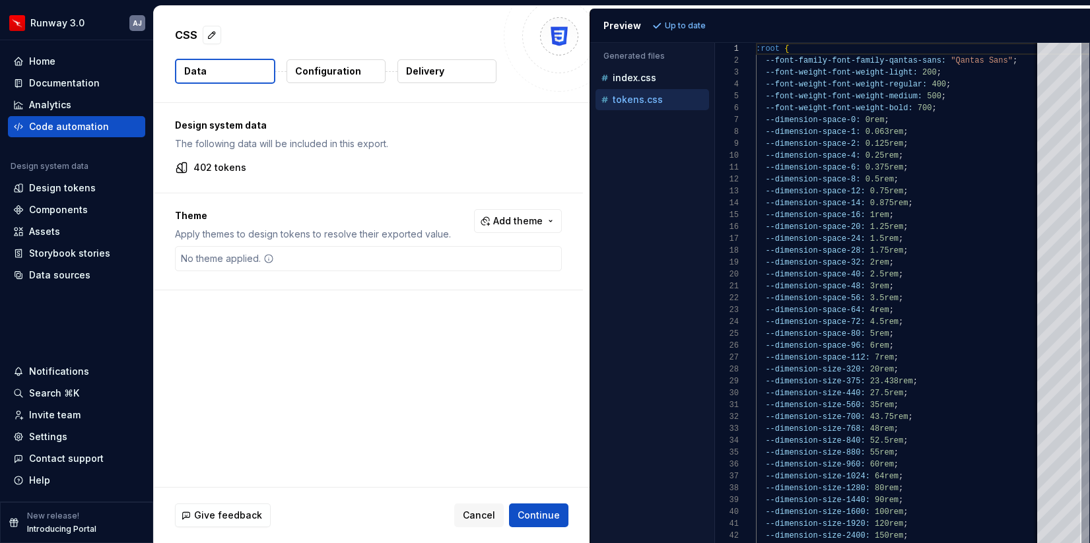
click at [289, 67] on button "Configuration" at bounding box center [335, 71] width 99 height 24
click at [325, 68] on p "Configuration" at bounding box center [328, 71] width 66 height 13
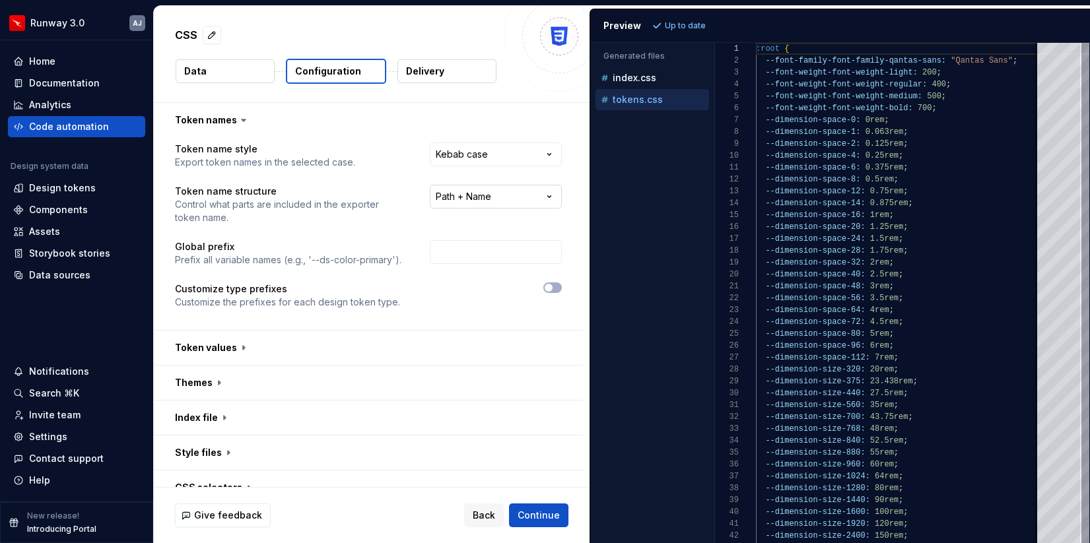
click at [496, 192] on html "**********" at bounding box center [545, 271] width 1090 height 543
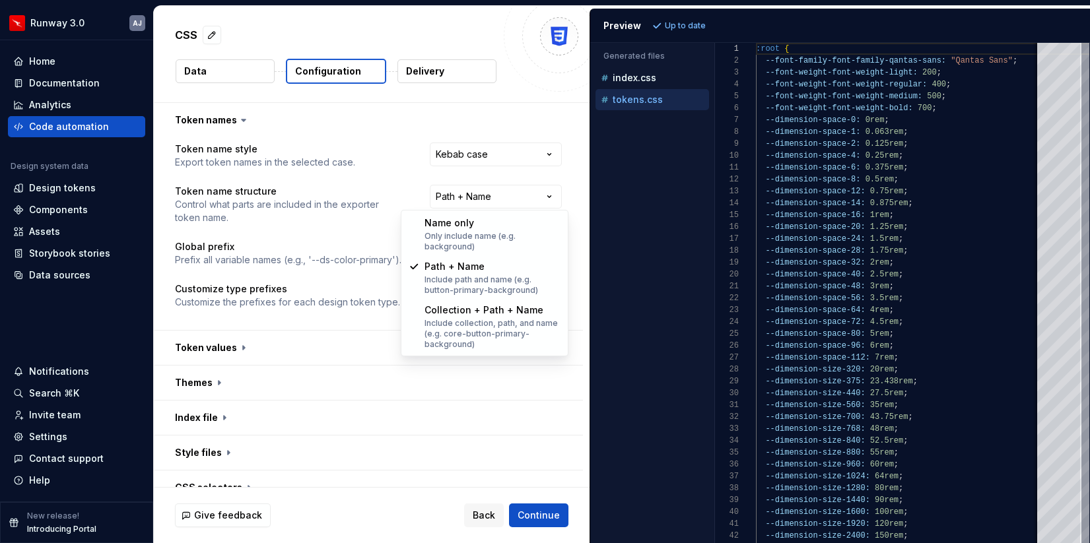
select select "********"
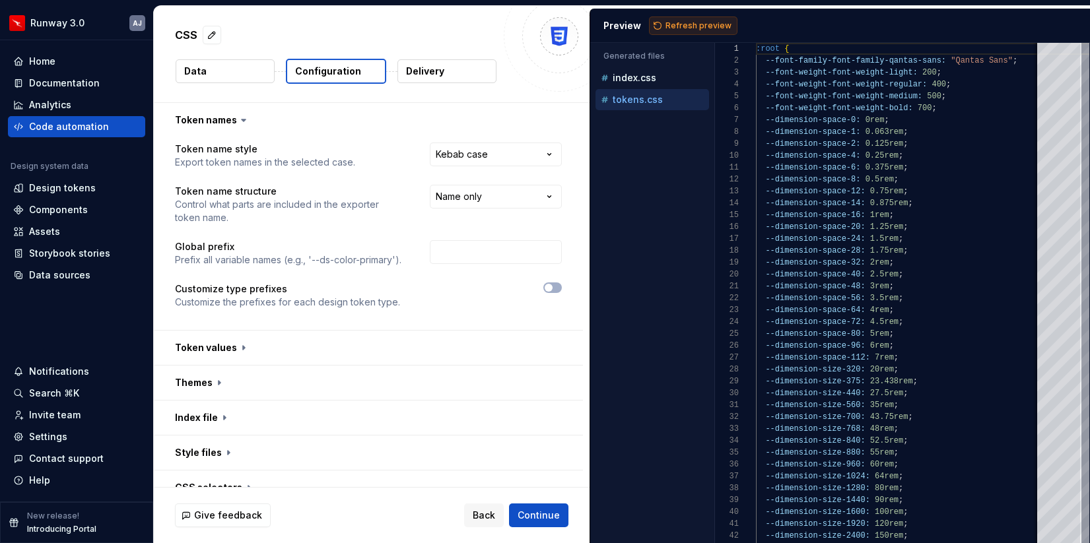
click at [685, 24] on span "Refresh preview" at bounding box center [698, 25] width 66 height 11
type textarea "**********"
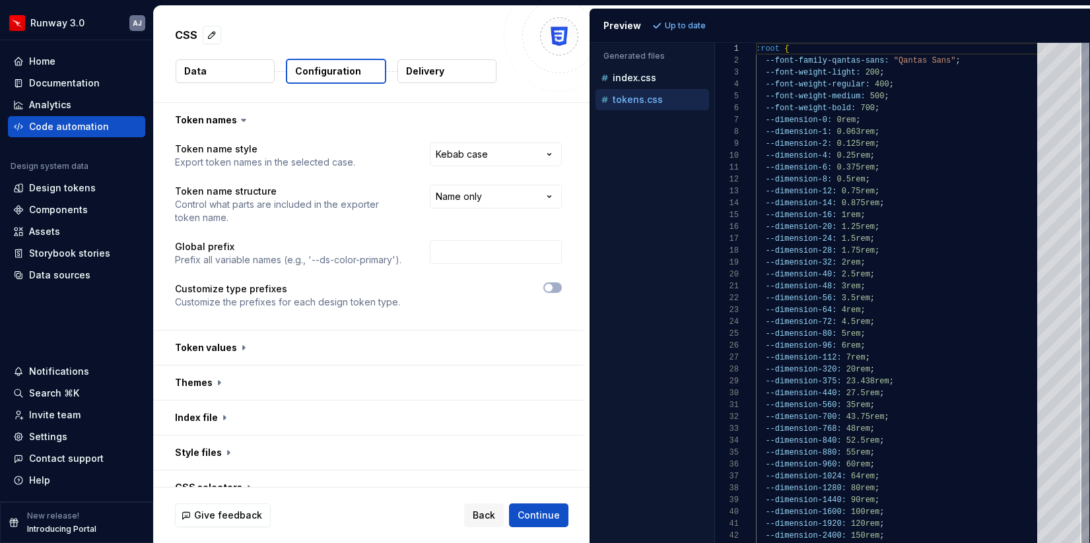
scroll to position [119, 0]
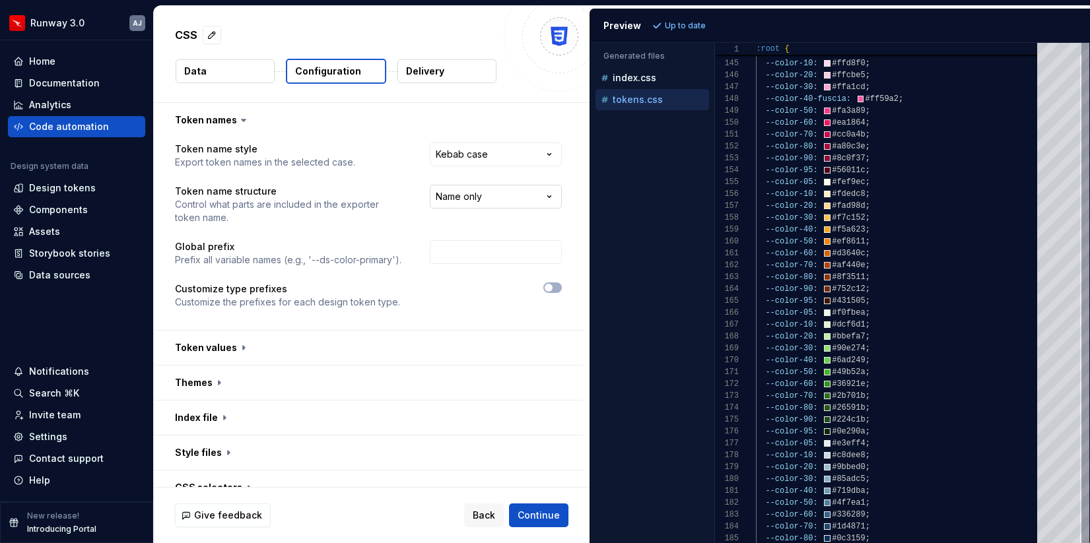
click at [531, 205] on html "**********" at bounding box center [545, 271] width 1090 height 543
click at [501, 197] on html "**********" at bounding box center [545, 271] width 1090 height 543
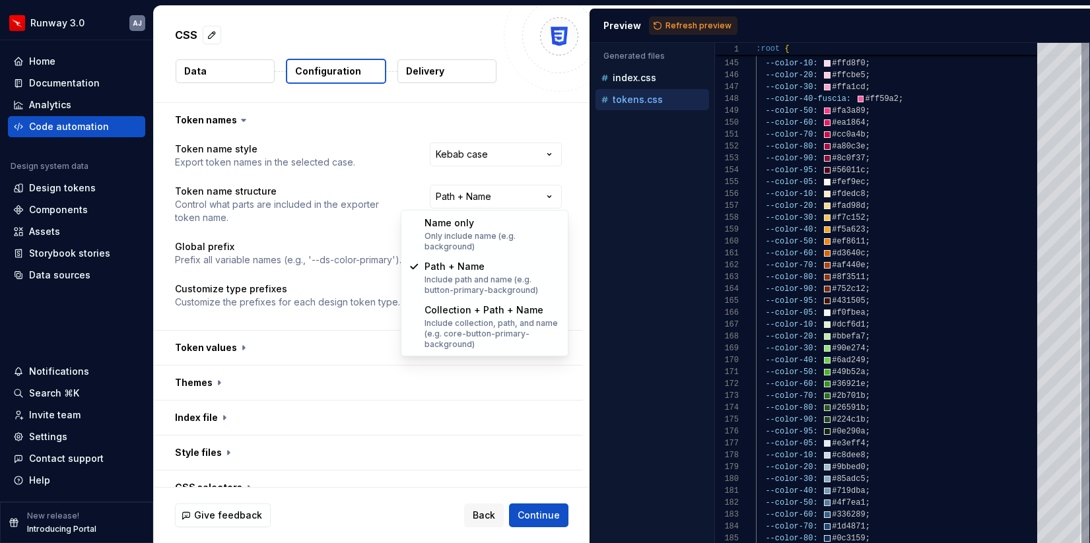
select select "**********"
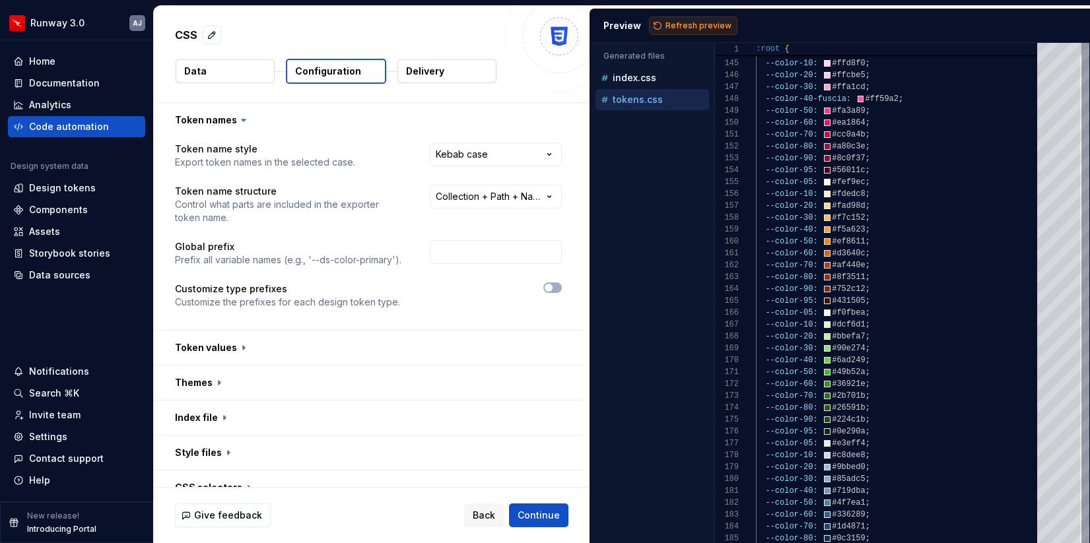
click at [696, 23] on span "Refresh preview" at bounding box center [698, 25] width 66 height 11
type textarea "**********"
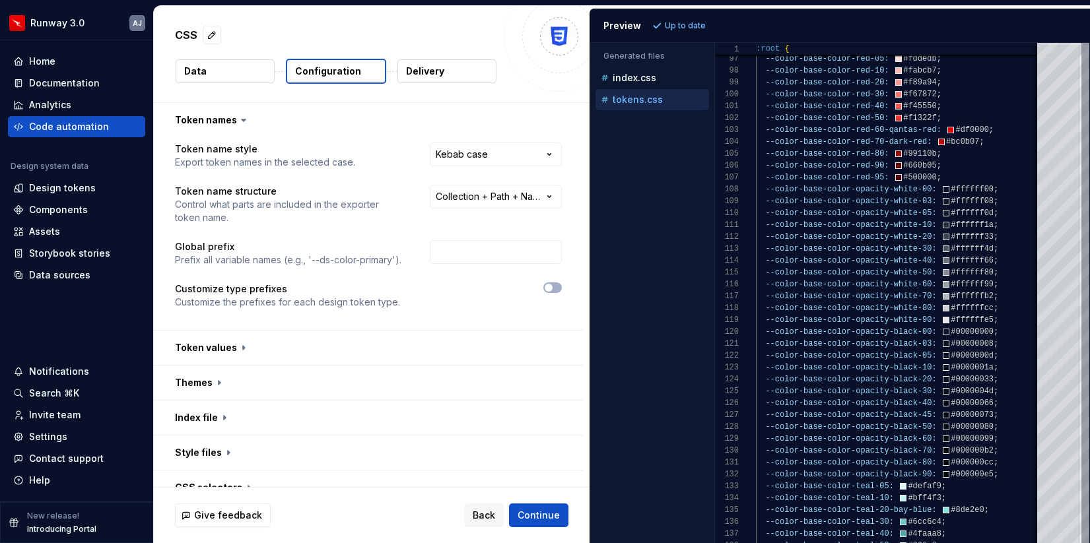
click at [518, 183] on div "**********" at bounding box center [368, 234] width 387 height 182
click at [517, 199] on html "**********" at bounding box center [545, 271] width 1090 height 543
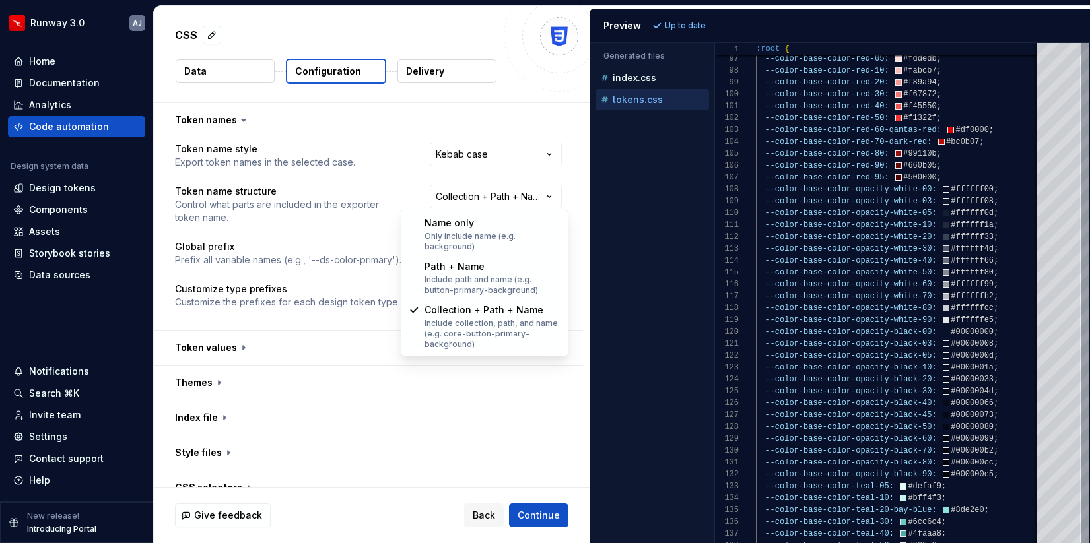
select select "**********"
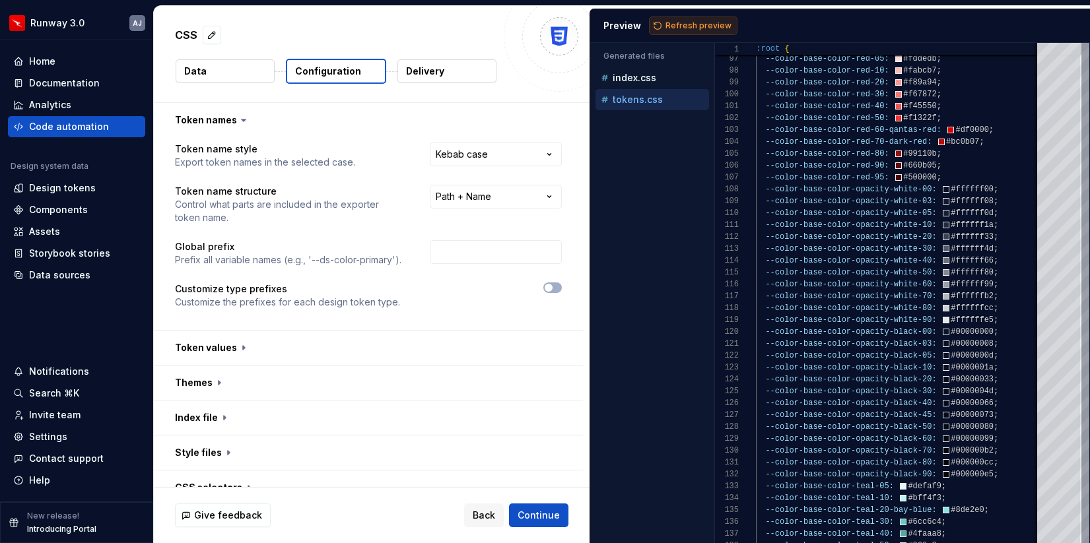
click at [709, 25] on span "Refresh preview" at bounding box center [698, 25] width 66 height 11
type textarea "**********"
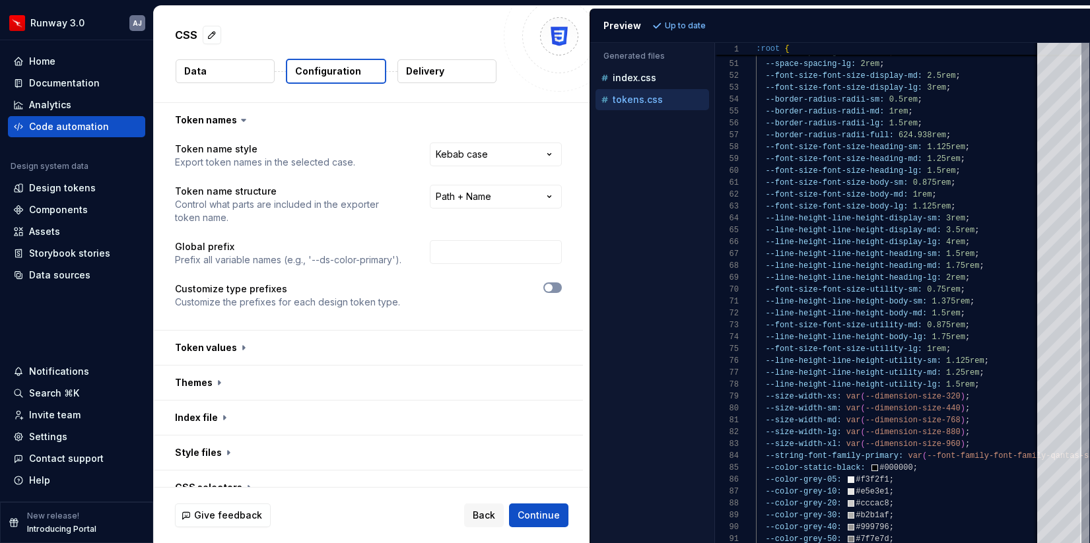
click at [552, 287] on span "button" at bounding box center [548, 288] width 8 height 8
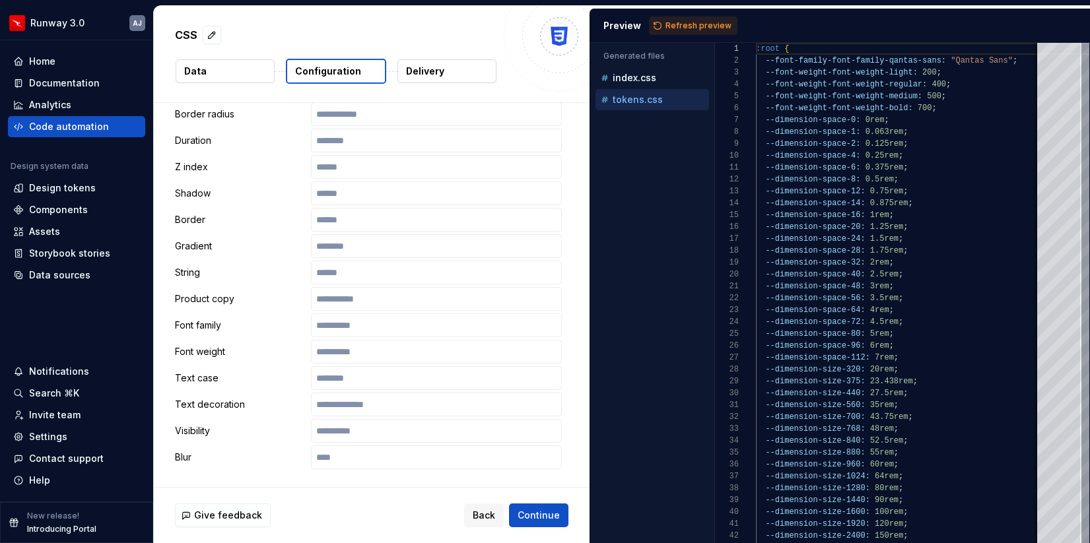
scroll to position [562, 0]
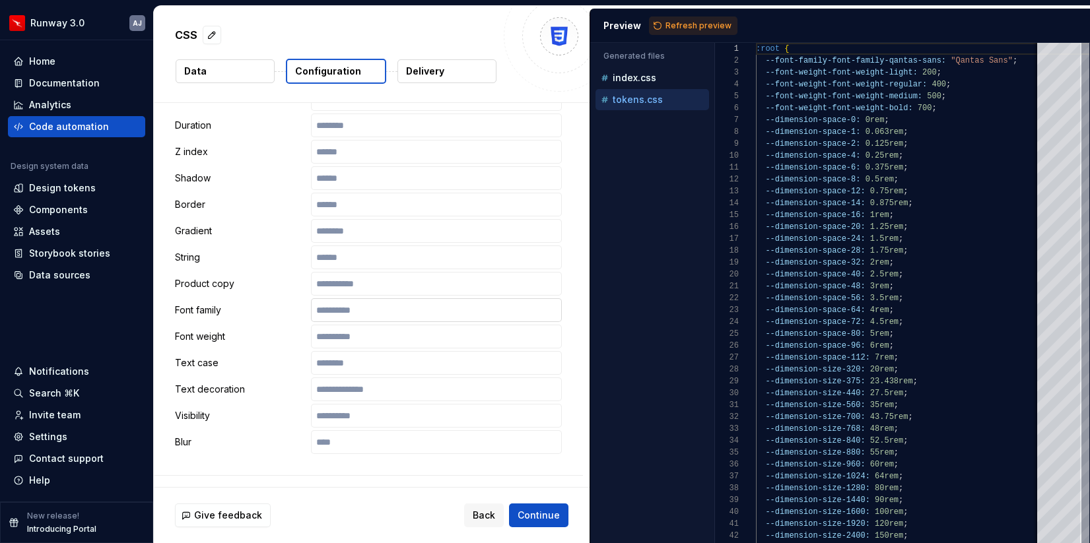
click at [396, 308] on input "text" at bounding box center [436, 310] width 251 height 24
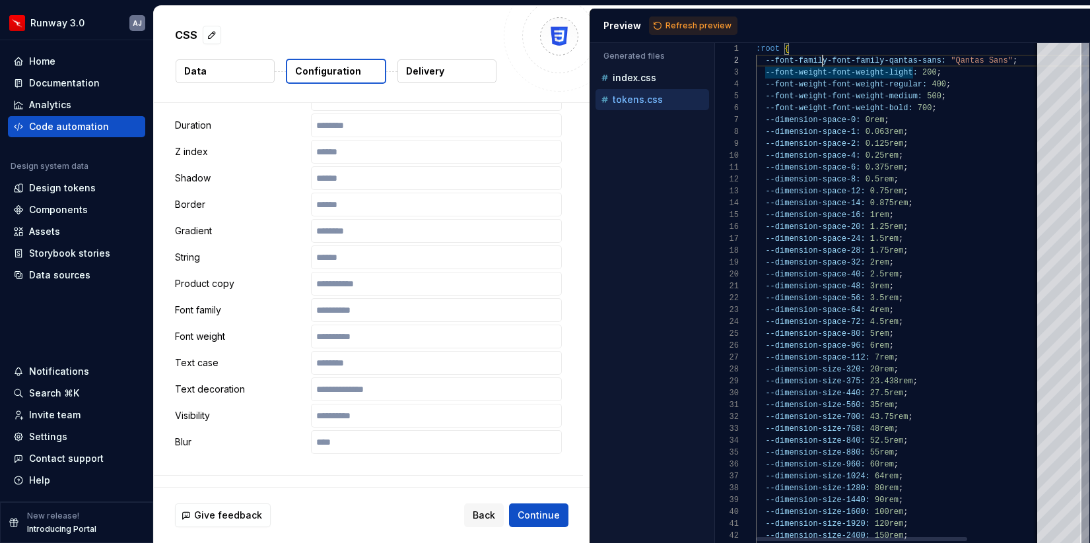
scroll to position [12, 67]
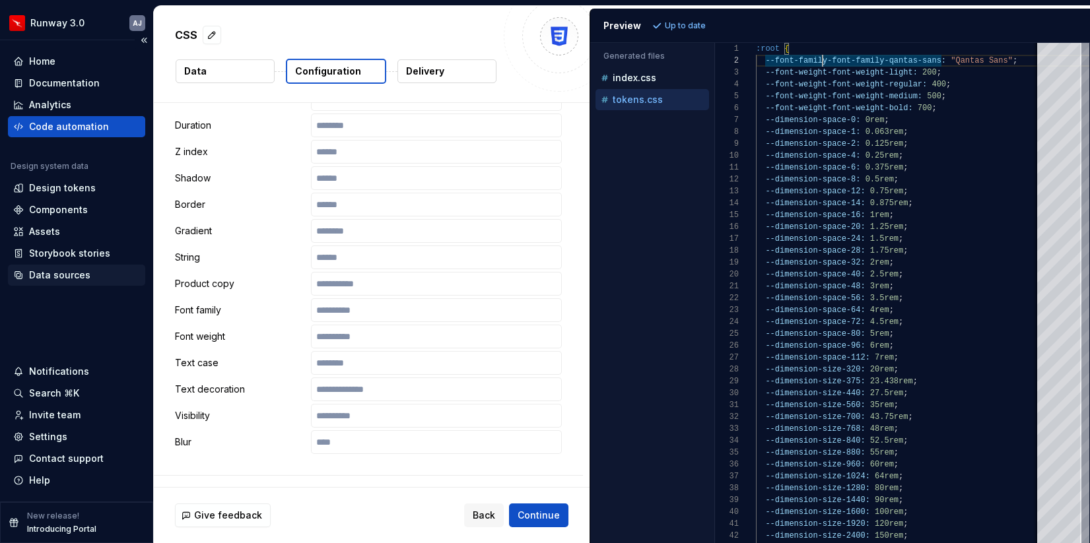
click at [76, 275] on div "Data sources" at bounding box center [59, 275] width 61 height 13
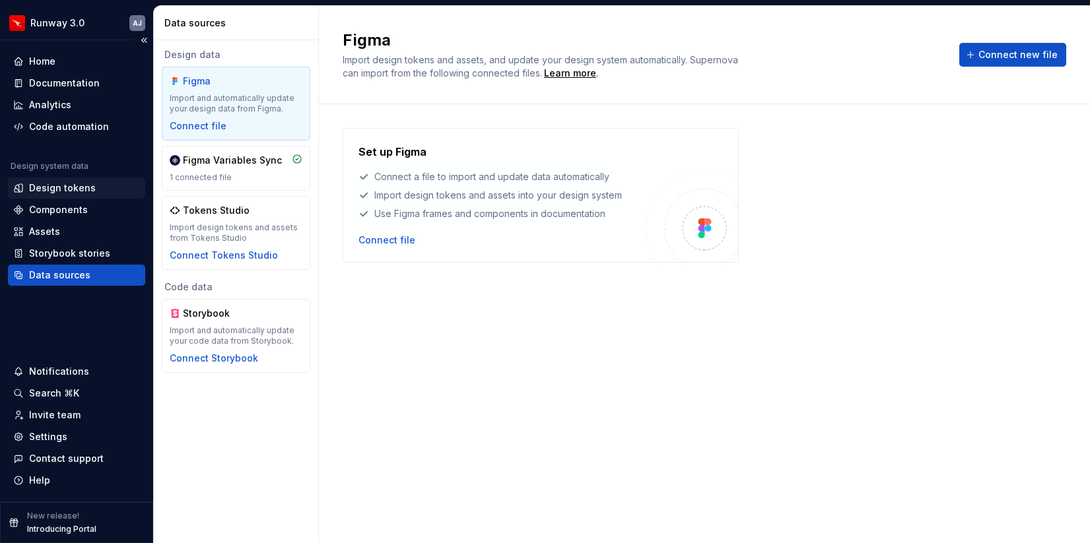
click at [84, 186] on div "Design tokens" at bounding box center [62, 187] width 67 height 13
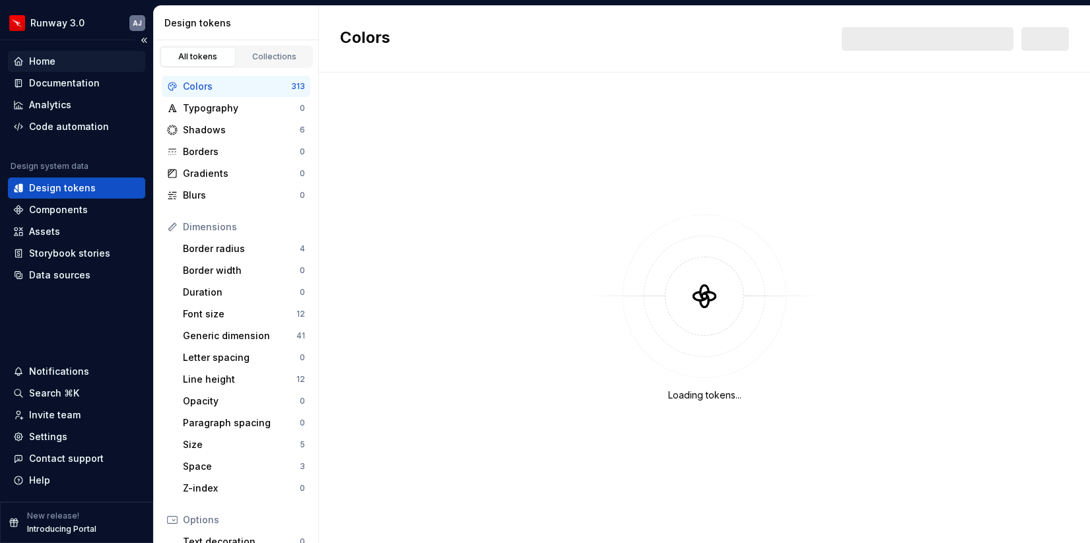
click at [49, 63] on div "Home" at bounding box center [42, 61] width 26 height 13
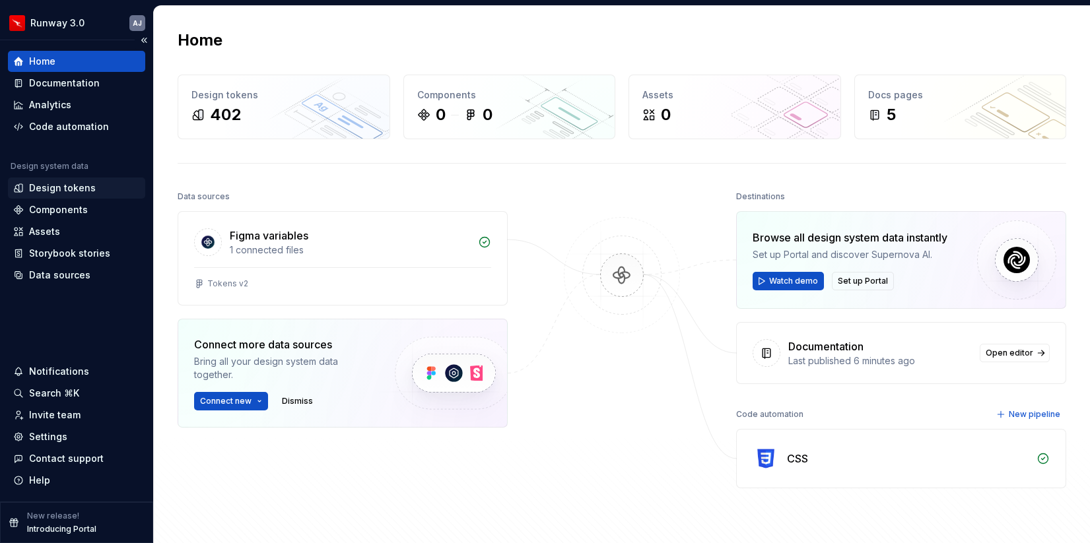
click at [73, 191] on div "Design tokens" at bounding box center [62, 187] width 67 height 13
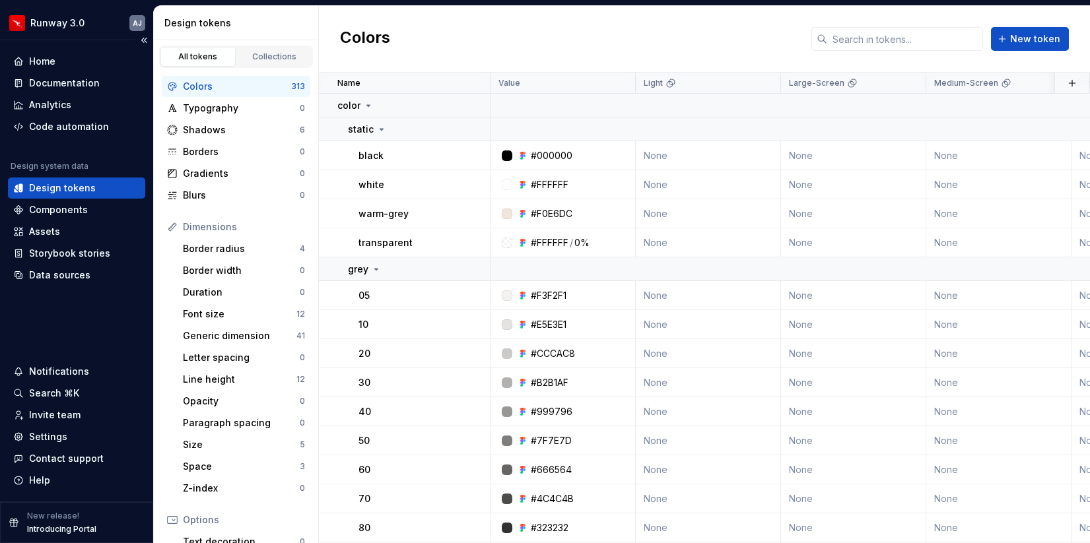
click at [73, 191] on div "Design tokens" at bounding box center [62, 187] width 67 height 13
click at [290, 52] on div "Collections" at bounding box center [275, 56] width 66 height 11
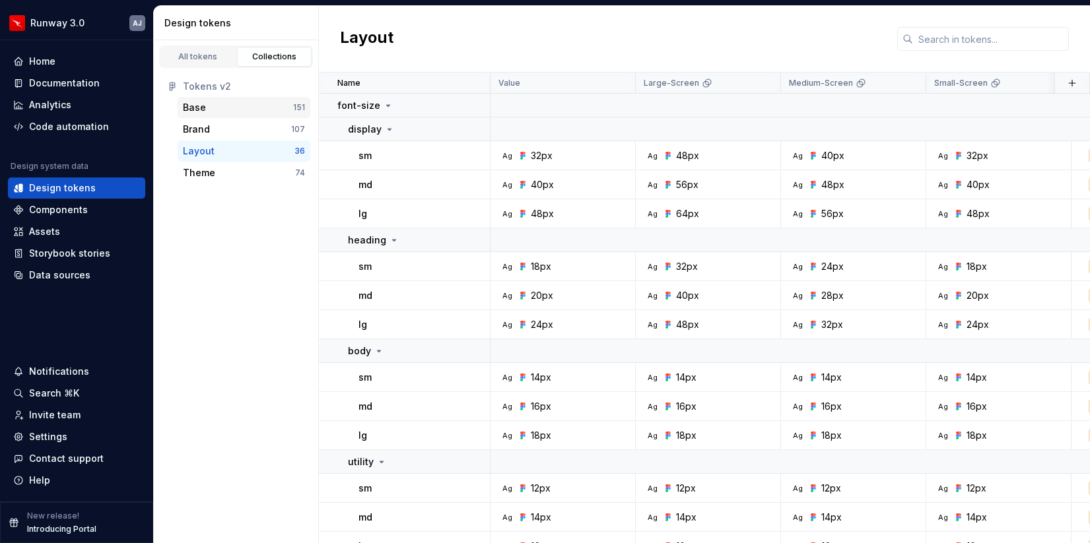
click at [273, 117] on div "Base 151" at bounding box center [244, 107] width 133 height 21
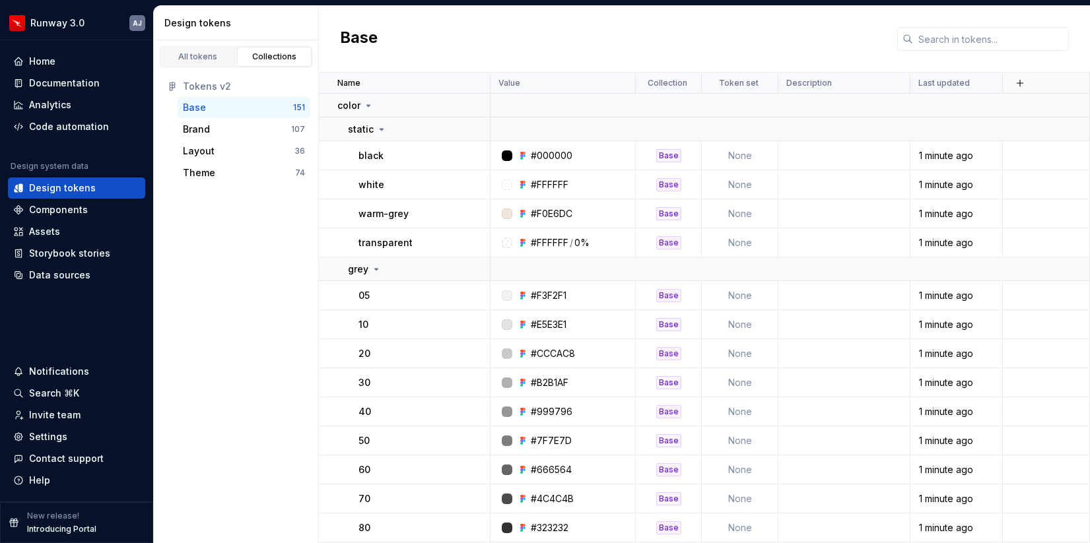
click at [264, 108] on div "Base" at bounding box center [238, 107] width 110 height 13
click at [275, 107] on div "Base" at bounding box center [238, 107] width 110 height 13
click at [370, 102] on icon at bounding box center [368, 105] width 11 height 11
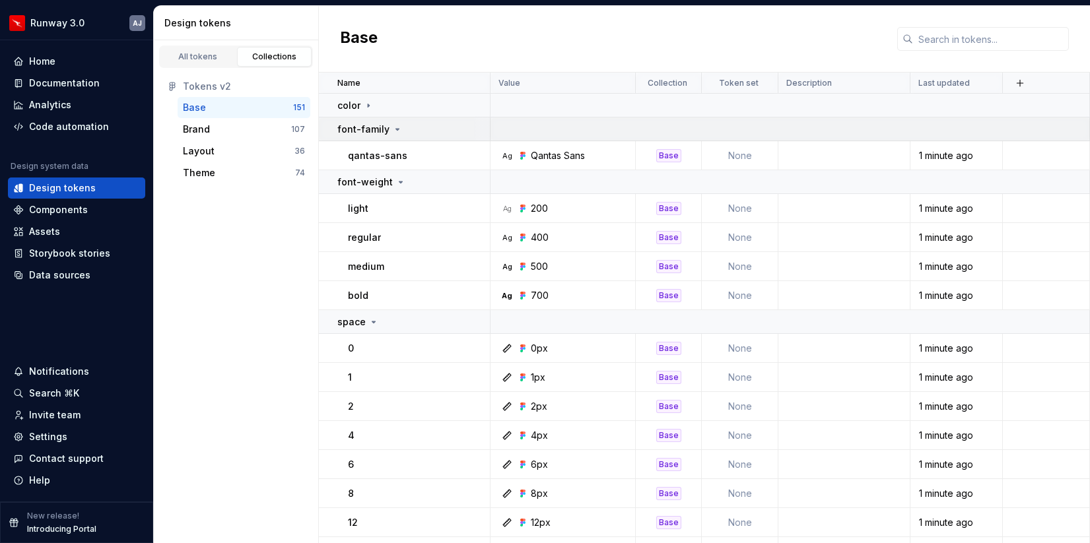
click at [392, 128] on icon at bounding box center [397, 129] width 11 height 11
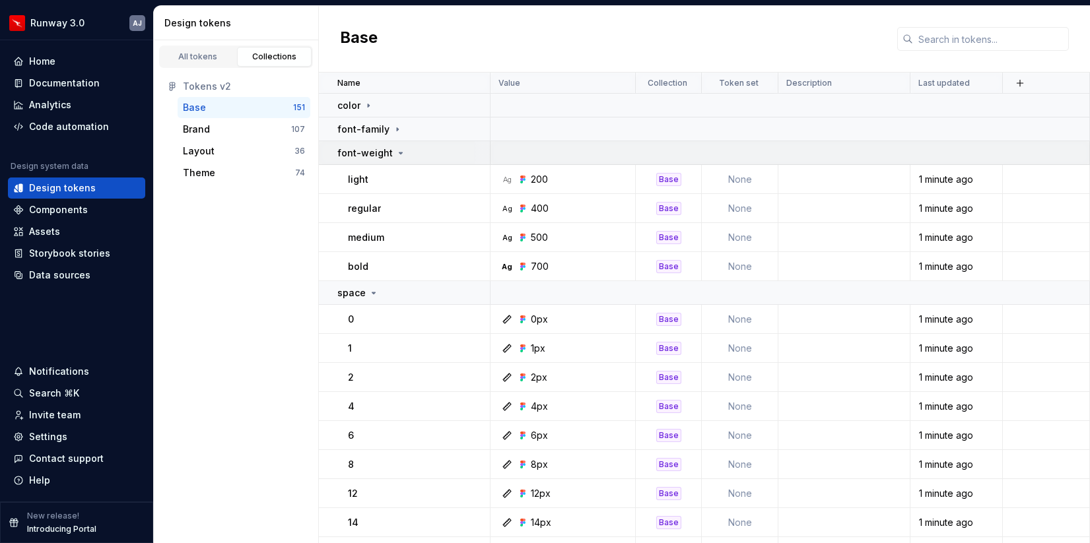
click at [395, 150] on icon at bounding box center [400, 153] width 11 height 11
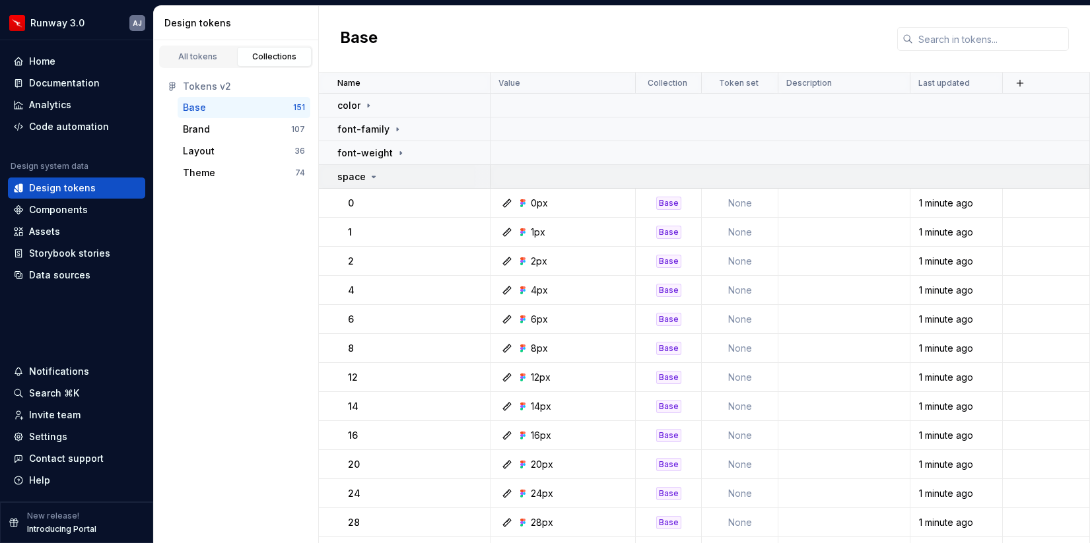
click at [377, 175] on icon at bounding box center [373, 177] width 11 height 11
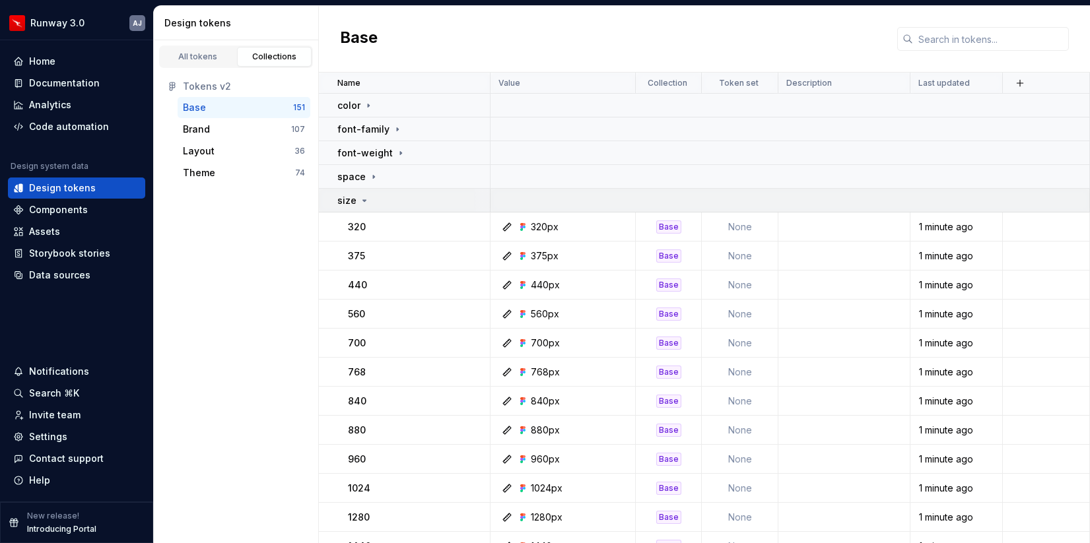
click at [368, 201] on div "size" at bounding box center [413, 200] width 152 height 13
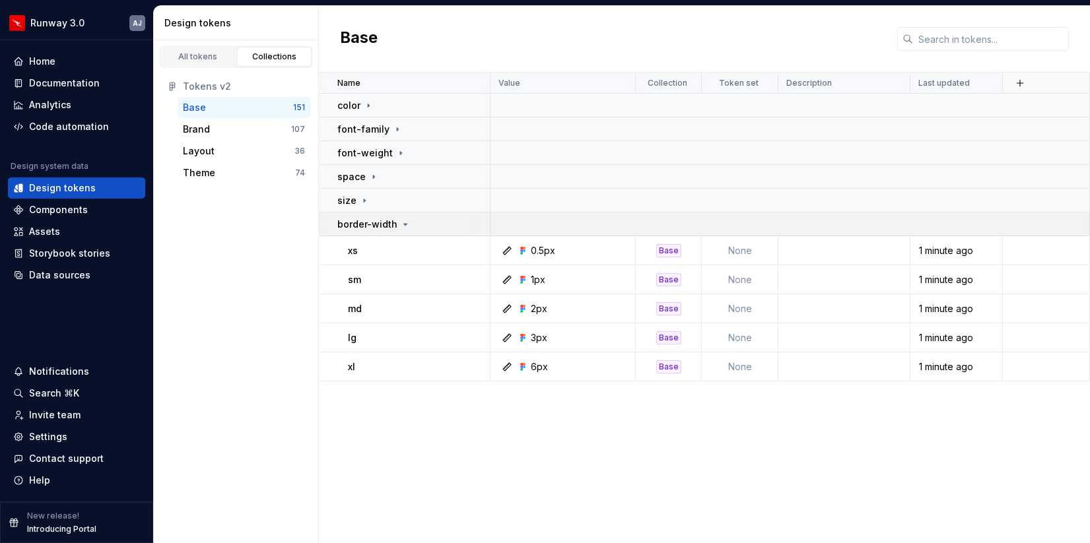
click at [400, 223] on icon at bounding box center [405, 224] width 11 height 11
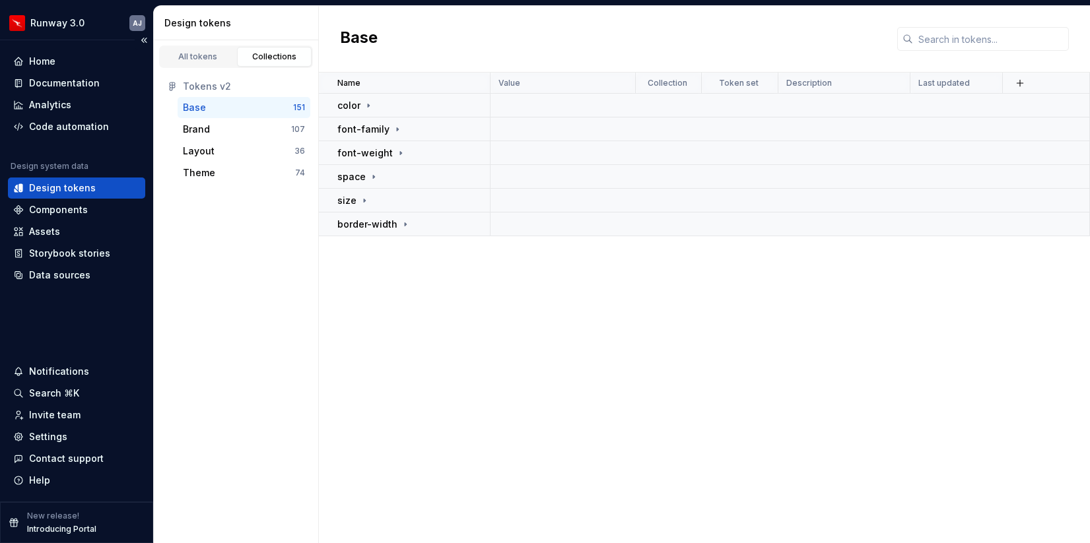
click at [77, 137] on div "Home Documentation Analytics Code automation Design system data Design tokens C…" at bounding box center [76, 168] width 137 height 235
click at [79, 129] on div "Code automation" at bounding box center [69, 126] width 80 height 13
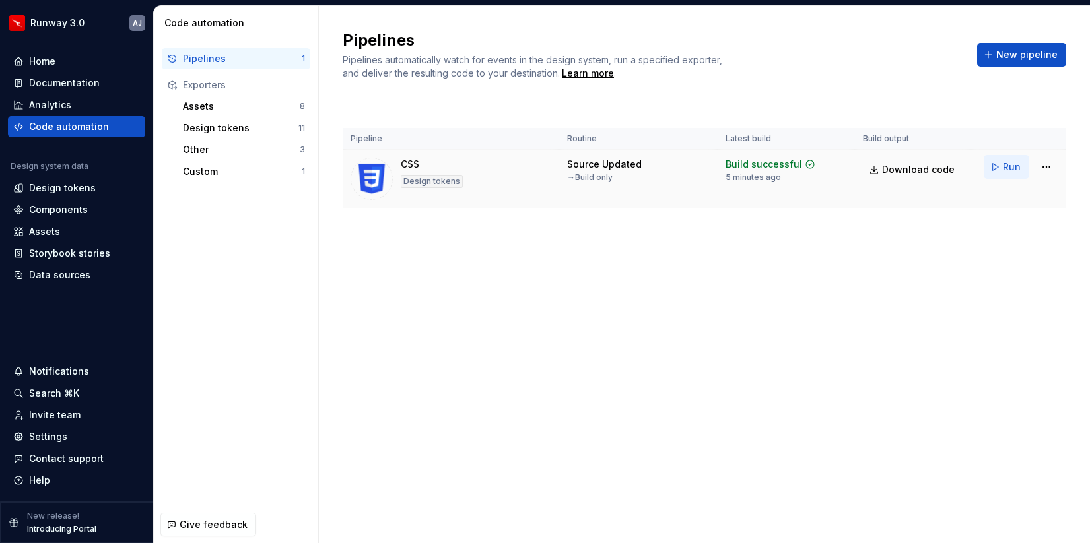
click at [1012, 162] on span "Run" at bounding box center [1012, 166] width 18 height 13
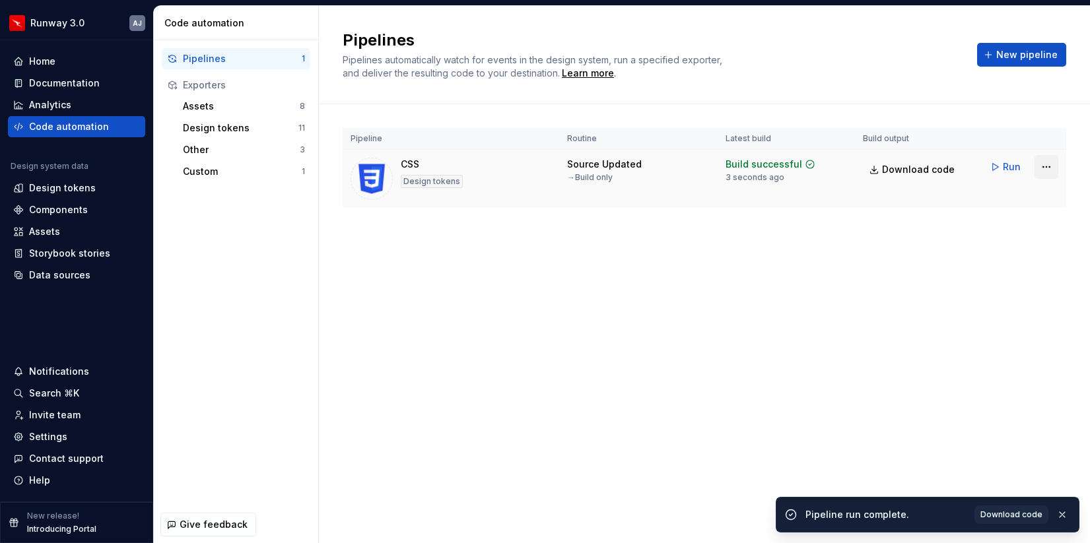
click at [1054, 161] on html "Runway 3.0 AJ Home Documentation Analytics Code automation Design system data D…" at bounding box center [545, 271] width 1090 height 543
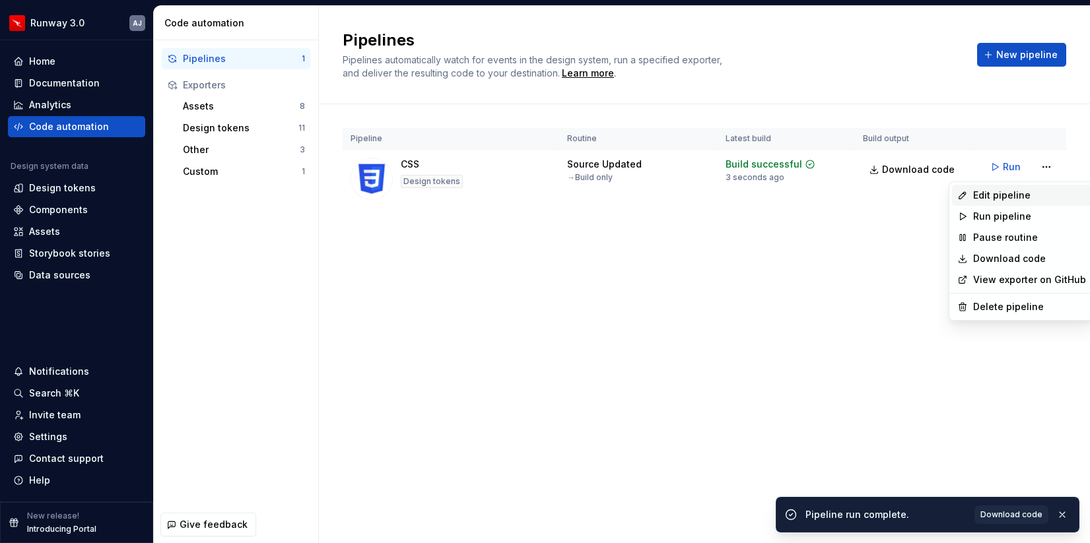
click at [1020, 191] on div "Edit pipeline" at bounding box center [1029, 195] width 113 height 13
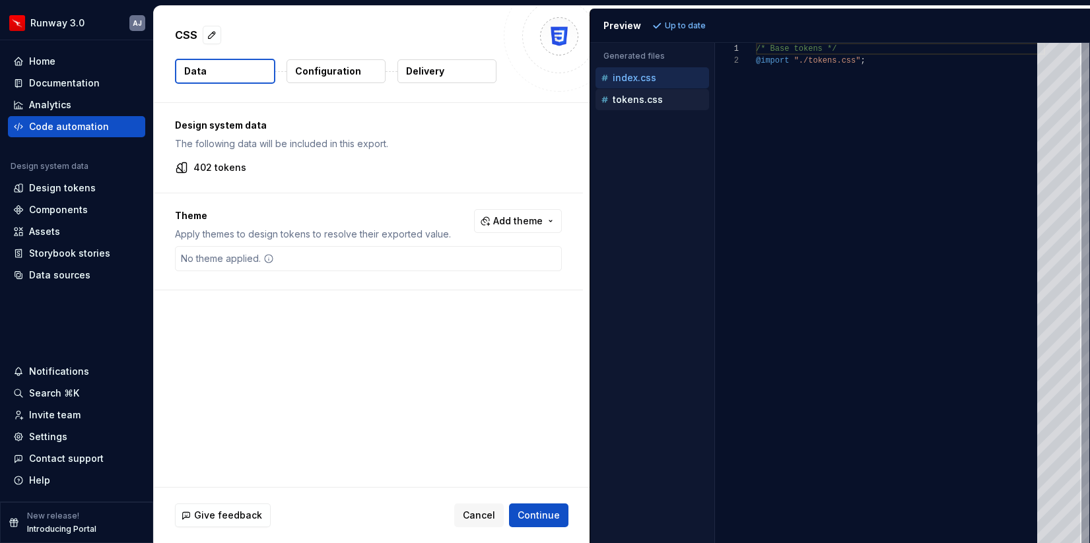
click at [643, 94] on p "tokens.css" at bounding box center [637, 99] width 50 height 11
type textarea "**********"
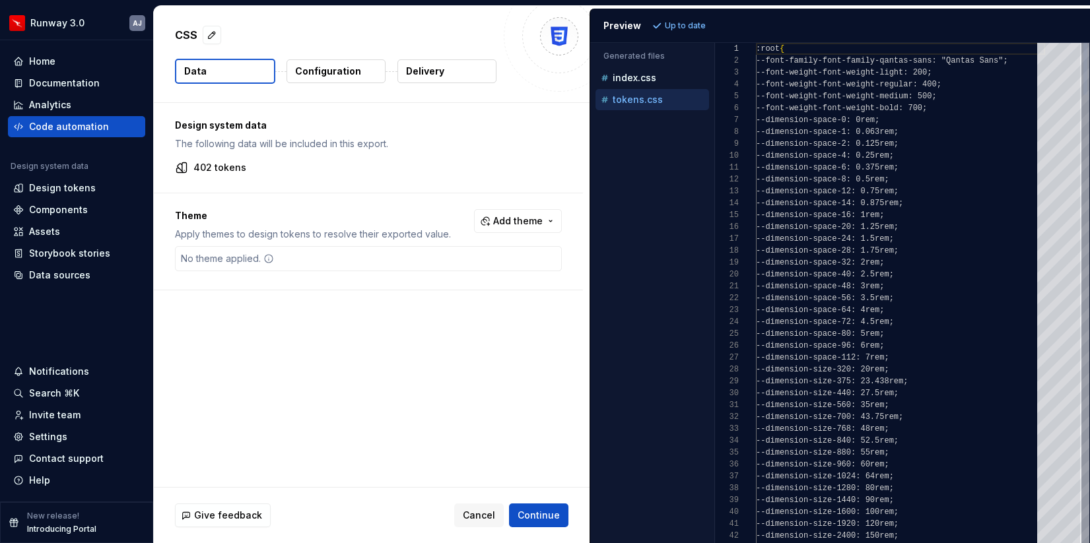
scroll to position [119, 0]
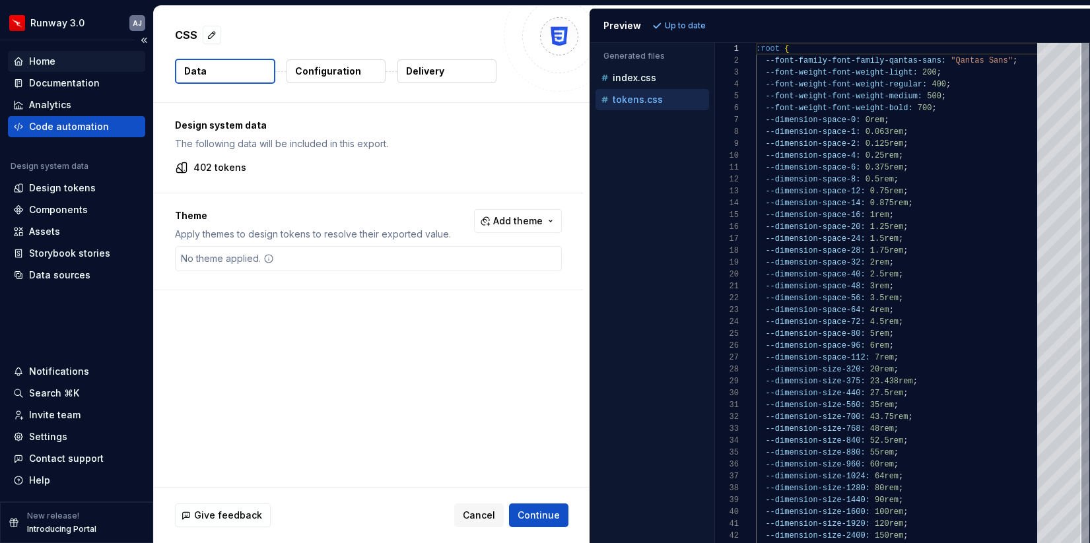
click at [69, 55] on div "Home" at bounding box center [76, 61] width 127 height 13
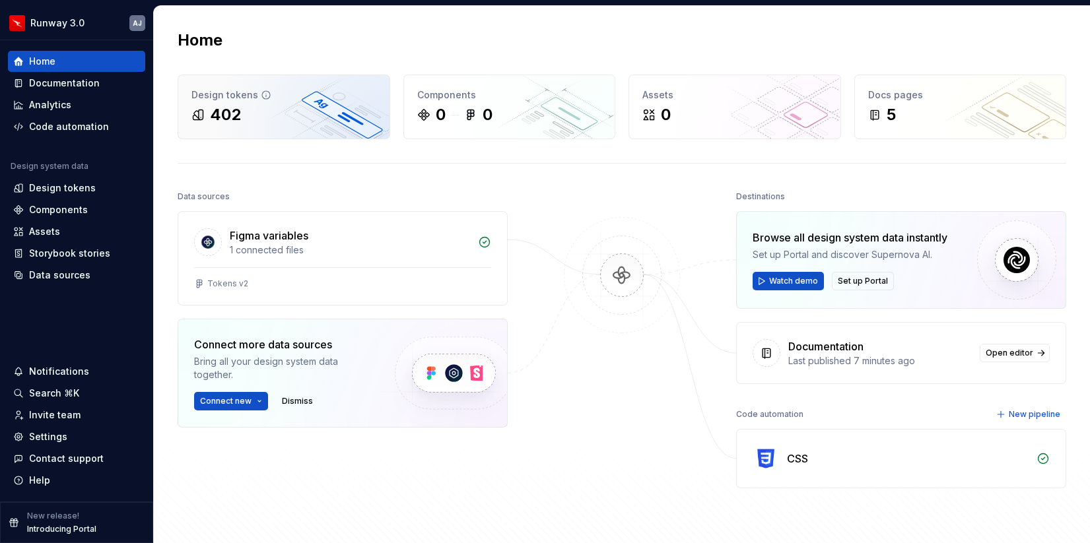
click at [282, 117] on div "402" at bounding box center [283, 114] width 185 height 21
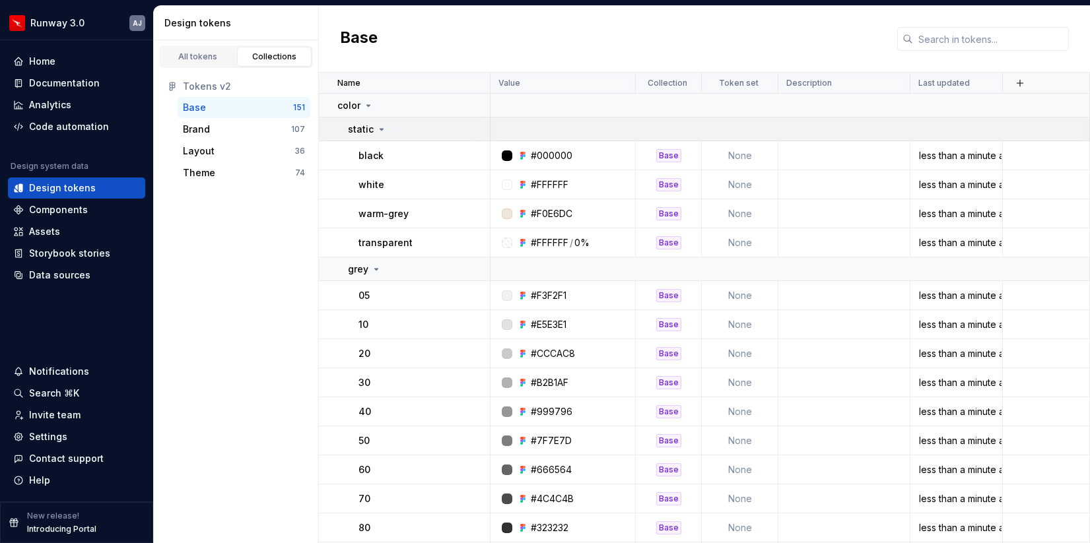
click at [383, 129] on icon at bounding box center [381, 129] width 11 height 11
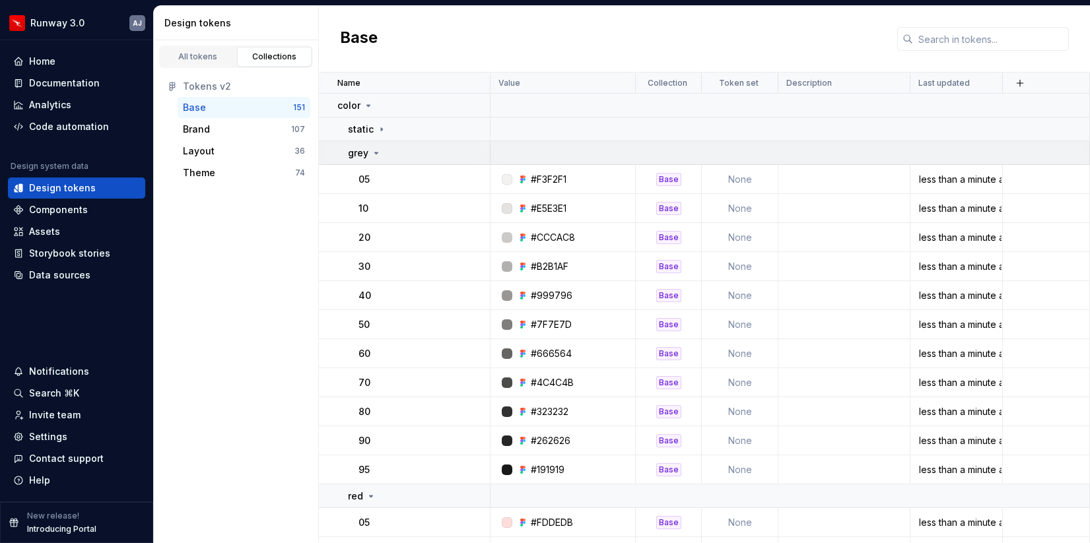
click at [378, 150] on icon at bounding box center [376, 153] width 11 height 11
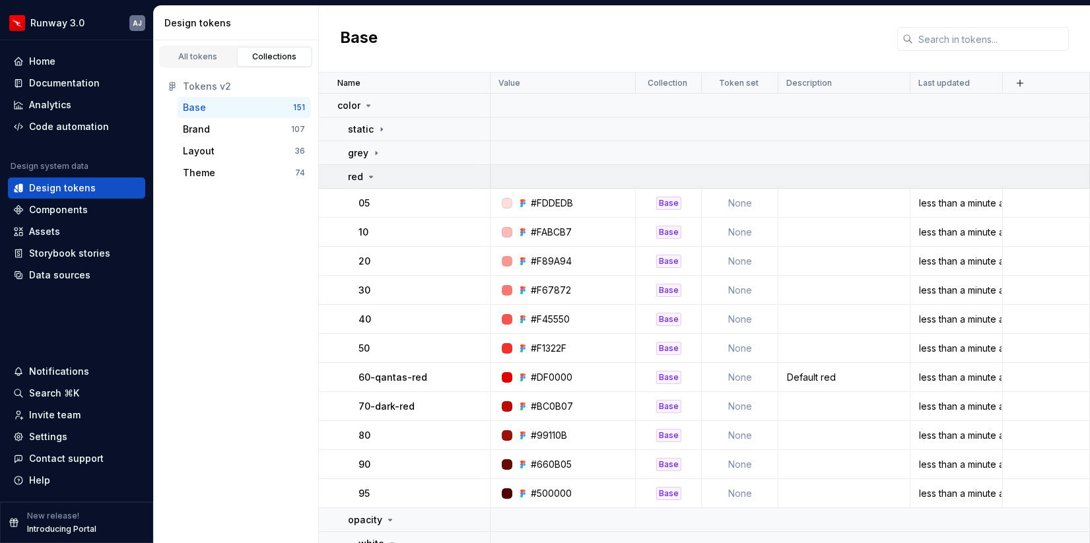
click at [370, 176] on icon at bounding box center [371, 176] width 3 height 1
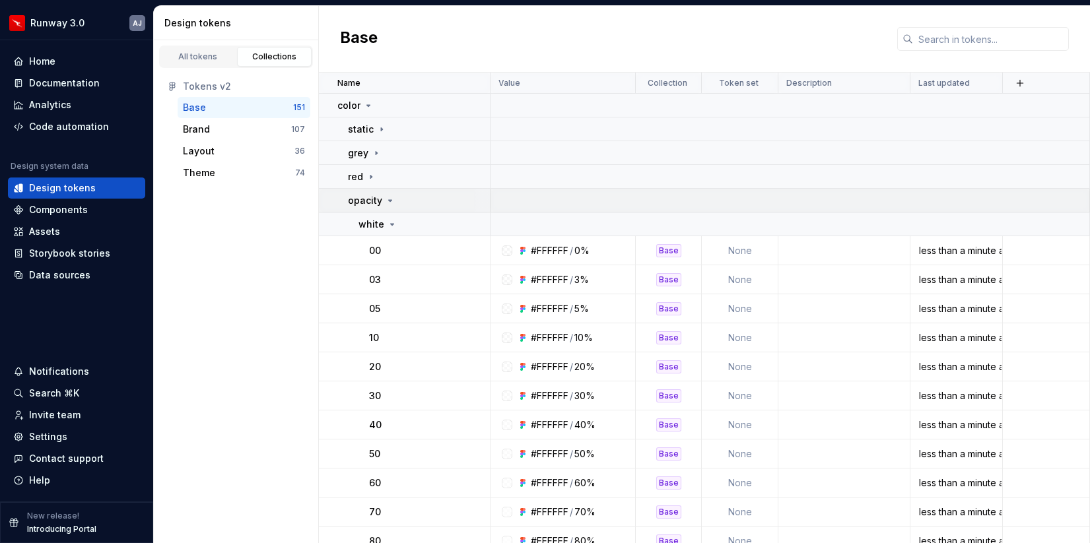
click at [389, 196] on icon at bounding box center [390, 200] width 11 height 11
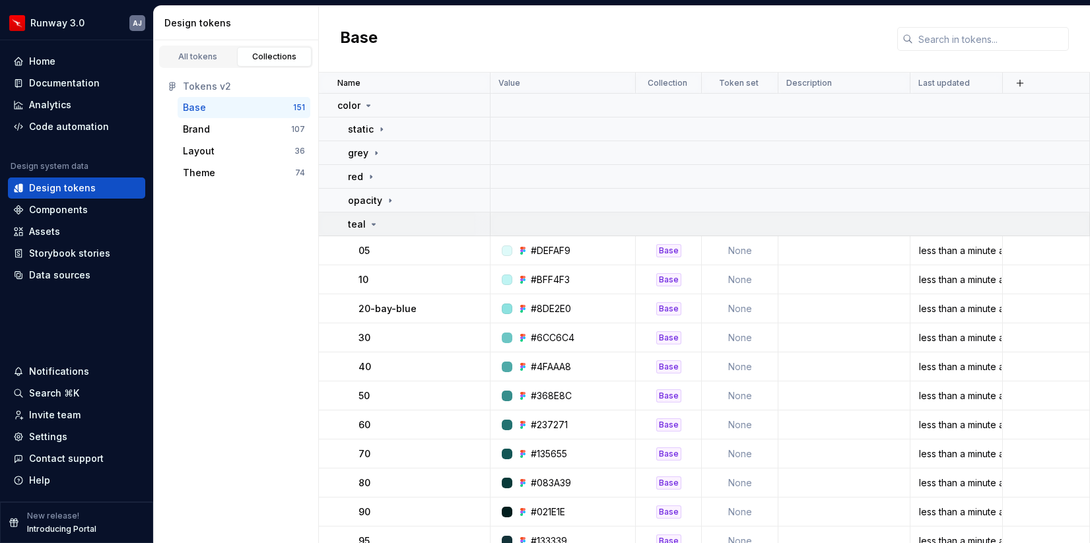
click at [377, 222] on div "teal" at bounding box center [418, 224] width 141 height 13
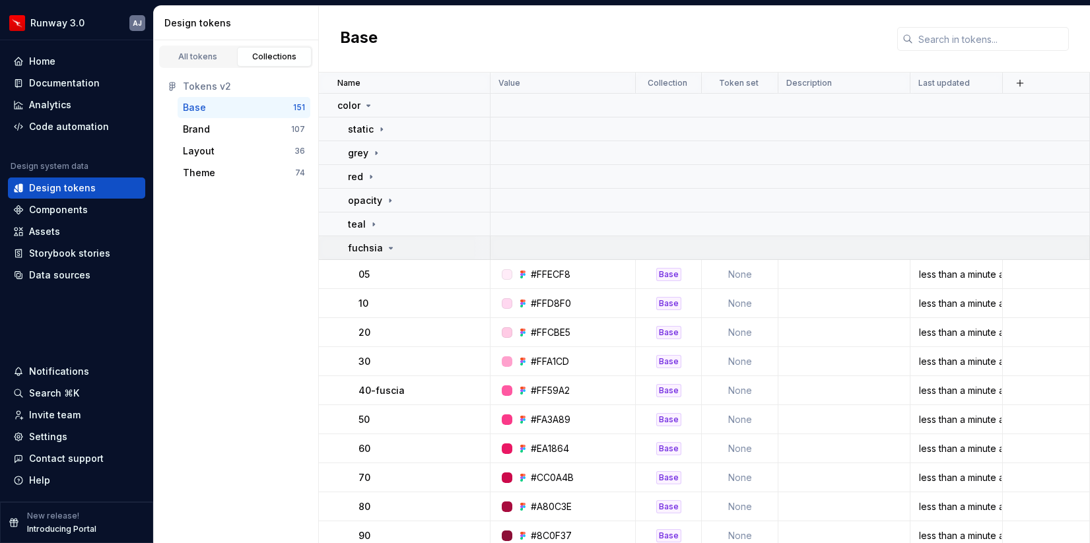
click at [392, 247] on icon at bounding box center [390, 248] width 11 height 11
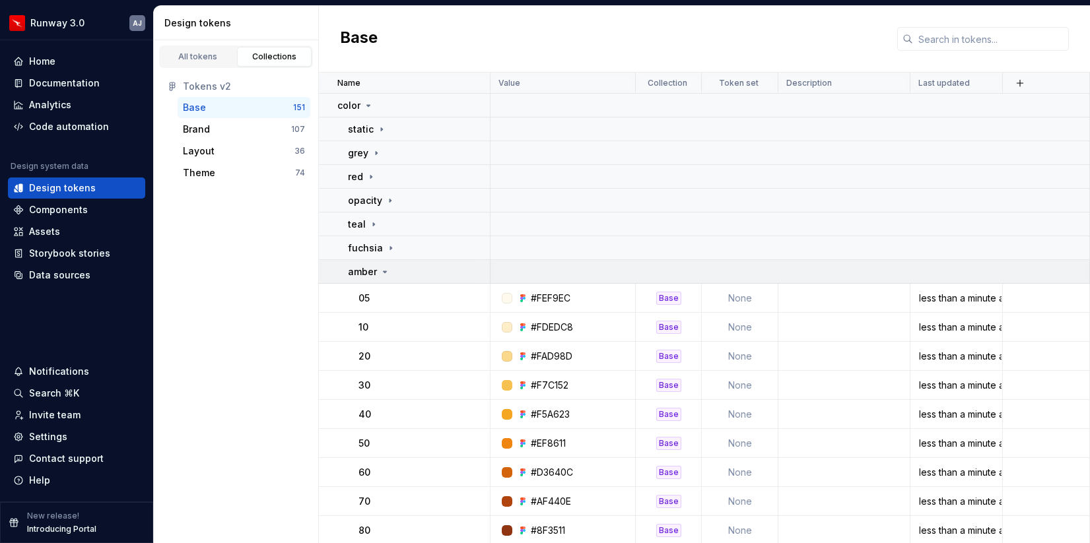
click at [387, 273] on icon at bounding box center [384, 272] width 11 height 11
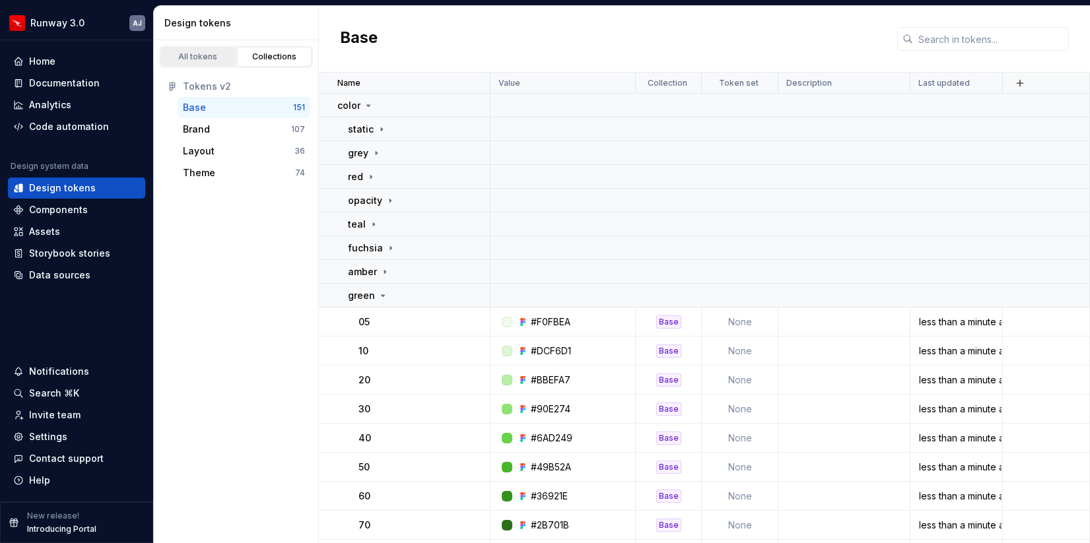
click at [223, 58] on div "All tokens" at bounding box center [198, 56] width 66 height 11
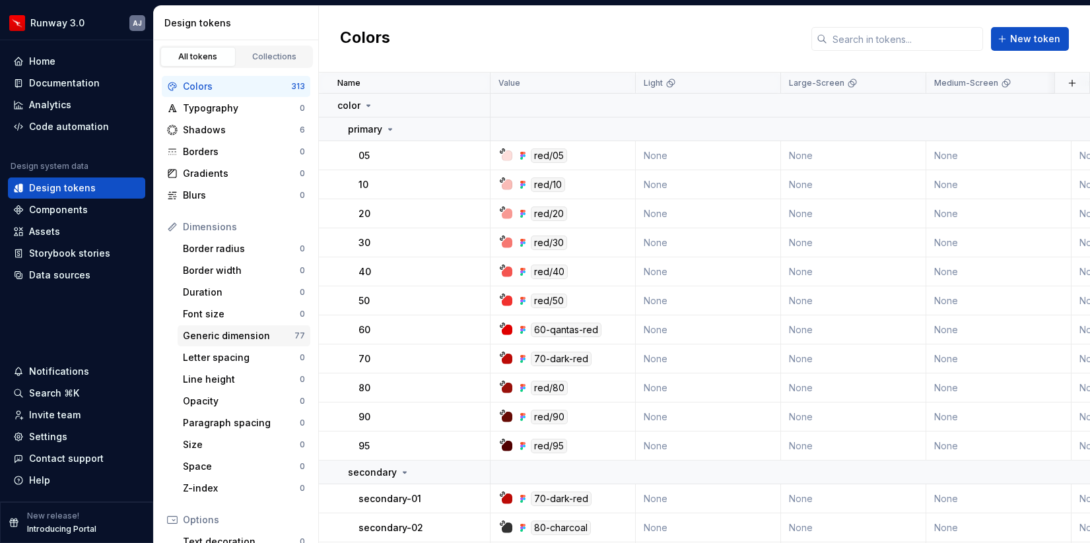
click at [261, 338] on div "Generic dimension" at bounding box center [239, 335] width 112 height 13
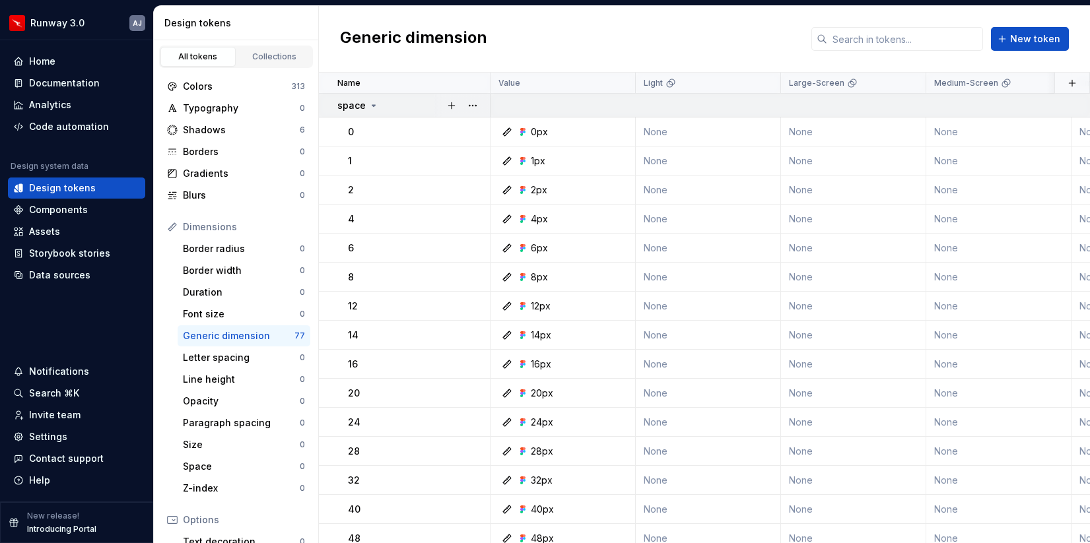
click at [380, 104] on div "space" at bounding box center [413, 105] width 152 height 13
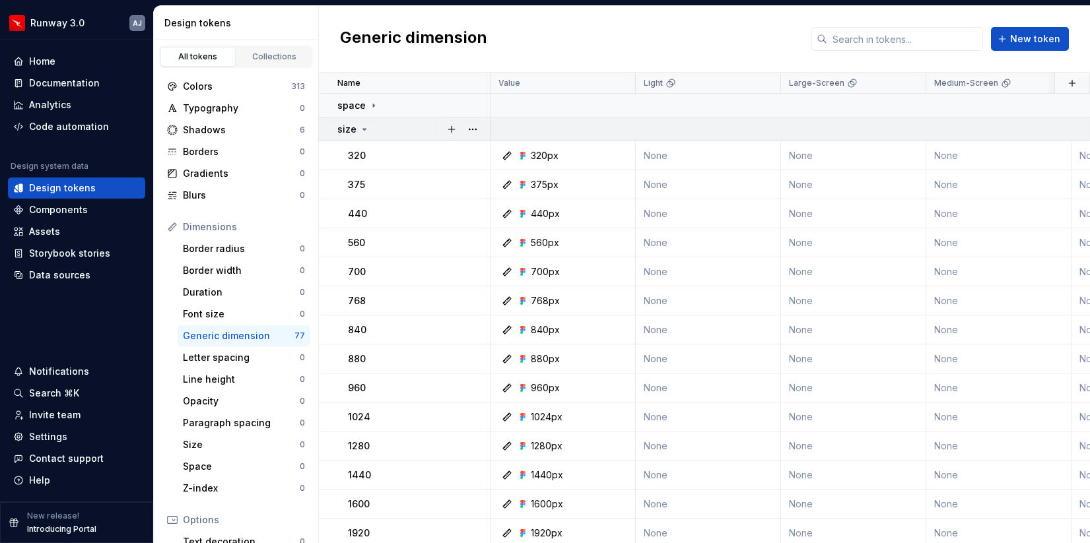
click at [366, 118] on td "size" at bounding box center [405, 129] width 172 height 24
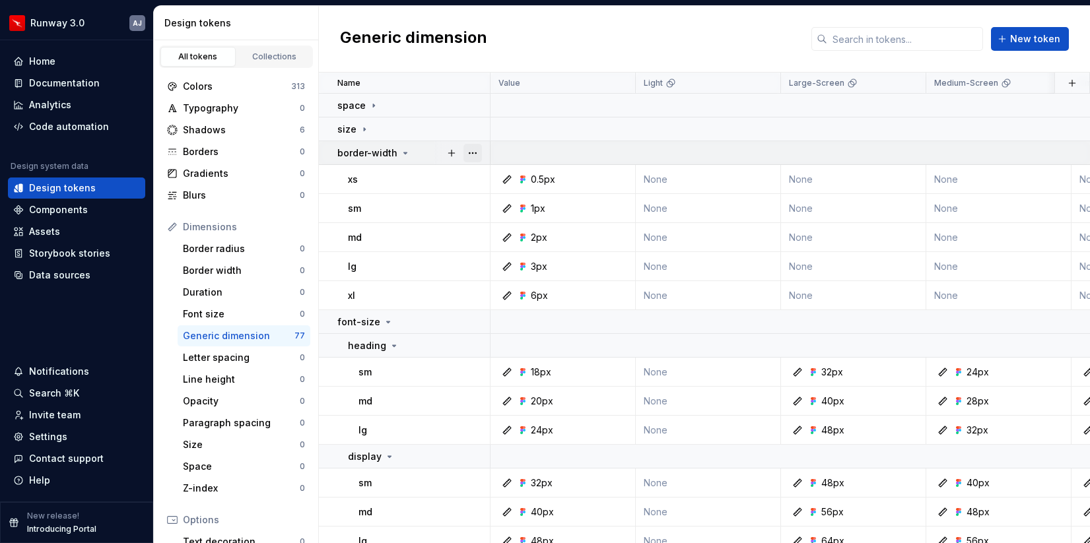
click at [465, 152] on button "button" at bounding box center [472, 153] width 18 height 18
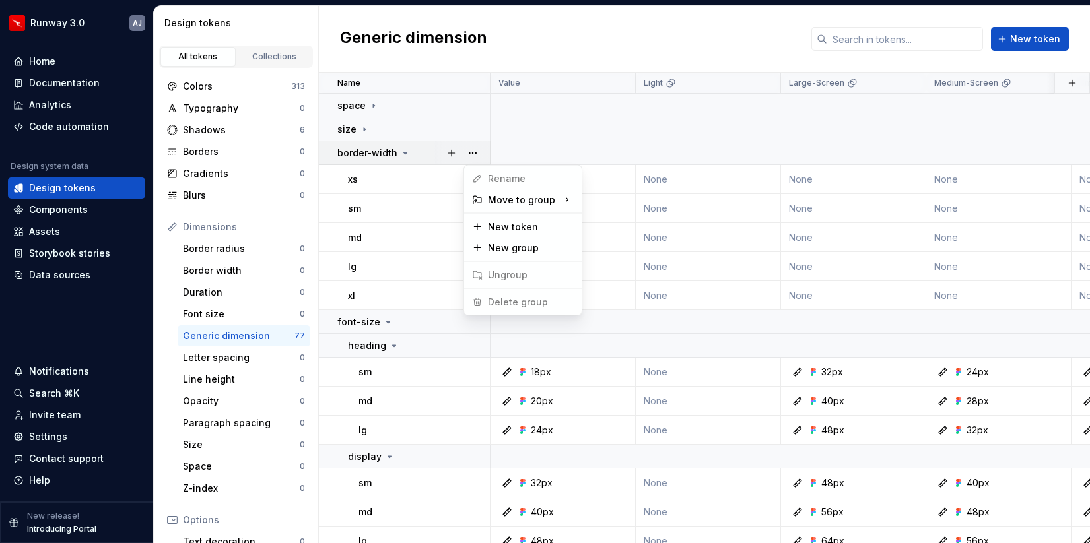
click at [403, 152] on html "Runway 3.0 AJ Home Documentation Analytics Code automation Design system data D…" at bounding box center [545, 271] width 1090 height 543
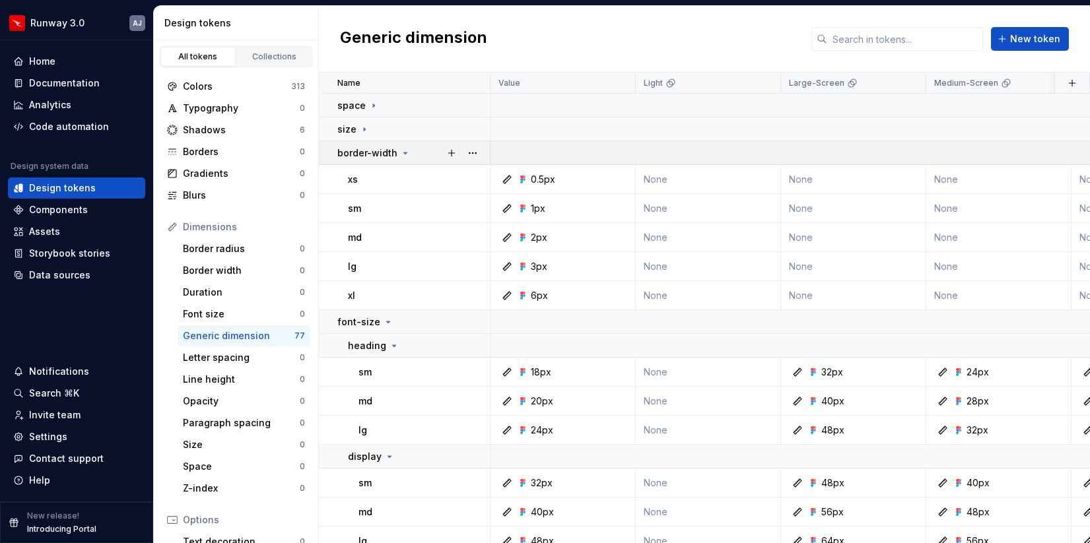
click at [400, 157] on icon at bounding box center [405, 153] width 11 height 11
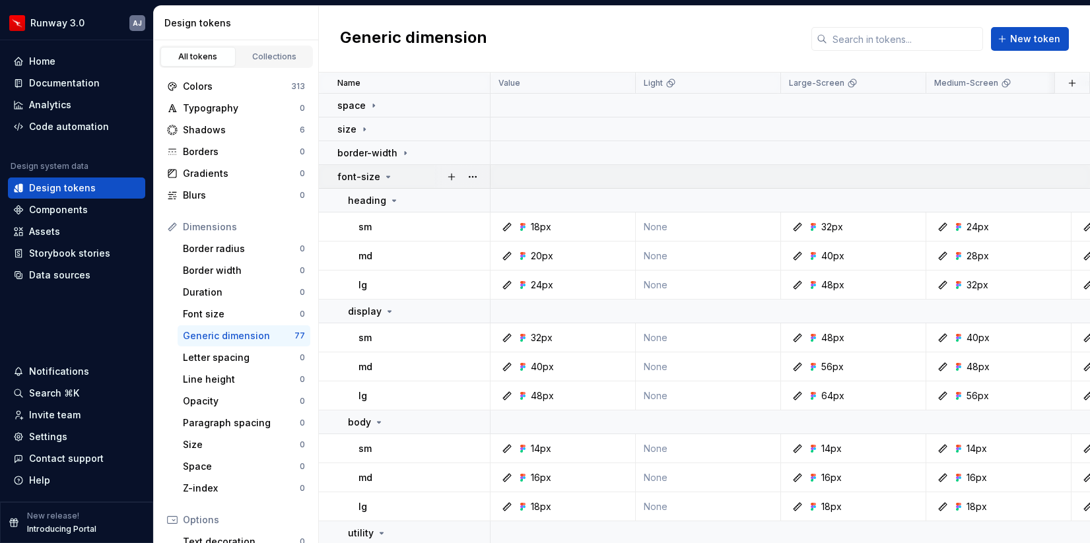
click at [387, 180] on icon at bounding box center [388, 177] width 11 height 11
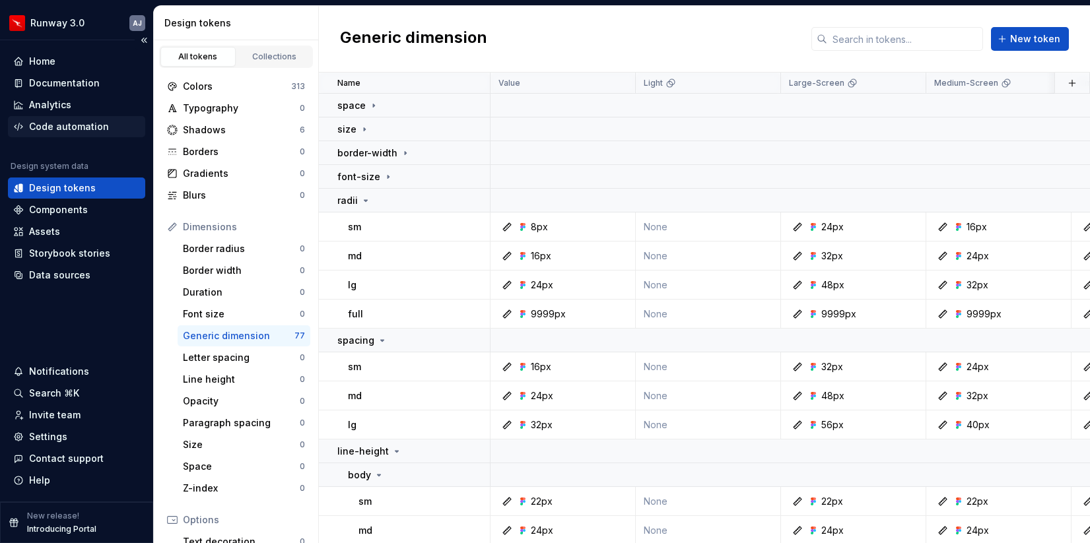
click at [82, 133] on div "Code automation" at bounding box center [69, 126] width 80 height 13
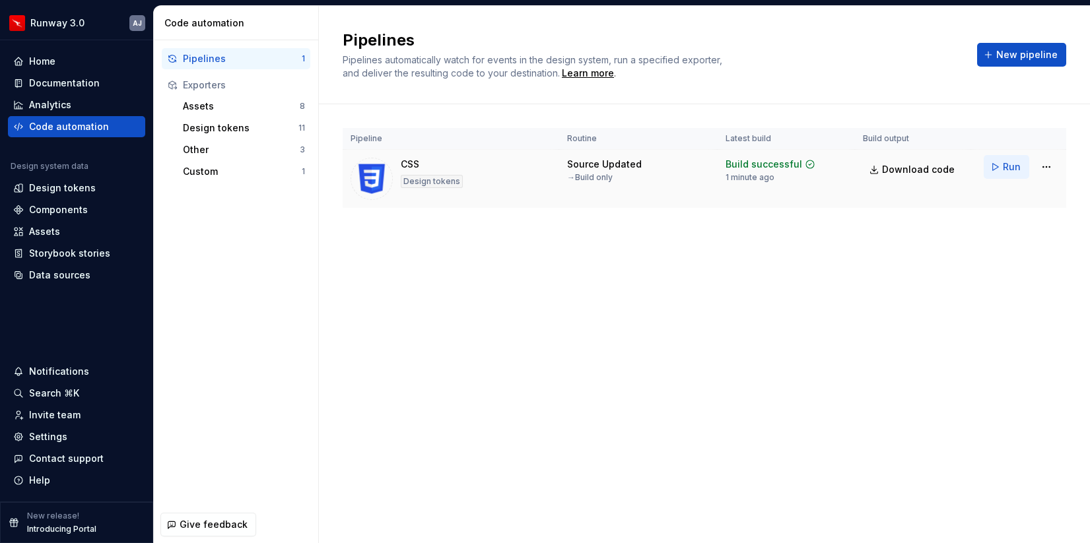
click at [1008, 166] on span "Run" at bounding box center [1012, 166] width 18 height 13
click at [1042, 172] on html "Runway 3.0 AJ Home Documentation Analytics Code automation Design system data D…" at bounding box center [545, 271] width 1090 height 543
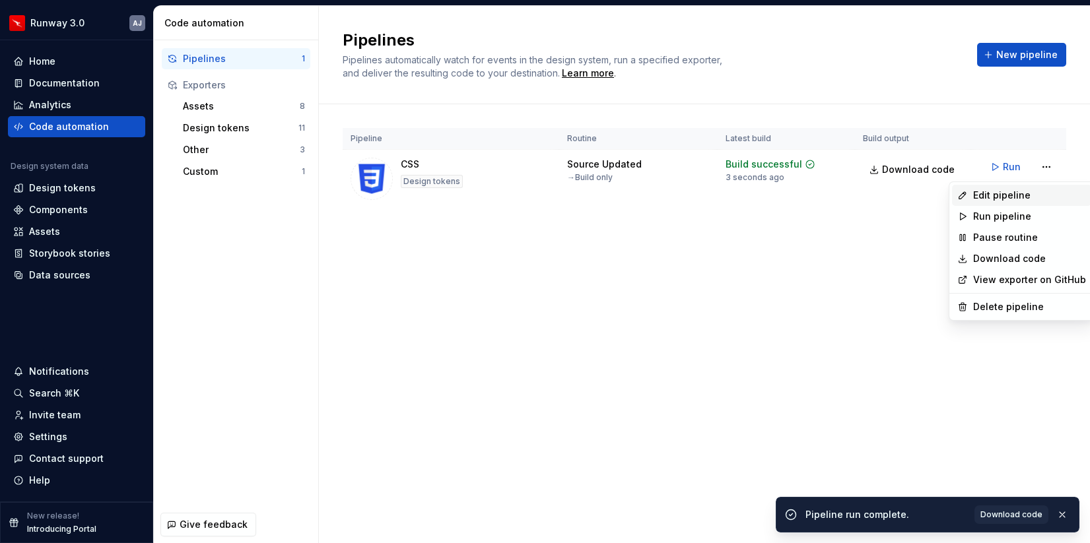
click at [1008, 194] on div "Edit pipeline" at bounding box center [1029, 195] width 113 height 13
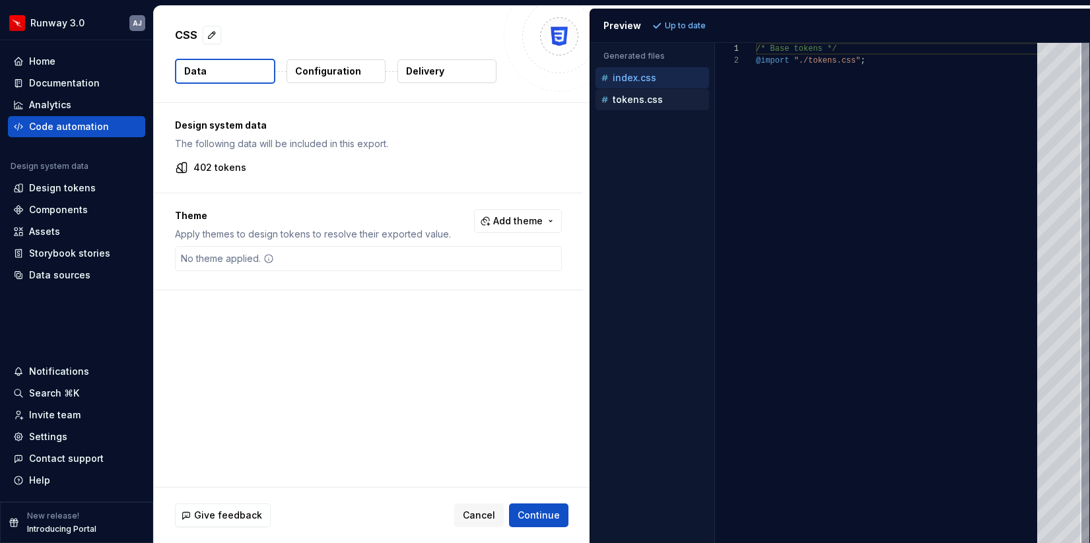
click at [649, 106] on button "tokens.css" at bounding box center [652, 99] width 114 height 15
type textarea "**********"
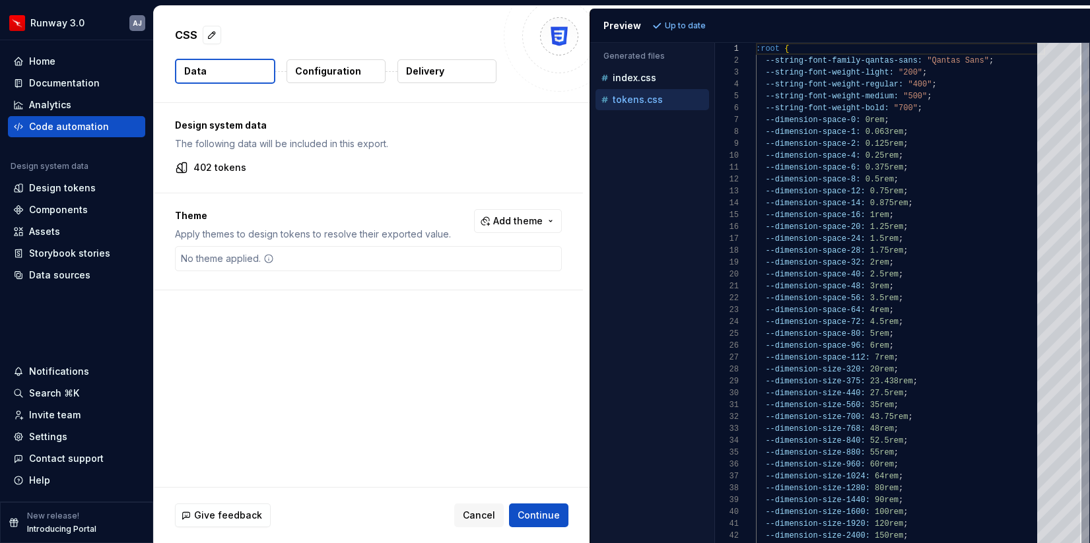
scroll to position [119, 0]
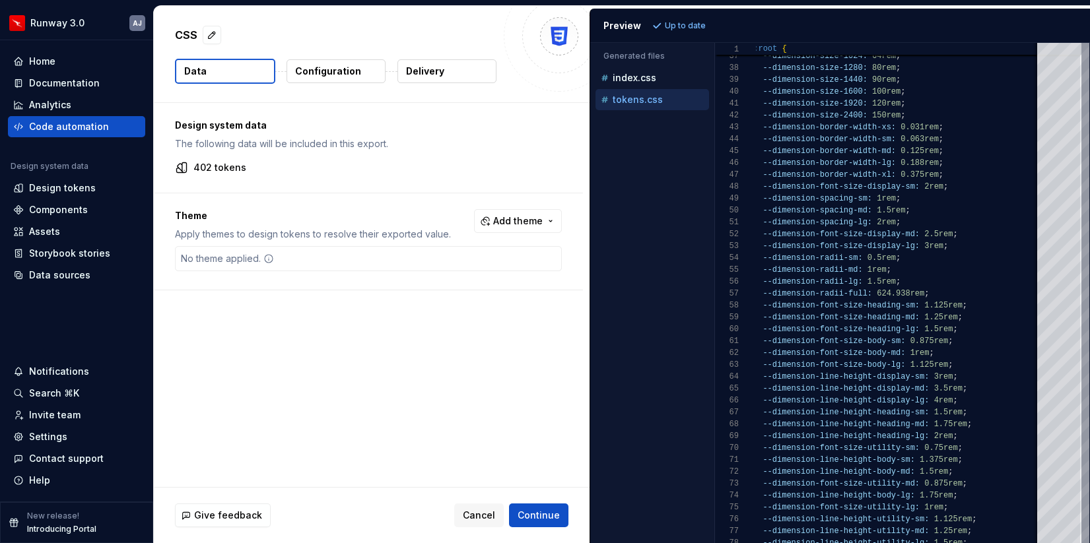
click at [329, 75] on p "Configuration" at bounding box center [328, 71] width 66 height 13
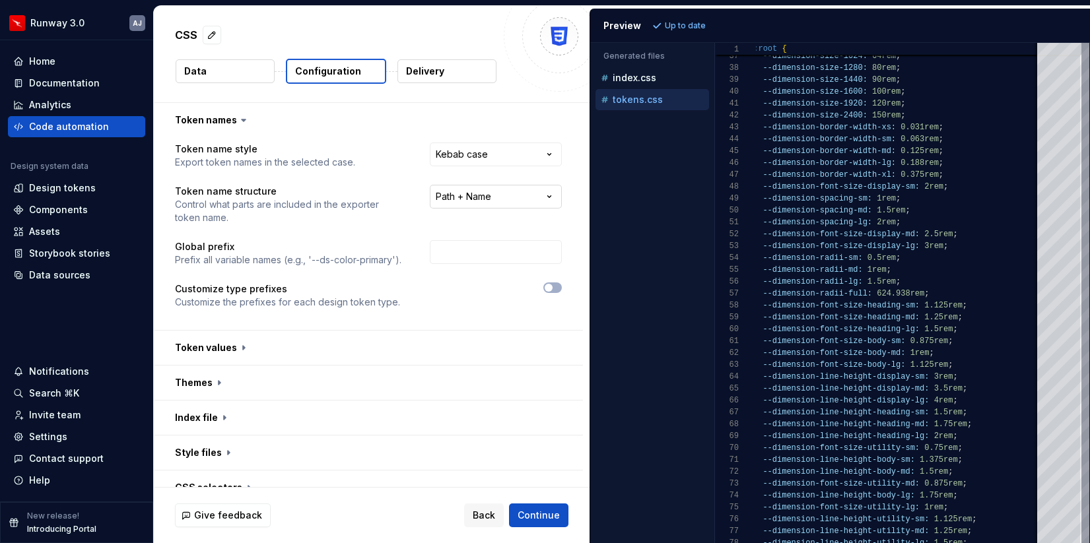
click at [495, 197] on html "**********" at bounding box center [545, 271] width 1090 height 543
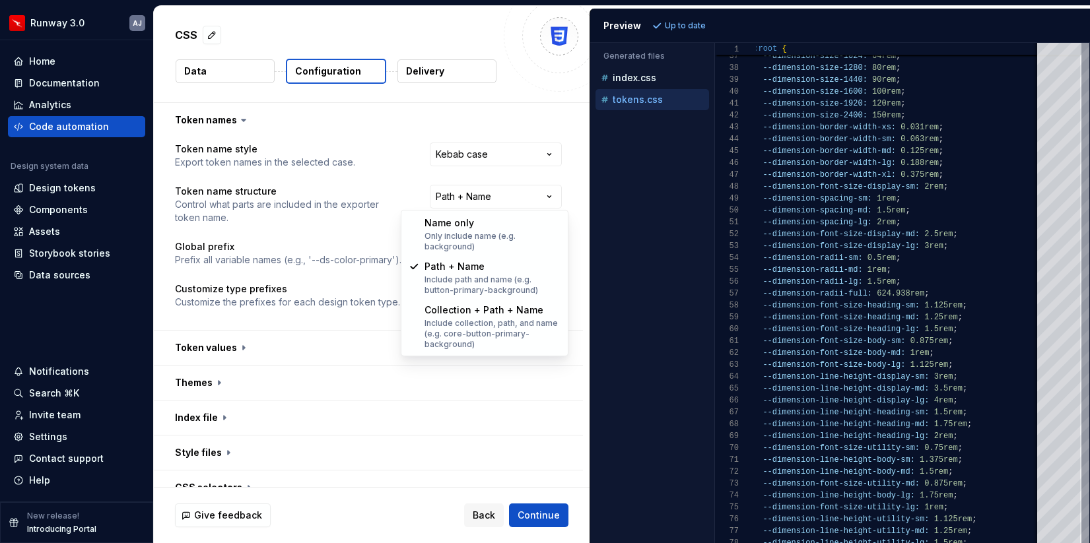
select select "********"
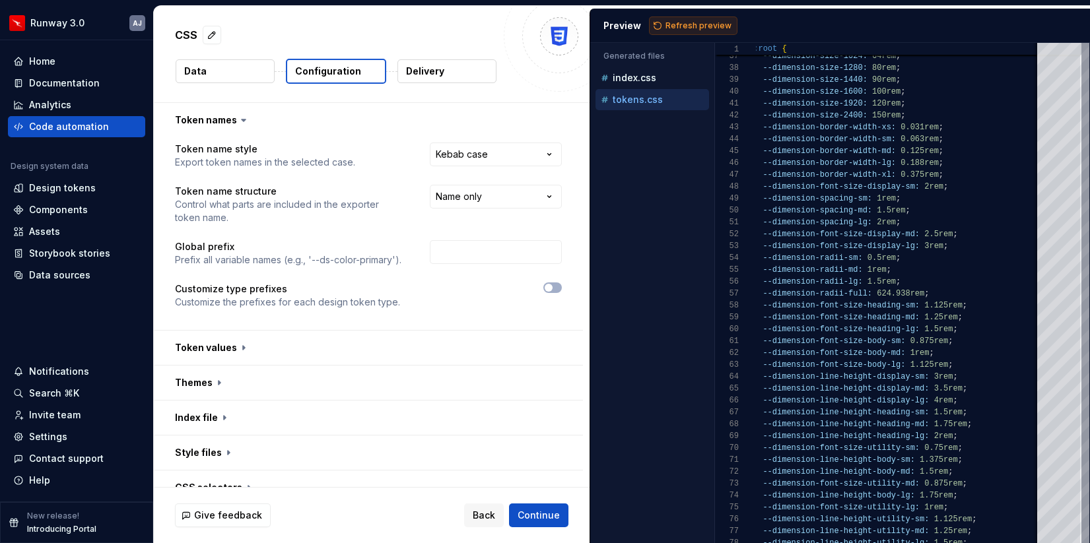
click at [702, 18] on button "Refresh preview" at bounding box center [693, 25] width 88 height 18
type textarea "**********"
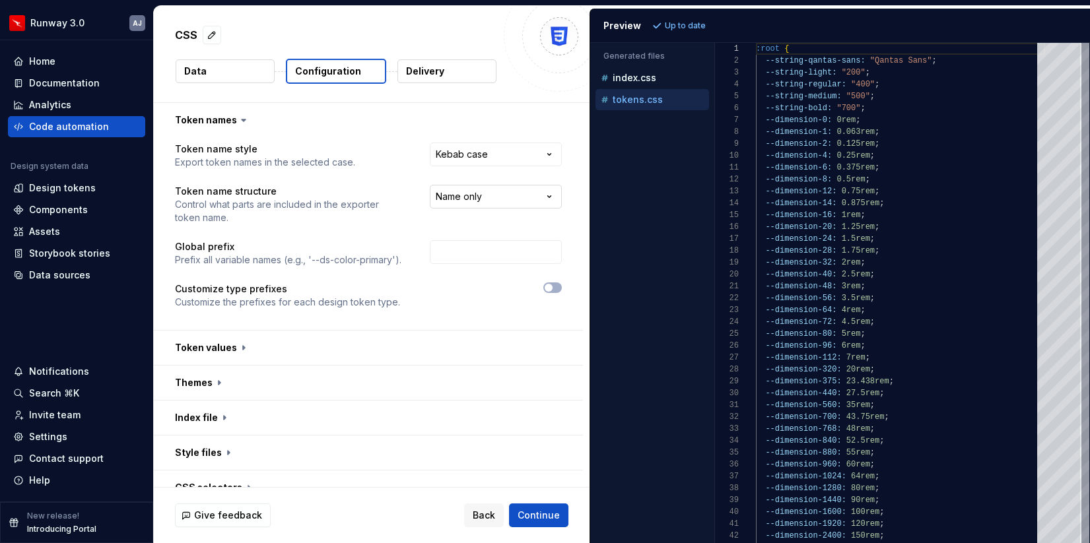
click at [539, 192] on html "**********" at bounding box center [545, 271] width 1090 height 543
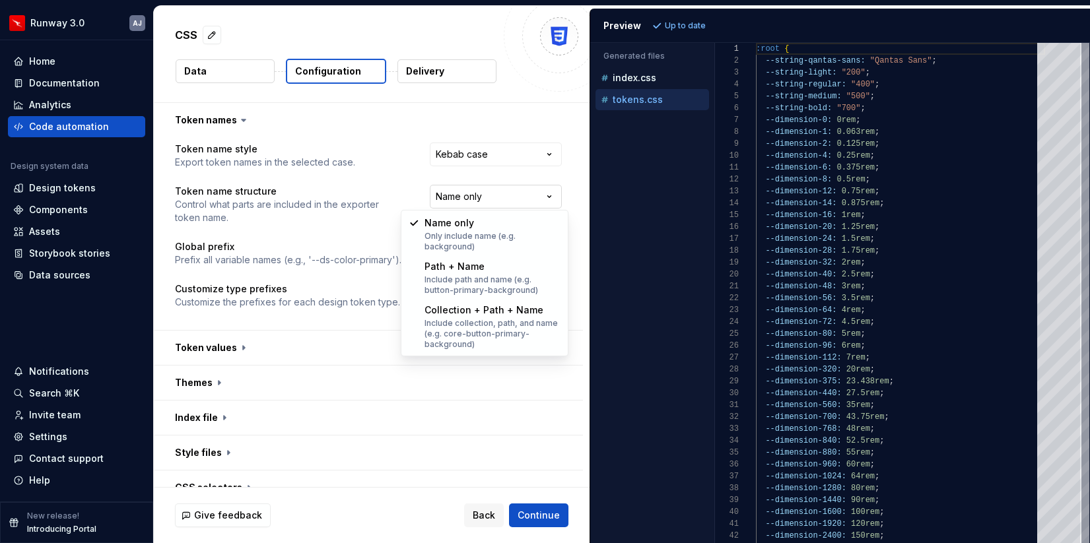
click at [539, 192] on html "**********" at bounding box center [545, 271] width 1090 height 543
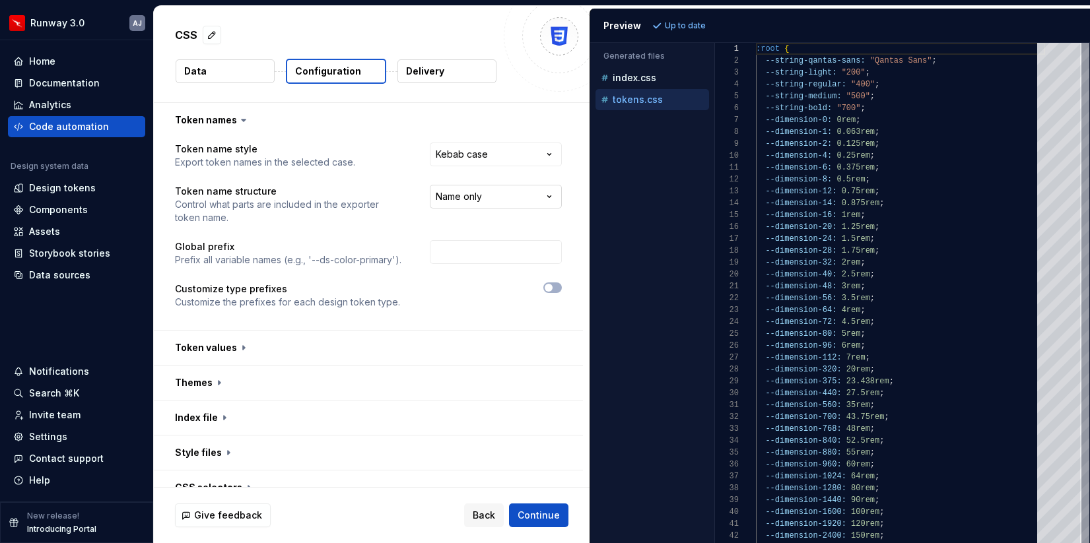
click at [504, 197] on html "**********" at bounding box center [545, 271] width 1090 height 543
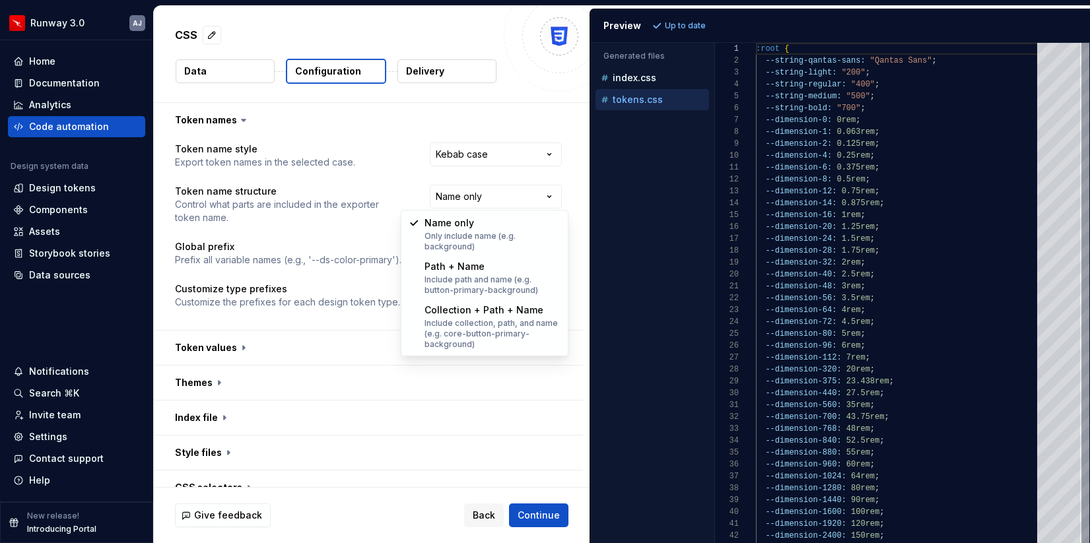
select select "**********"
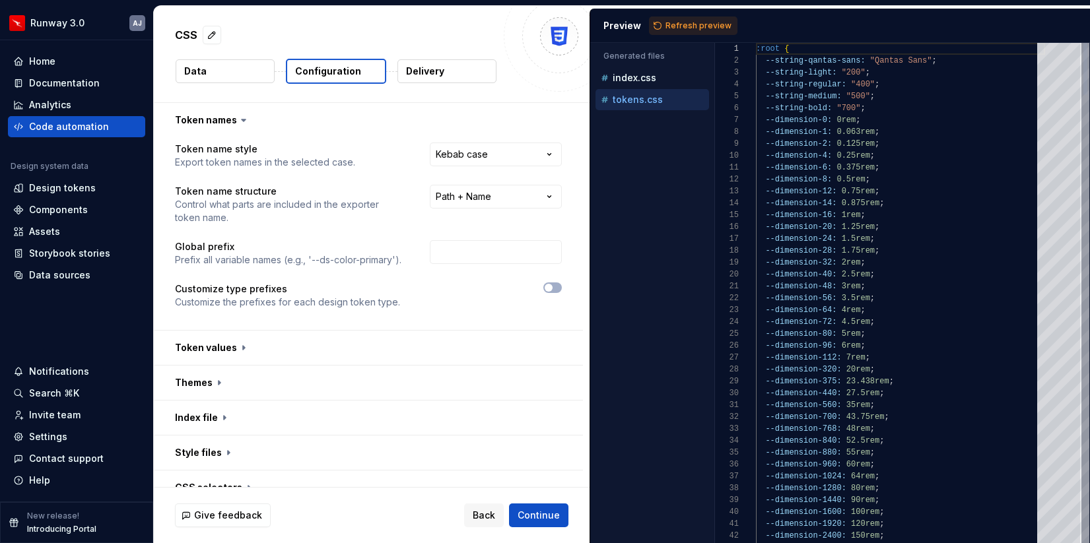
click at [699, 23] on span "Refresh preview" at bounding box center [698, 25] width 66 height 11
click at [472, 350] on button "button" at bounding box center [368, 348] width 429 height 34
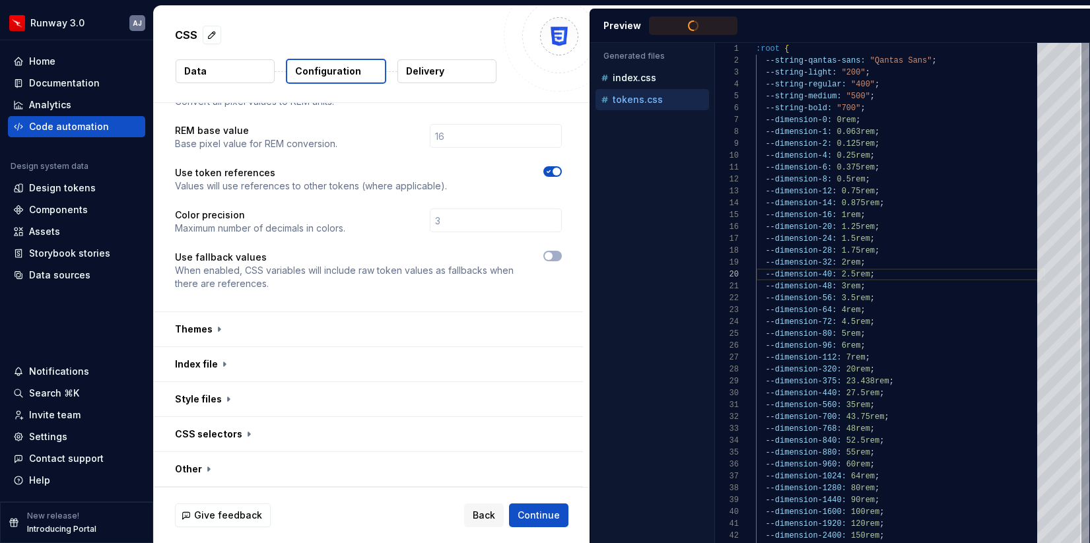
scroll to position [366, 0]
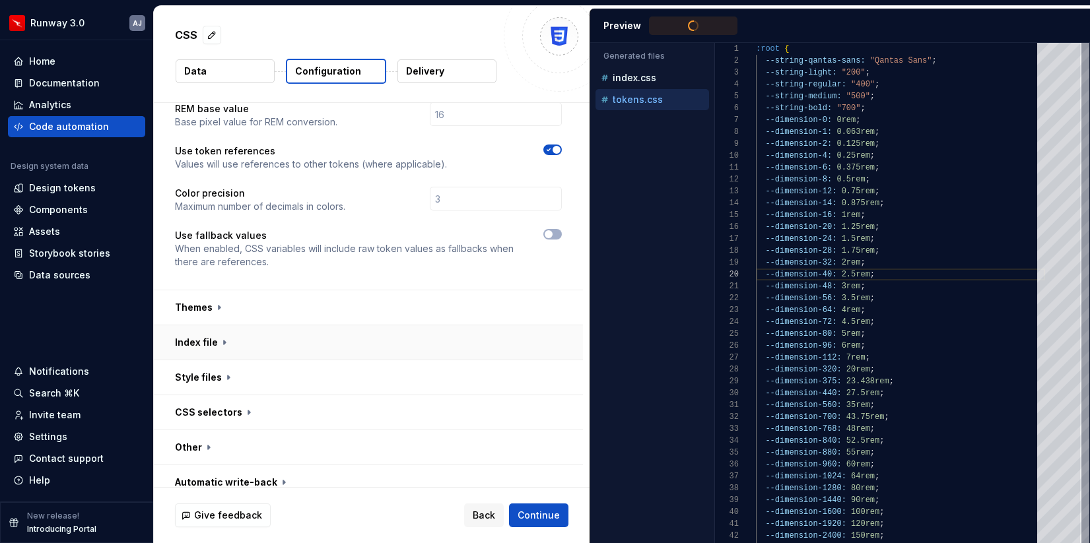
type textarea "**********"
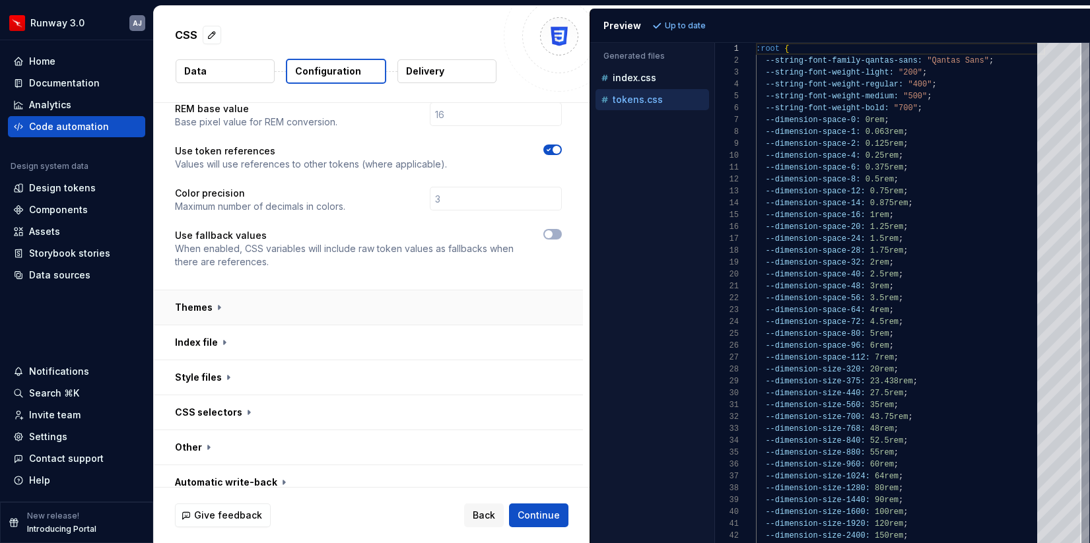
scroll to position [119, 0]
click at [469, 301] on button "button" at bounding box center [368, 307] width 429 height 34
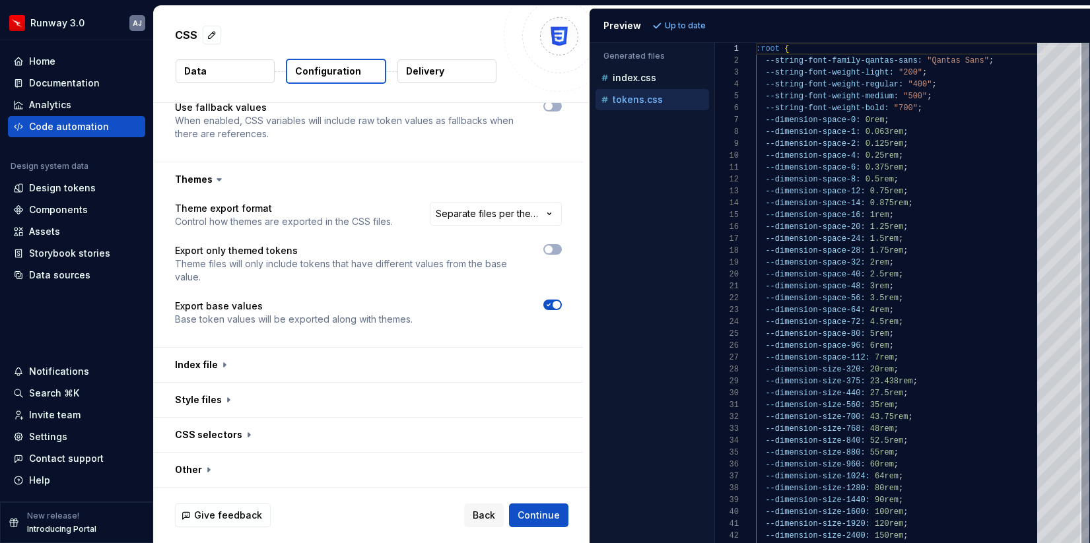
scroll to position [510, 0]
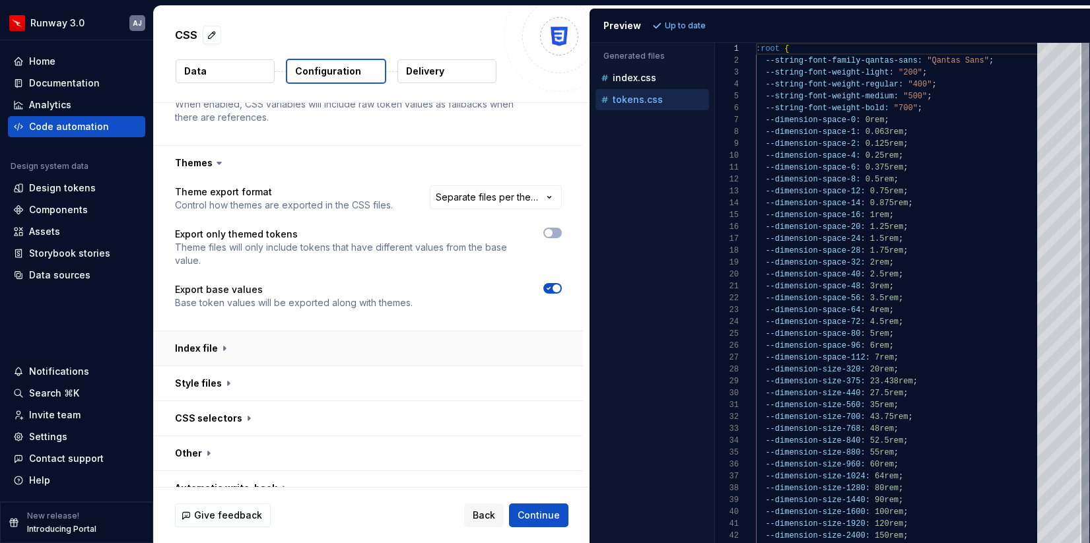
click at [420, 331] on button "button" at bounding box center [368, 348] width 429 height 34
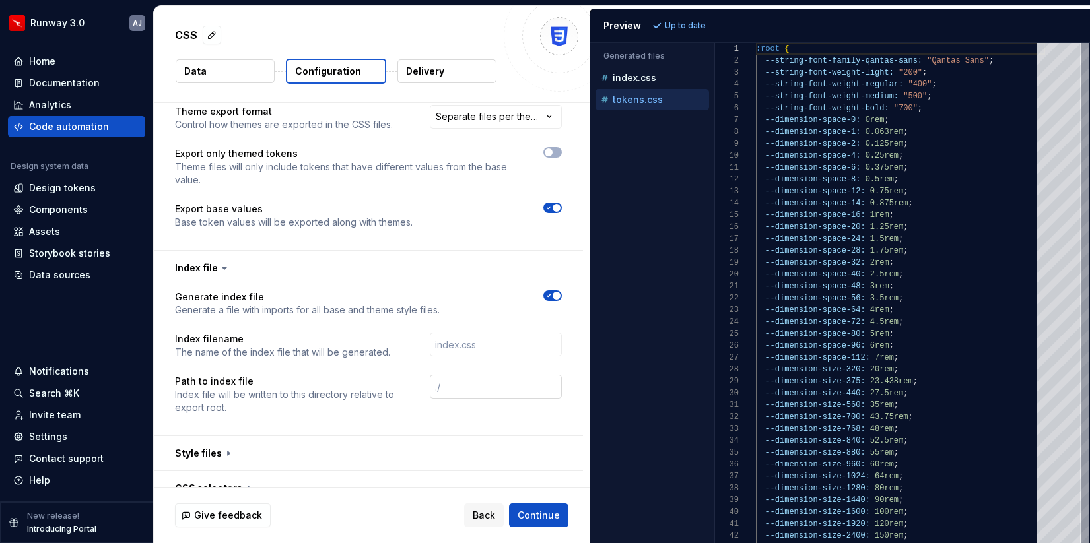
scroll to position [588, 0]
click at [559, 294] on span "button" at bounding box center [556, 298] width 8 height 8
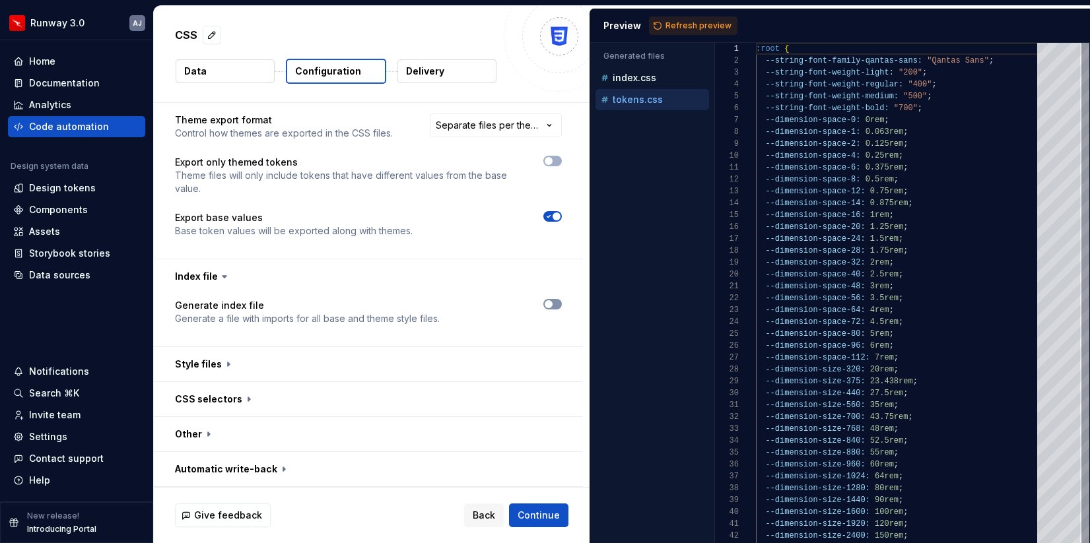
scroll to position [569, 0]
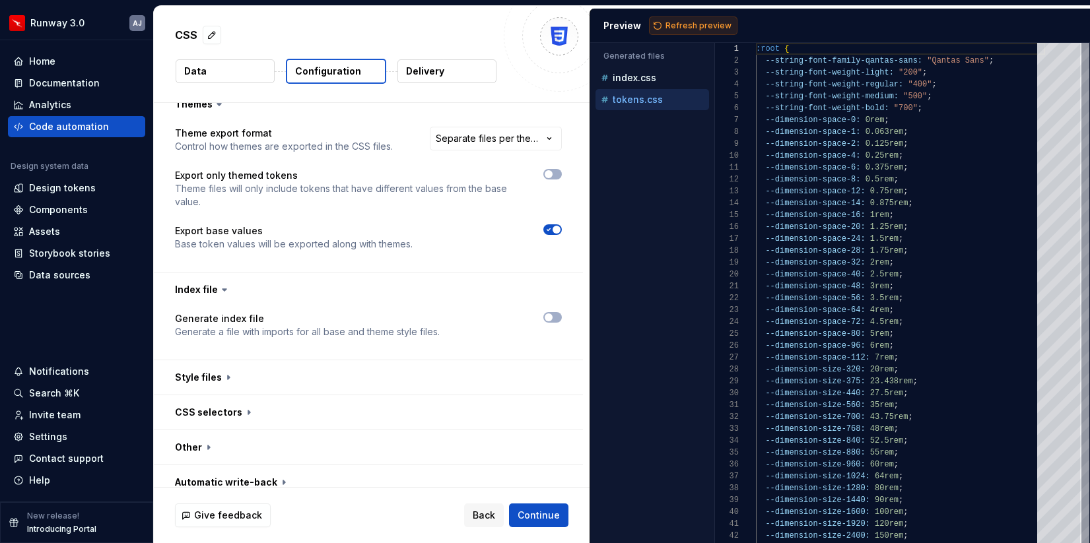
click at [690, 24] on span "Refresh preview" at bounding box center [698, 25] width 66 height 11
click at [510, 124] on html "**********" at bounding box center [545, 271] width 1090 height 543
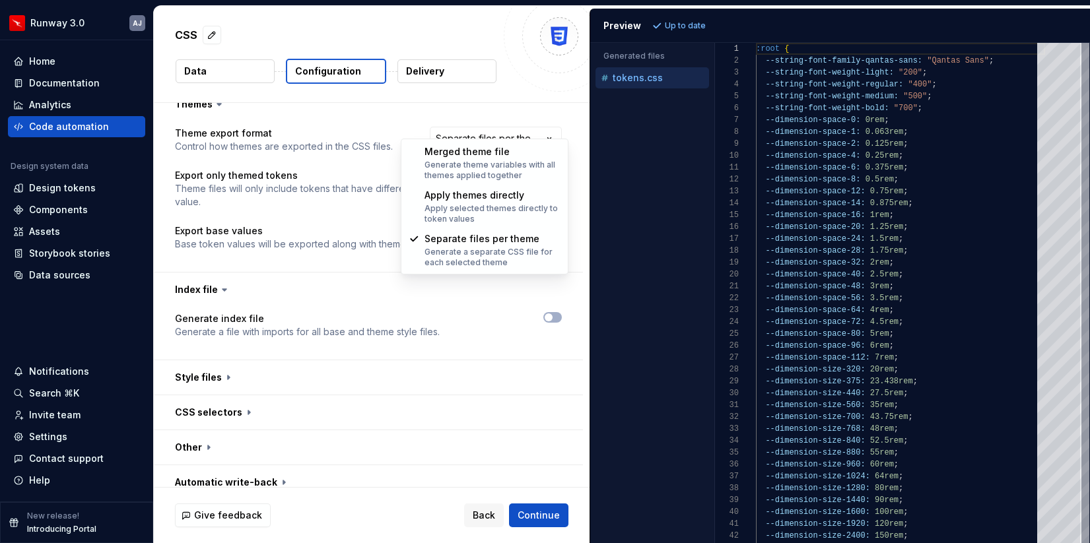
click at [352, 269] on html "**********" at bounding box center [545, 271] width 1090 height 543
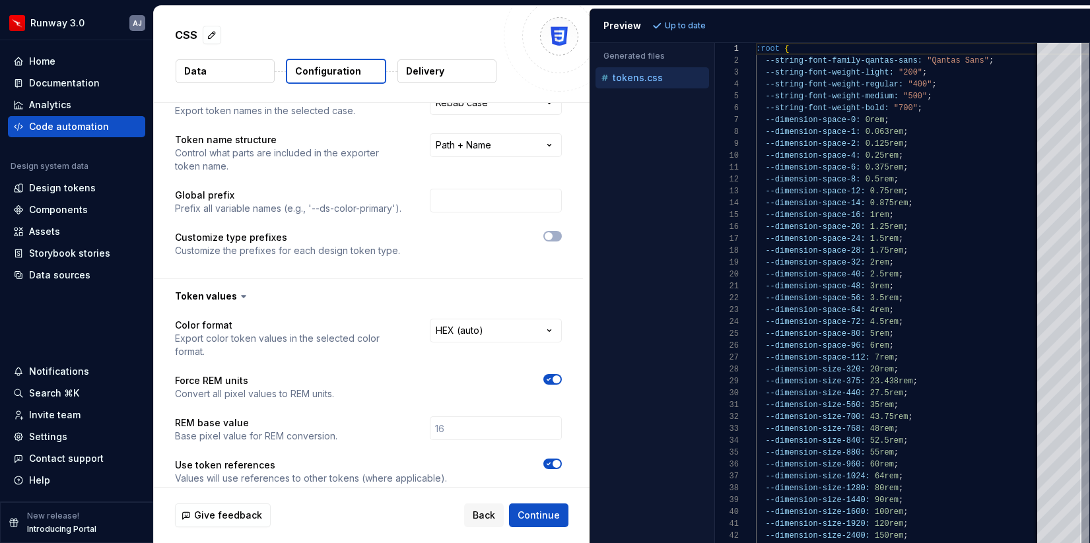
scroll to position [0, 0]
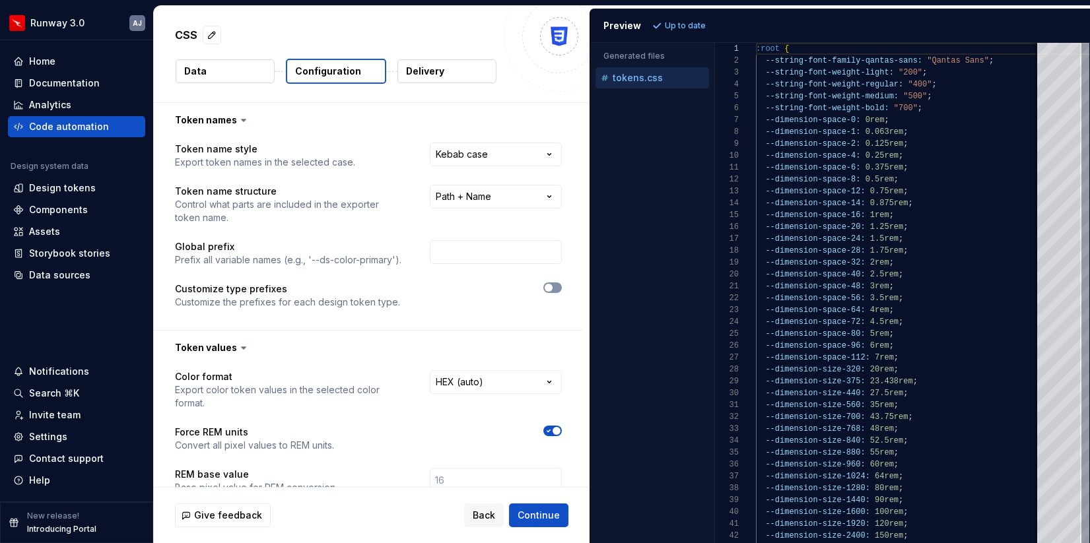
click at [562, 290] on button "button" at bounding box center [552, 287] width 18 height 11
click at [552, 290] on span "button" at bounding box center [548, 288] width 8 height 8
click at [562, 290] on button "button" at bounding box center [552, 287] width 18 height 11
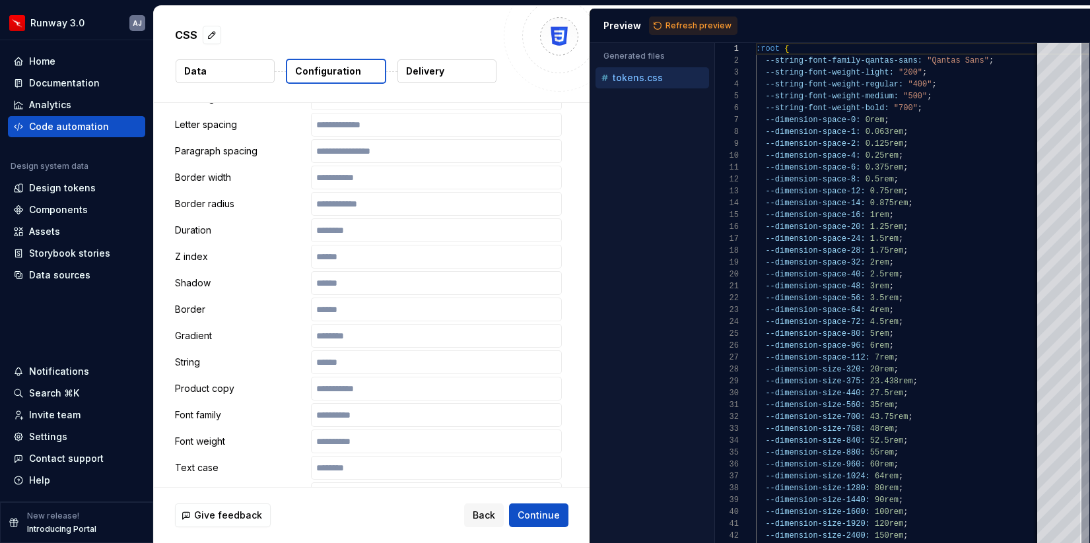
scroll to position [459, 0]
click at [385, 364] on input "text" at bounding box center [436, 361] width 251 height 24
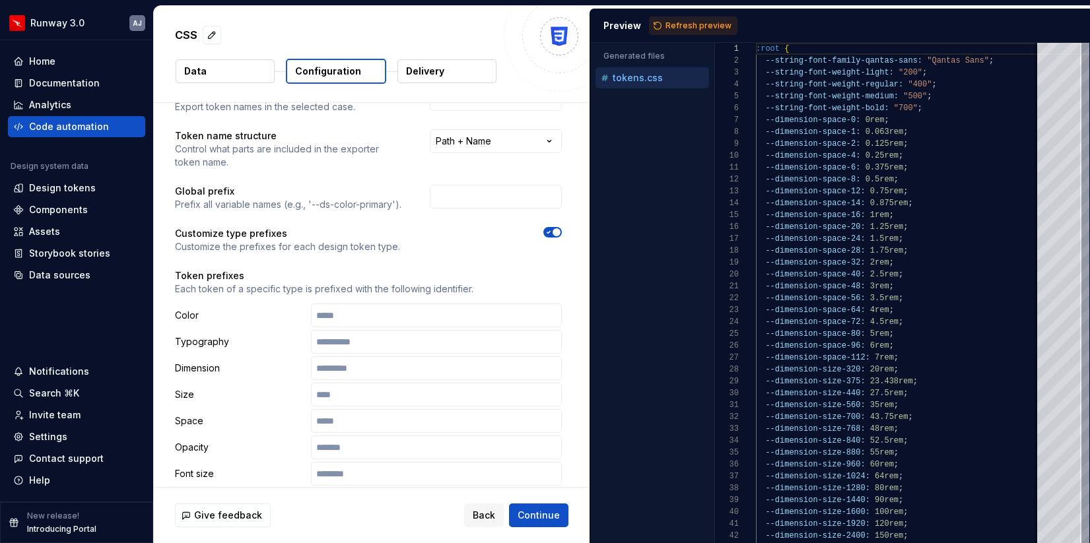
scroll to position [0, 0]
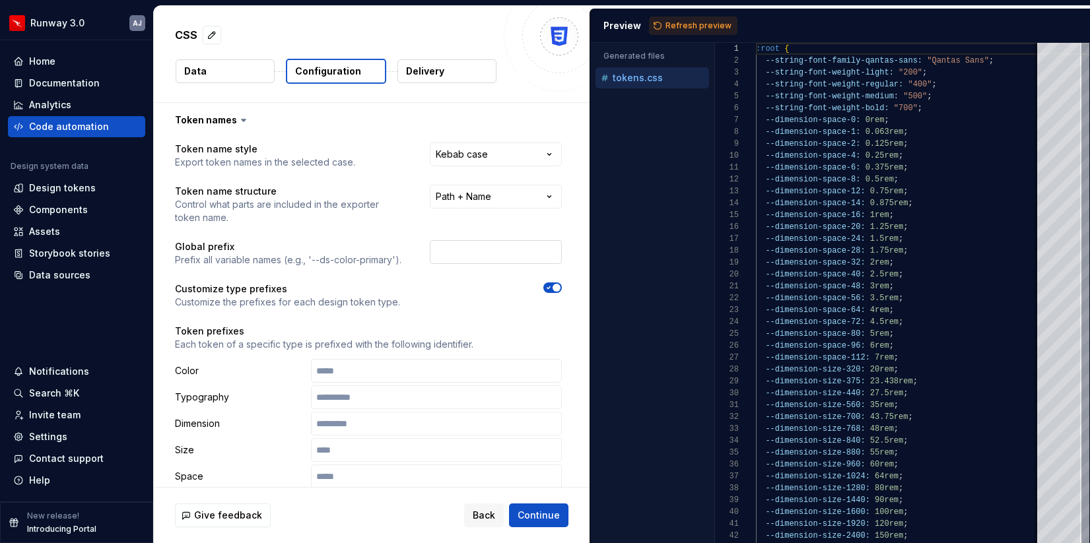
click at [475, 254] on input "text" at bounding box center [496, 252] width 132 height 24
type input "rwy"
click at [684, 27] on span "Refresh preview" at bounding box center [698, 25] width 66 height 11
type textarea "**********"
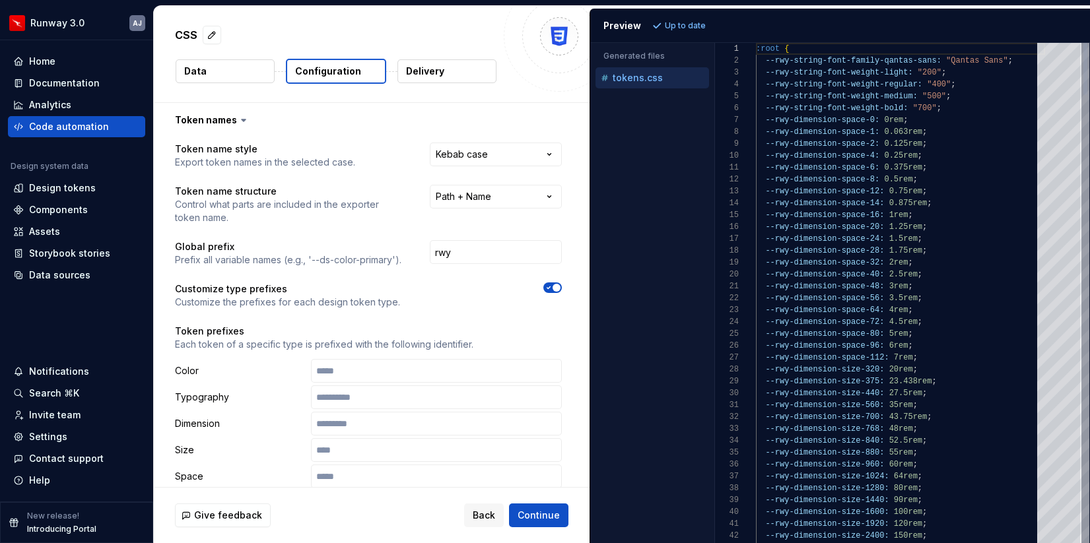
scroll to position [119, 0]
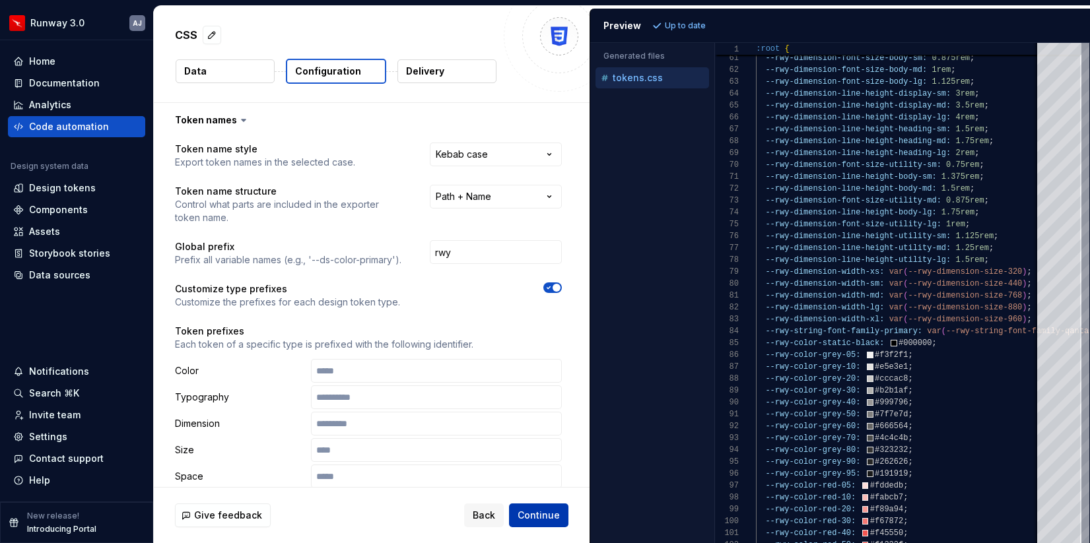
click at [536, 513] on span "Continue" at bounding box center [538, 515] width 42 height 13
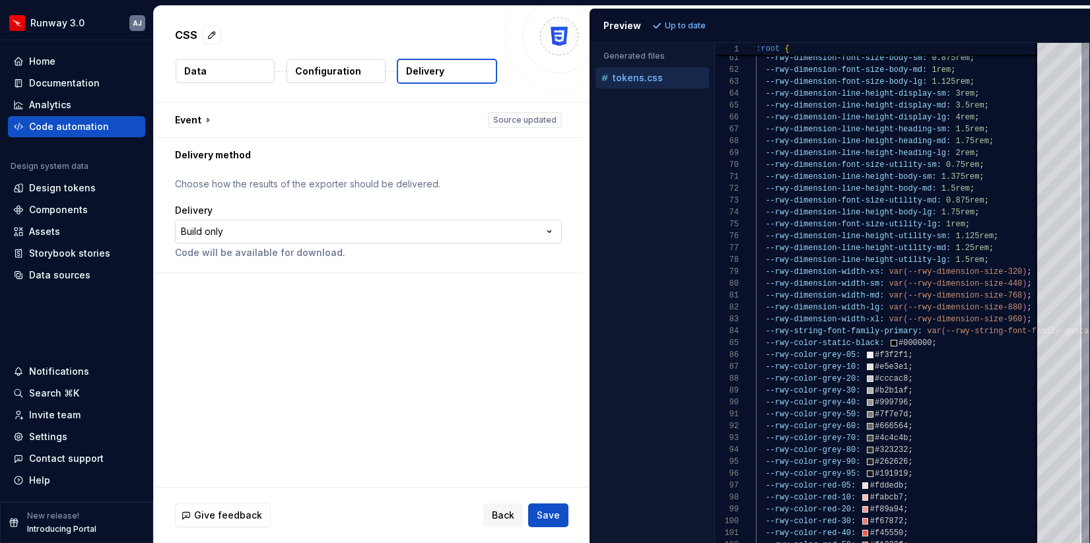
click at [393, 225] on html "**********" at bounding box center [545, 271] width 1090 height 543
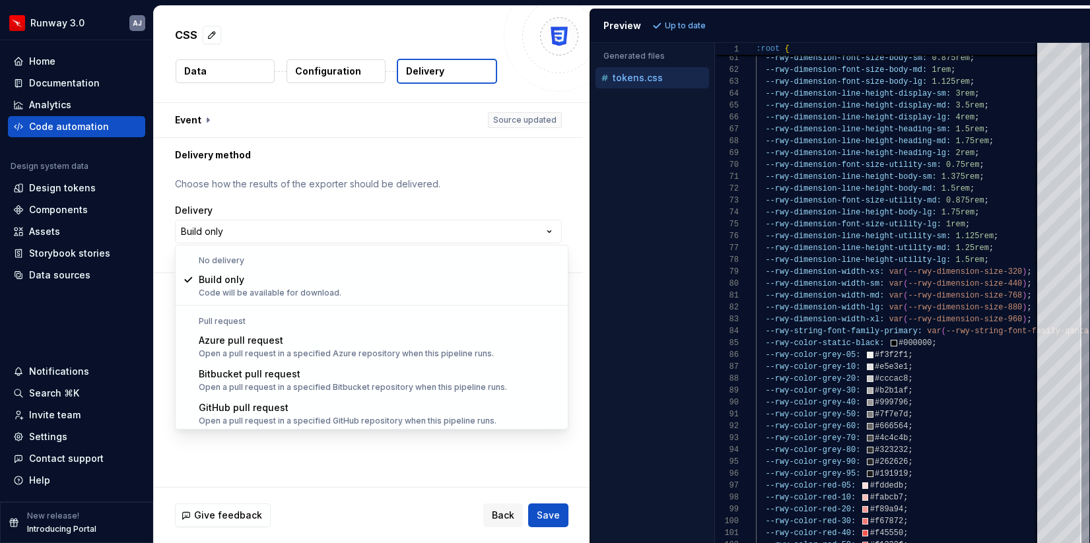
click at [412, 195] on html "**********" at bounding box center [545, 271] width 1090 height 543
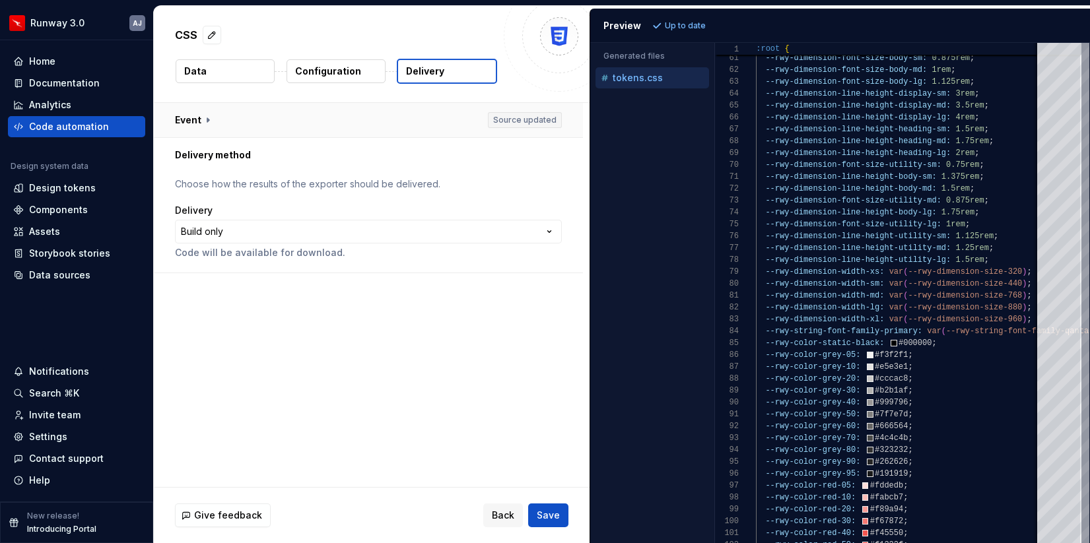
click at [202, 121] on button "button" at bounding box center [368, 120] width 429 height 34
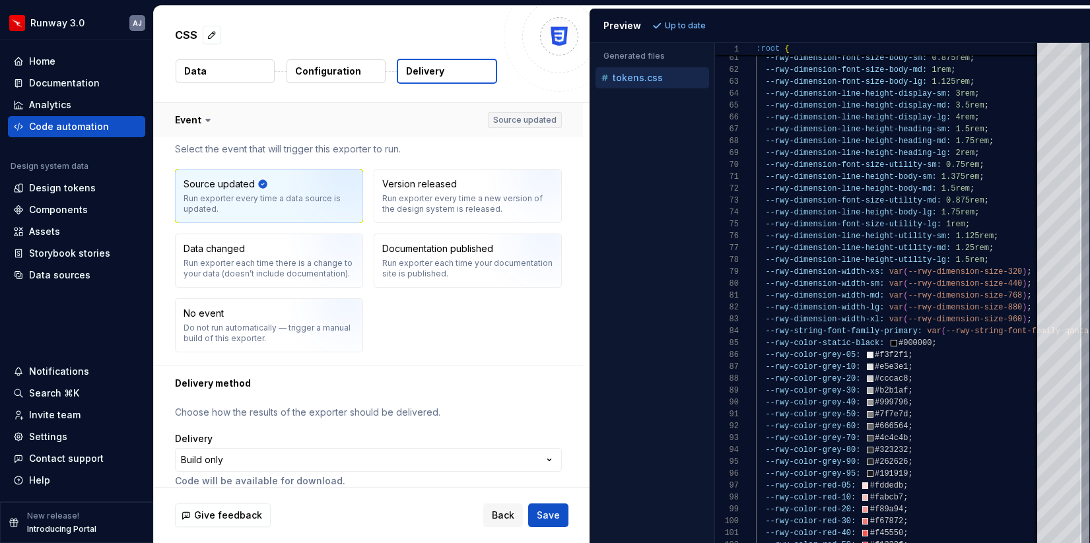
click at [214, 118] on button "button" at bounding box center [368, 120] width 429 height 34
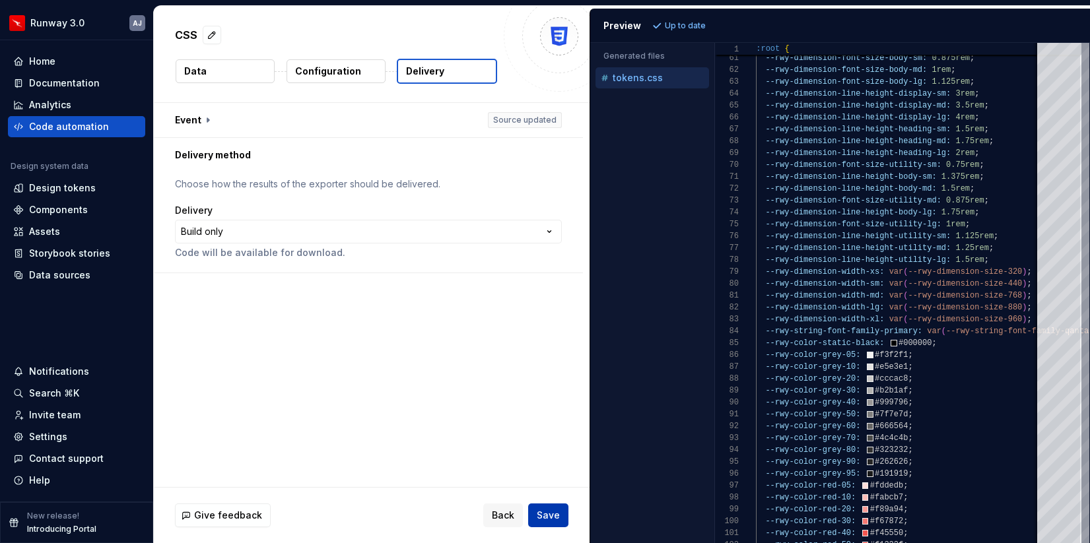
click at [542, 517] on span "Save" at bounding box center [548, 515] width 23 height 13
